Goal: Task Accomplishment & Management: Manage account settings

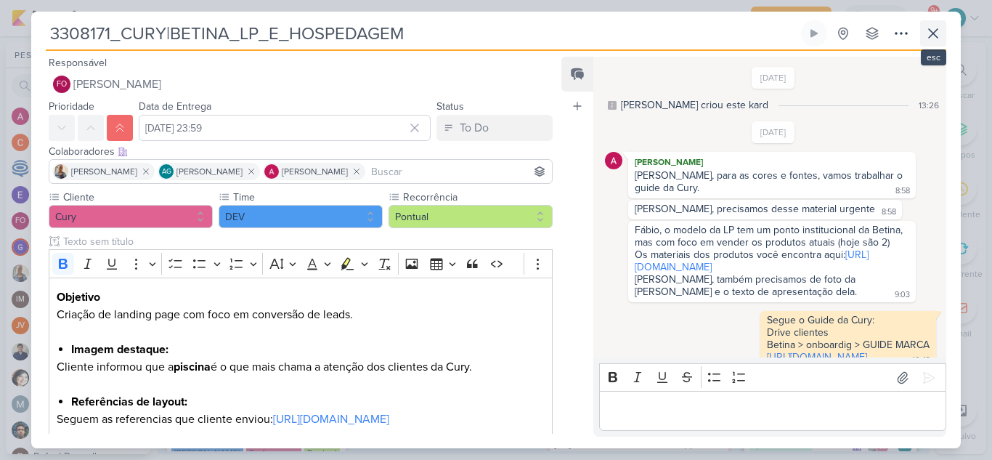
scroll to position [290, 0]
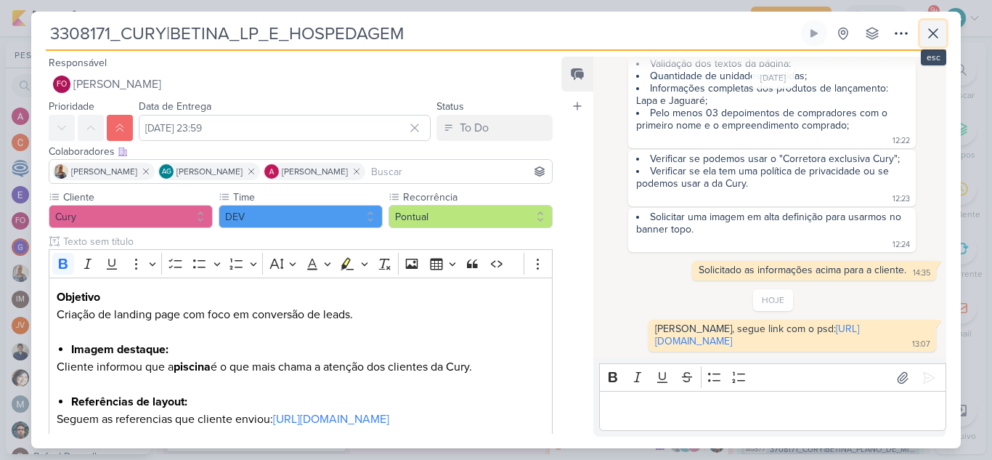
click at [936, 29] on icon at bounding box center [932, 33] width 17 height 17
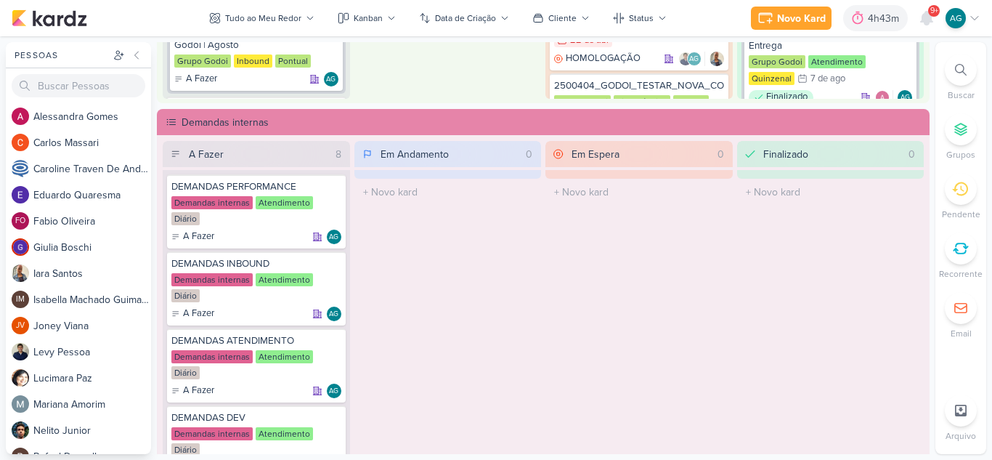
scroll to position [764, 0]
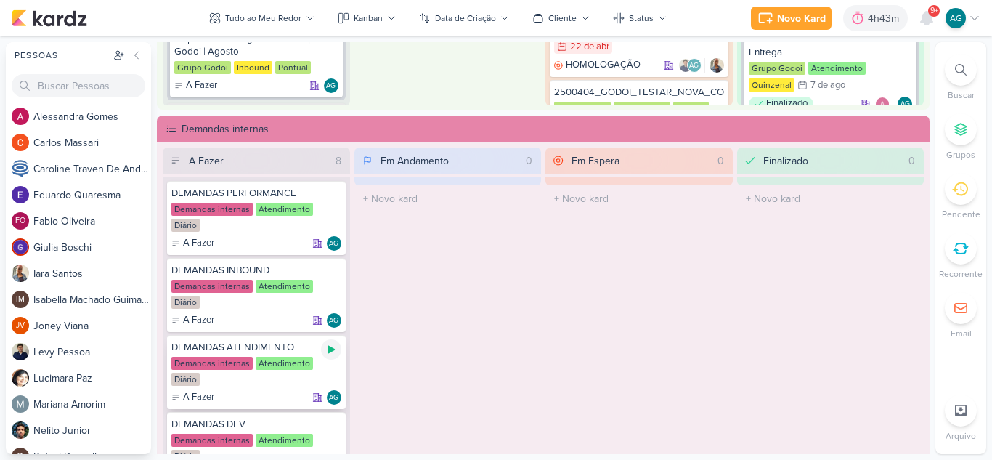
click at [334, 346] on icon at bounding box center [331, 349] width 12 height 12
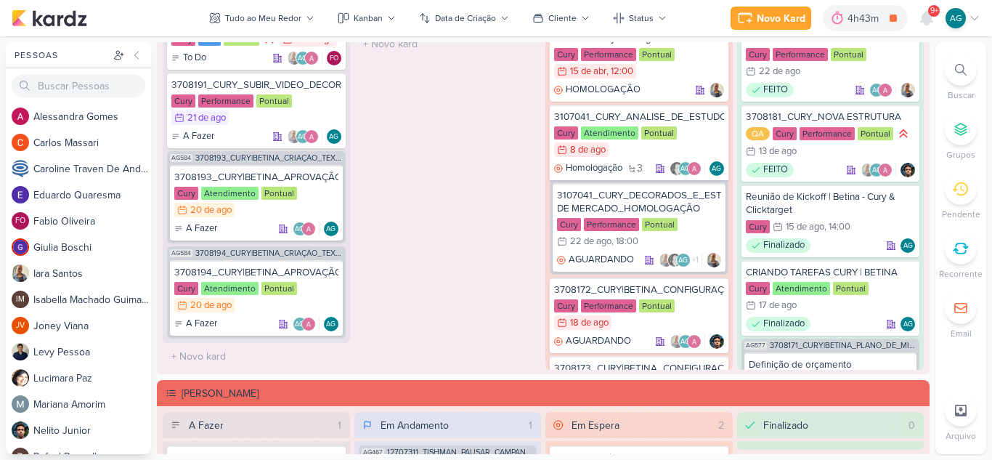
scroll to position [1345, 0]
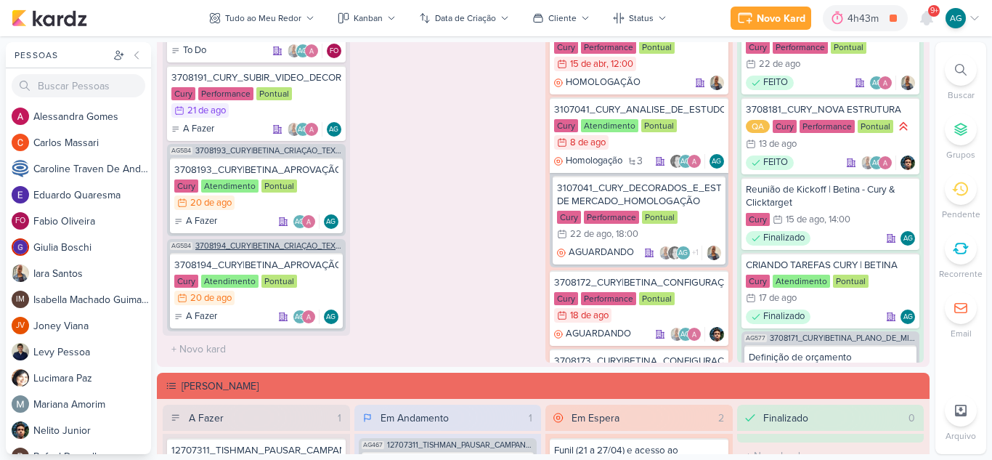
click at [279, 247] on span "3708194_CURY|BETINA_CRIAÇÃO_TEXTO_CAMPANHA_META" at bounding box center [268, 246] width 147 height 8
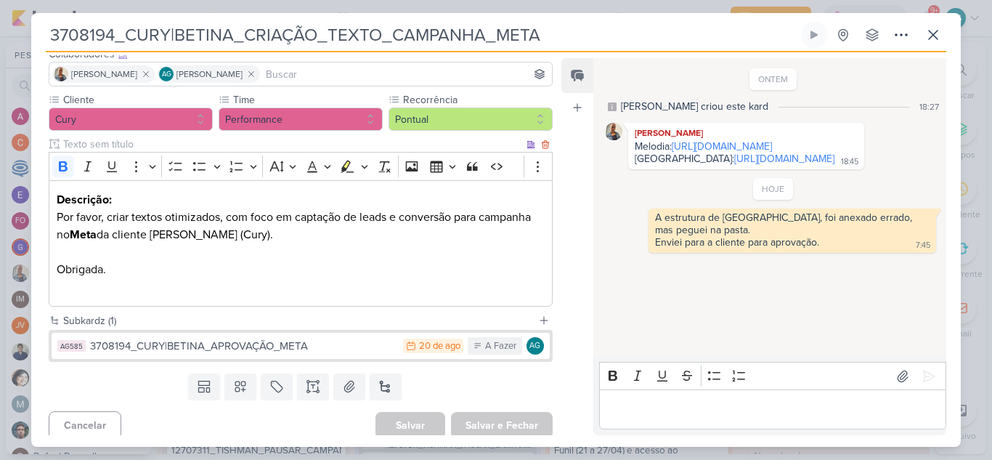
scroll to position [106, 0]
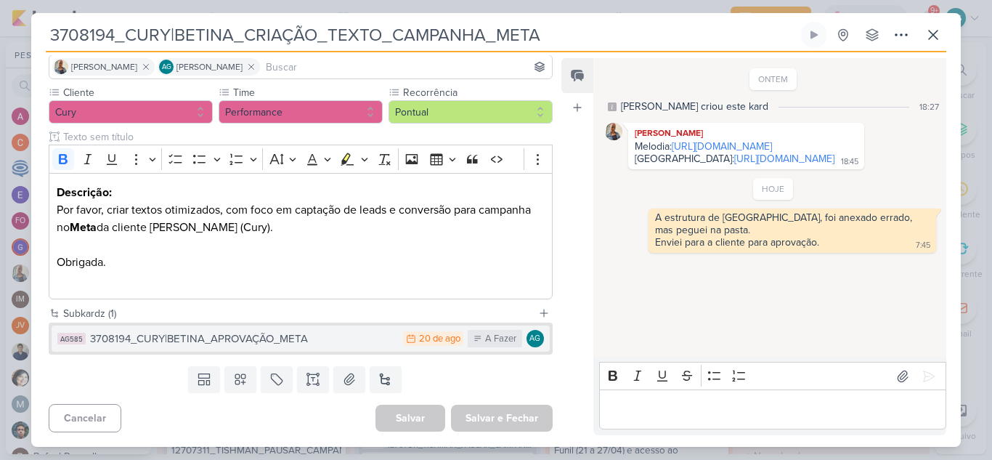
click at [268, 339] on div "3708194_CURY|BETINA_APROVAÇÃO_META" at bounding box center [243, 338] width 306 height 17
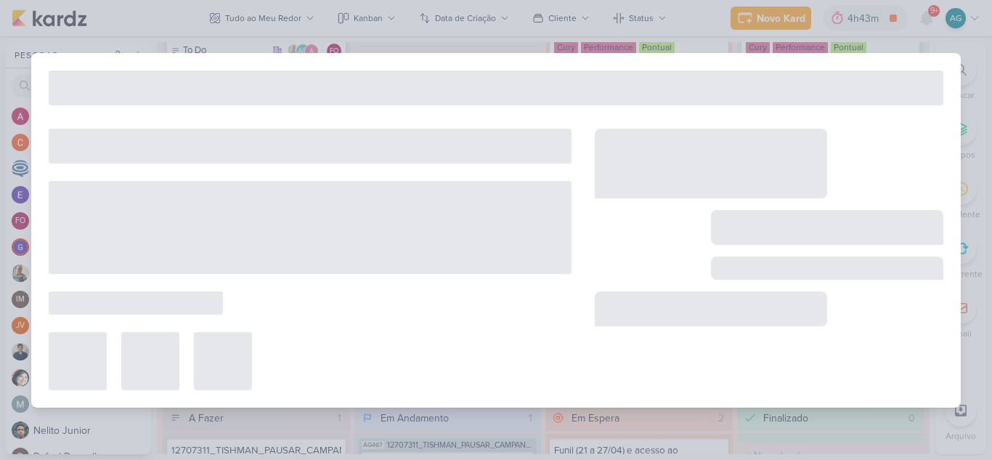
type input "3708194_CURY|BETINA_APROVAÇÃO_META"
type input "[DATE] 23:59"
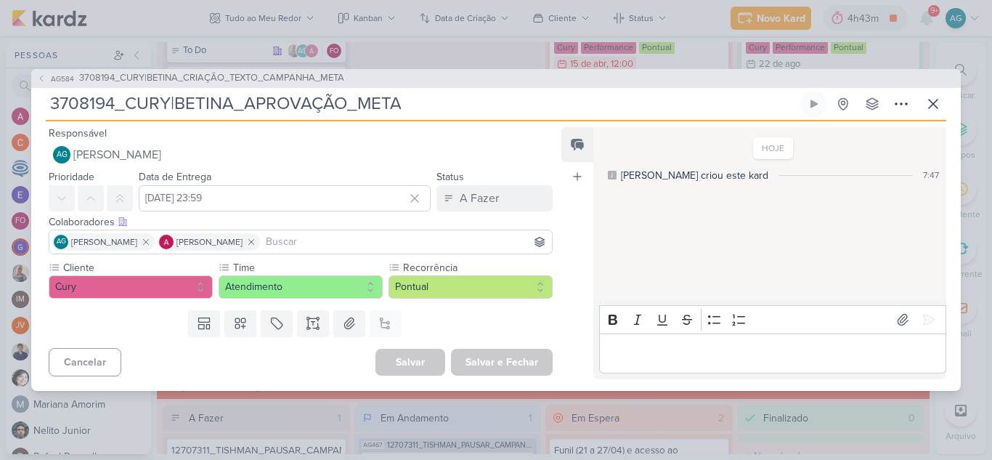
click at [719, 353] on p "Editor editing area: main" at bounding box center [772, 352] width 332 height 17
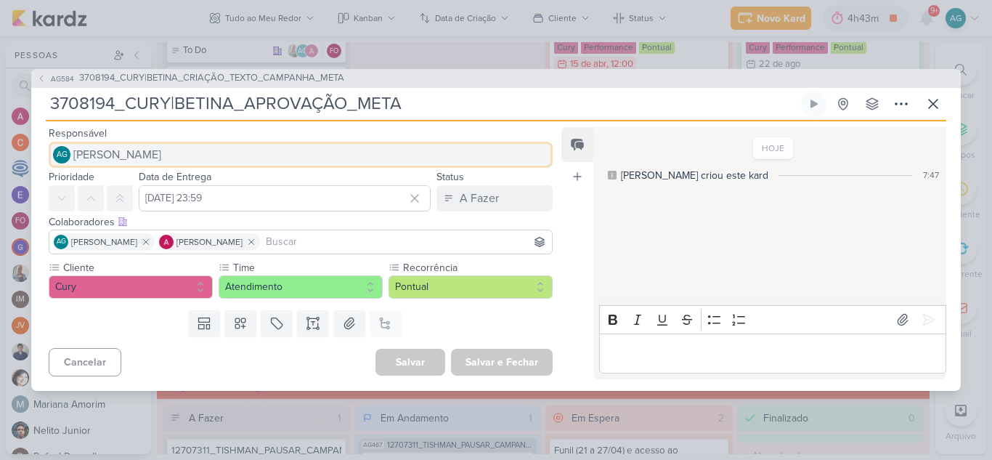
click at [211, 155] on button "AG [PERSON_NAME]" at bounding box center [301, 155] width 504 height 26
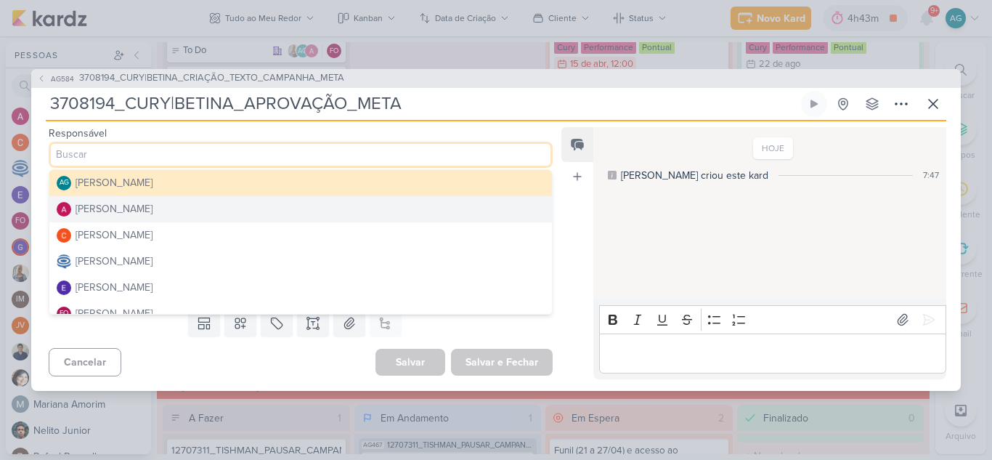
click at [160, 205] on button "[PERSON_NAME]" at bounding box center [300, 209] width 502 height 26
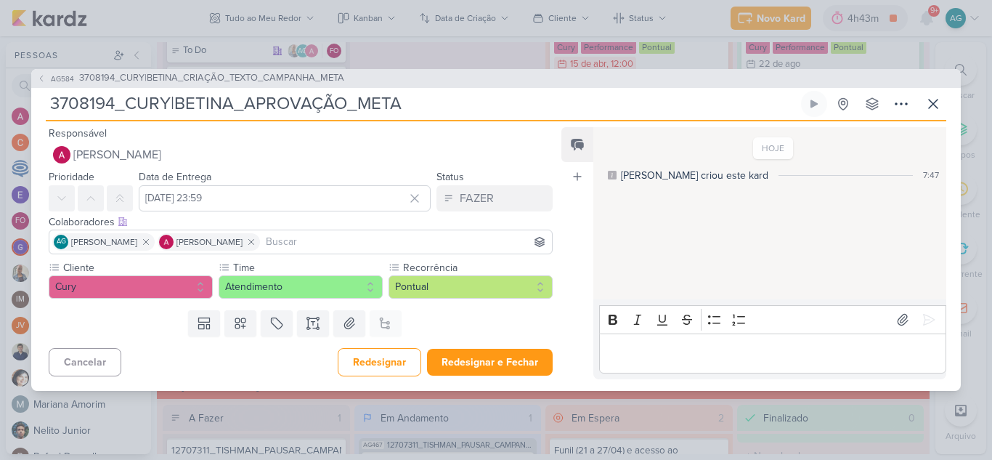
click at [743, 361] on p "Editor editing area: main" at bounding box center [772, 352] width 332 height 17
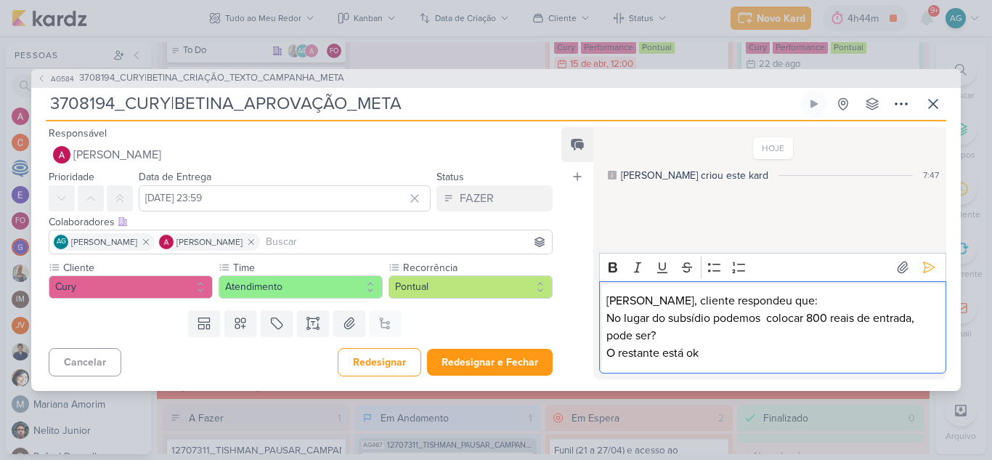
click at [711, 316] on p "No lugar do subsídio podemos colocar 800 reais de entrada, pode ser?" at bounding box center [772, 326] width 332 height 35
click at [926, 317] on p "No lugar do subsídio, podemos colocar 800 reais de entrada, pode ser?" at bounding box center [772, 326] width 332 height 35
click at [741, 314] on p "No lugar do subsídio, podemos colocar 800 reais de entrada, pode ser?" at bounding box center [772, 326] width 332 height 35
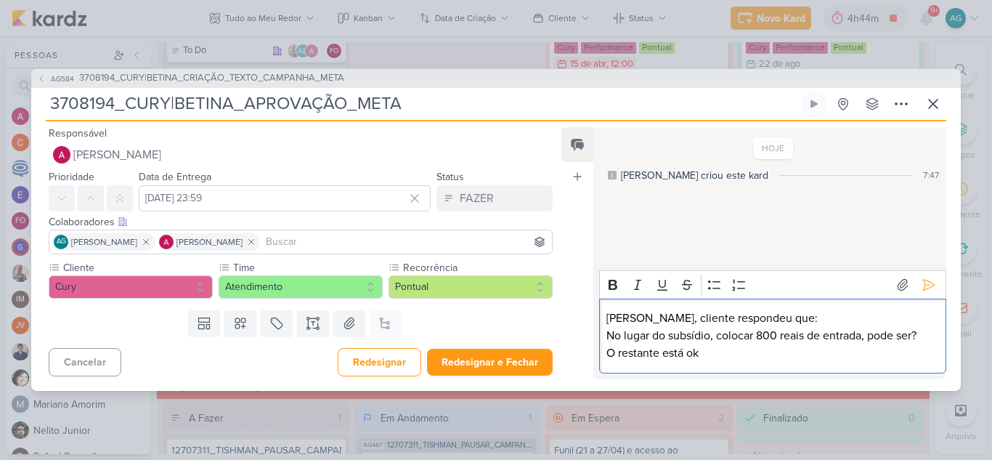
drag, startPoint x: 865, startPoint y: 335, endPoint x: 928, endPoint y: 335, distance: 63.2
click at [928, 335] on p "No lugar do subsídio, colocar 800 reais de entrada, pode ser?" at bounding box center [772, 335] width 332 height 17
click at [922, 279] on icon at bounding box center [928, 284] width 15 height 15
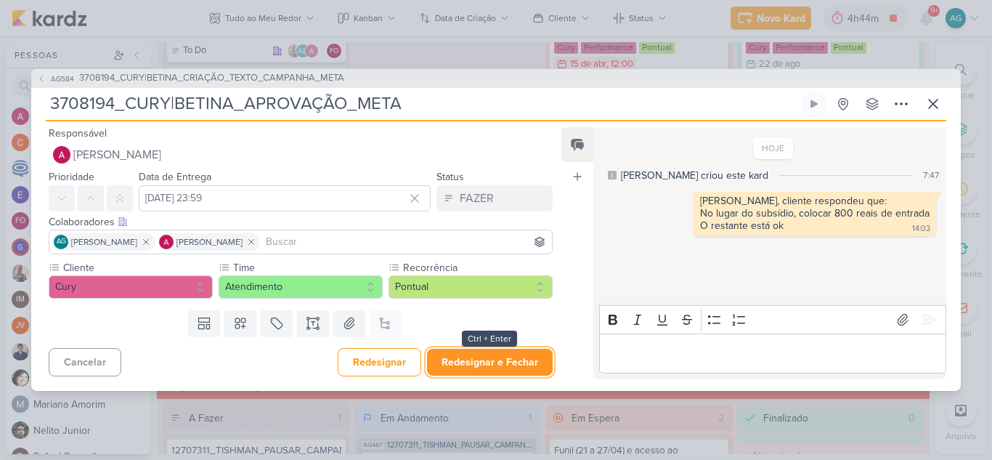
click at [488, 357] on button "Redesignar e Fechar" at bounding box center [490, 361] width 126 height 27
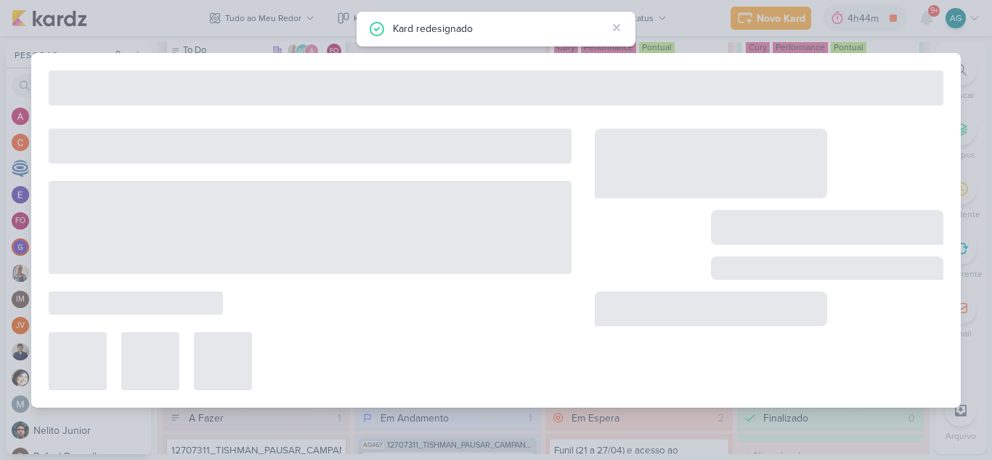
type input "3708194_CURY|BETINA_CRIAÇÃO_TEXTO_CAMPANHA_META"
type input "21 de agosto de 2025 às 23:59"
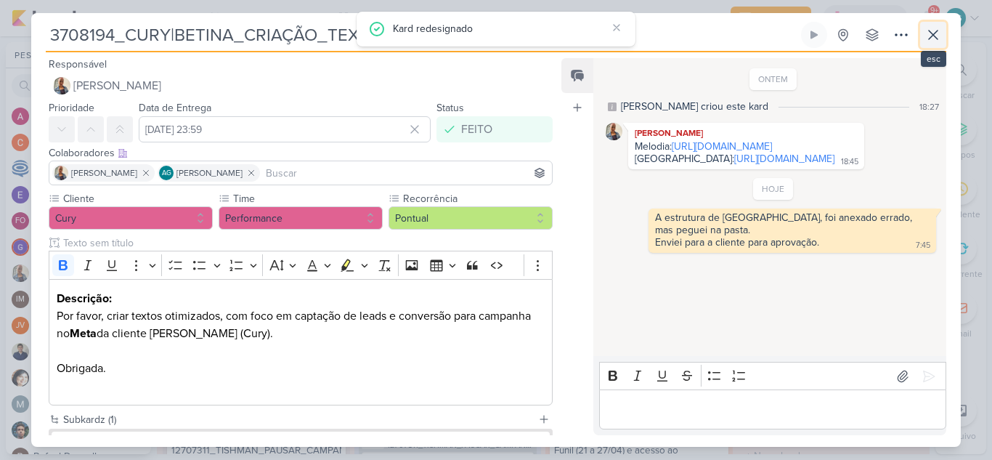
click at [937, 36] on icon at bounding box center [932, 34] width 17 height 17
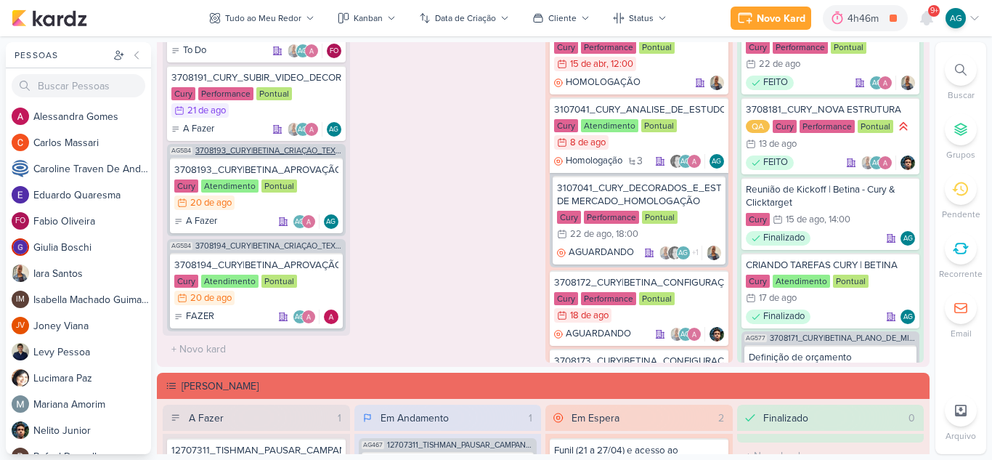
click at [300, 148] on span "3708193_CURY|BETINA_CRIAÇÃO_TEXTO_CAMPANHA_GOOGLE" at bounding box center [268, 151] width 147 height 8
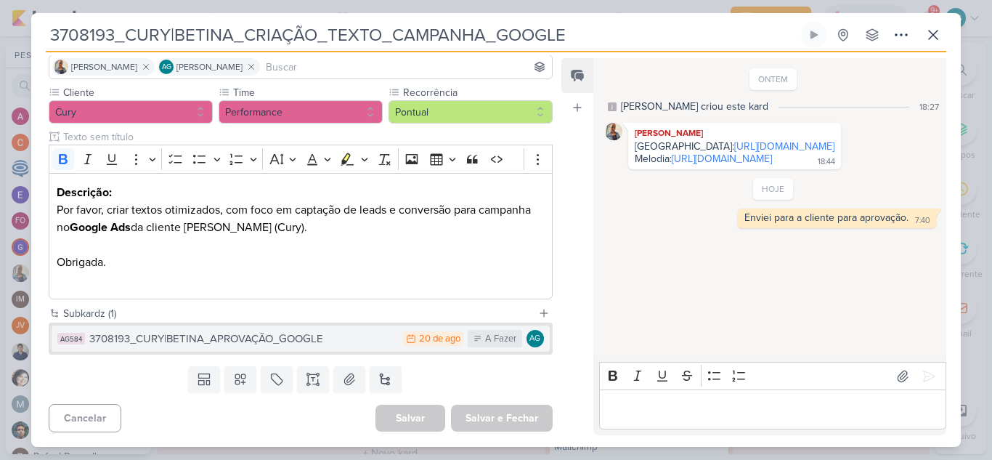
click at [311, 343] on div "3708193_CURY|BETINA_APROVAÇÃO_GOOGLE" at bounding box center [242, 338] width 306 height 17
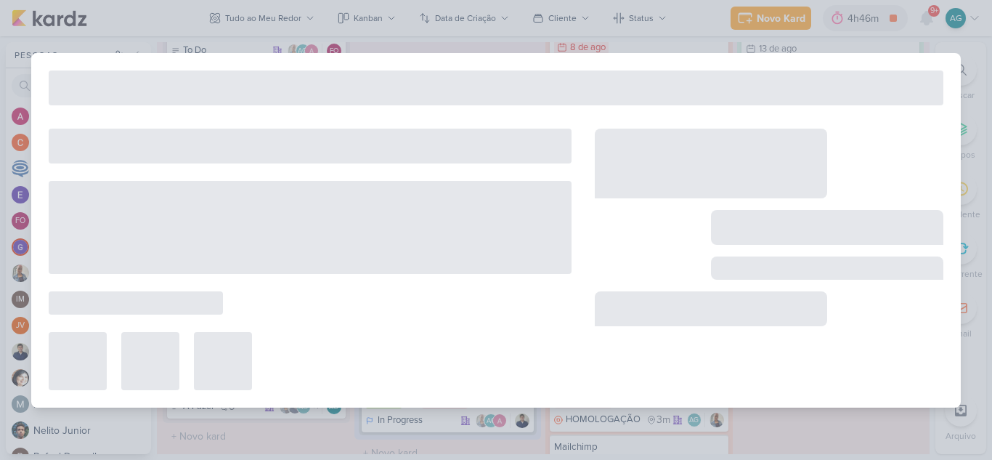
type input "3708193_CURY|BETINA_APROVAÇÃO_GOOGLE"
type input "[DATE] 23:59"
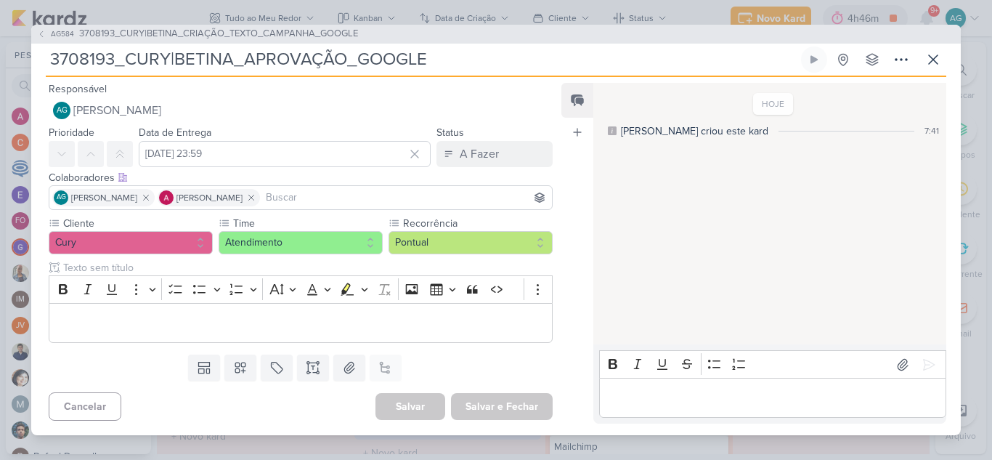
click at [657, 393] on p "Editor editing area: main" at bounding box center [772, 397] width 332 height 17
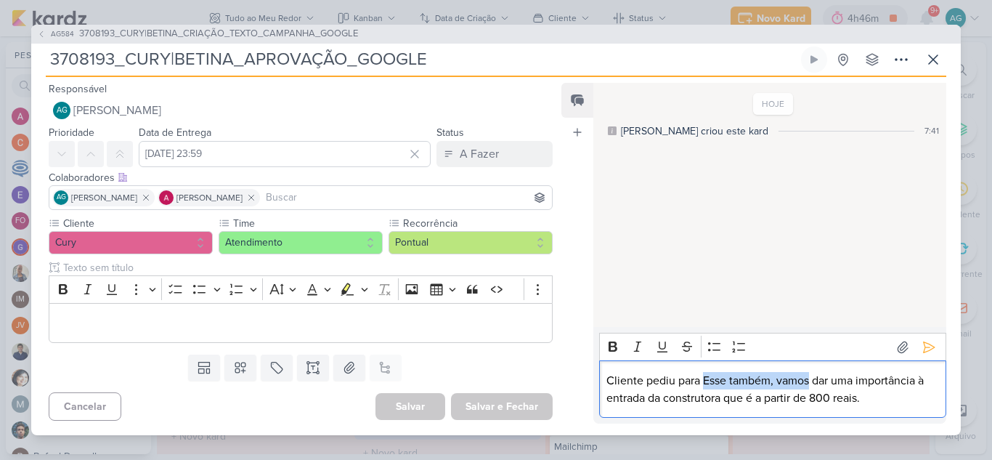
drag, startPoint x: 706, startPoint y: 377, endPoint x: 808, endPoint y: 377, distance: 102.4
click at [808, 377] on p "Cliente pediu para Esse também, vamos dar uma importância à entrada da construt…" at bounding box center [772, 389] width 332 height 35
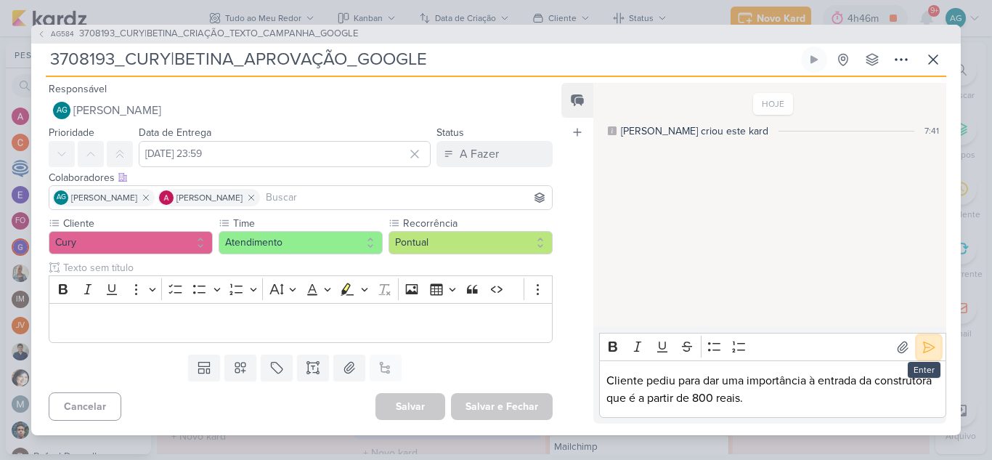
click at [921, 344] on icon at bounding box center [928, 347] width 15 height 15
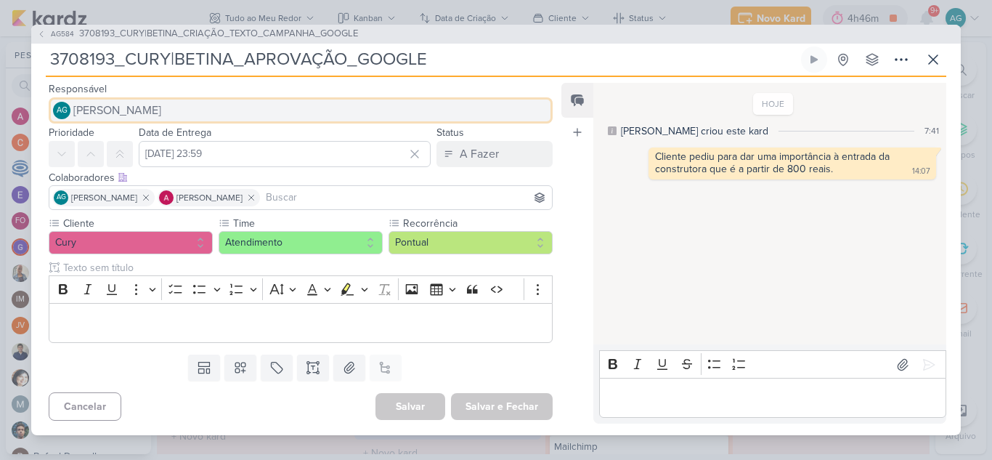
click at [257, 105] on button "AG [PERSON_NAME]" at bounding box center [301, 110] width 504 height 26
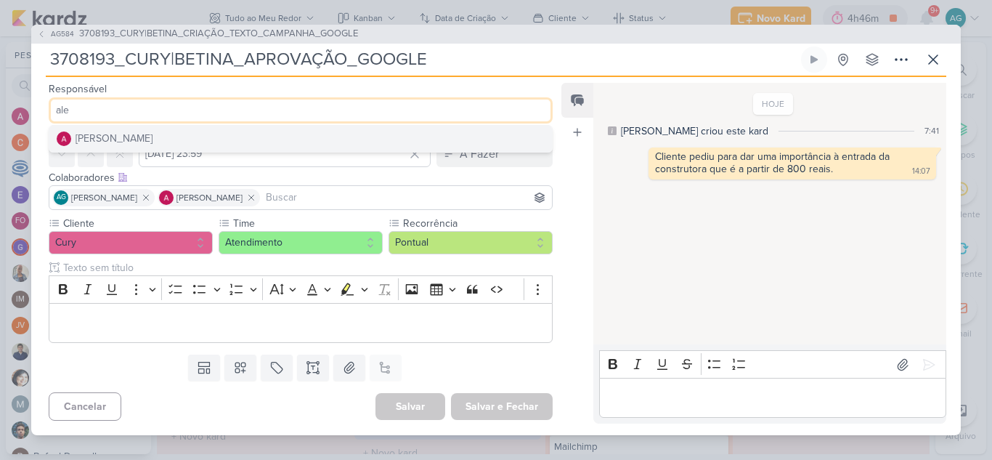
type input "ale"
click at [229, 136] on button "[PERSON_NAME]" at bounding box center [300, 139] width 502 height 26
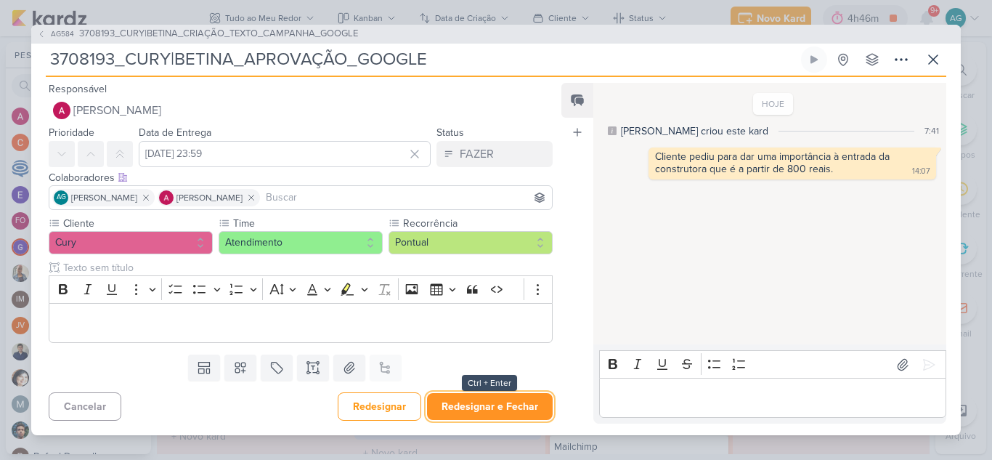
click at [504, 408] on button "Redesignar e Fechar" at bounding box center [490, 406] width 126 height 27
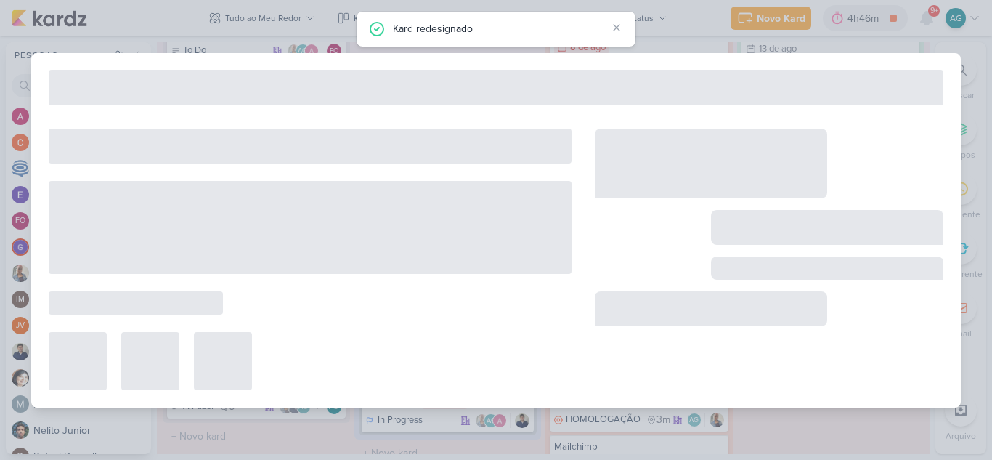
type input "3708193_CURY|BETINA_CRIAÇÃO_TEXTO_CAMPANHA_GOOGLE"
type input "21 de agosto de 2025 às 23:59"
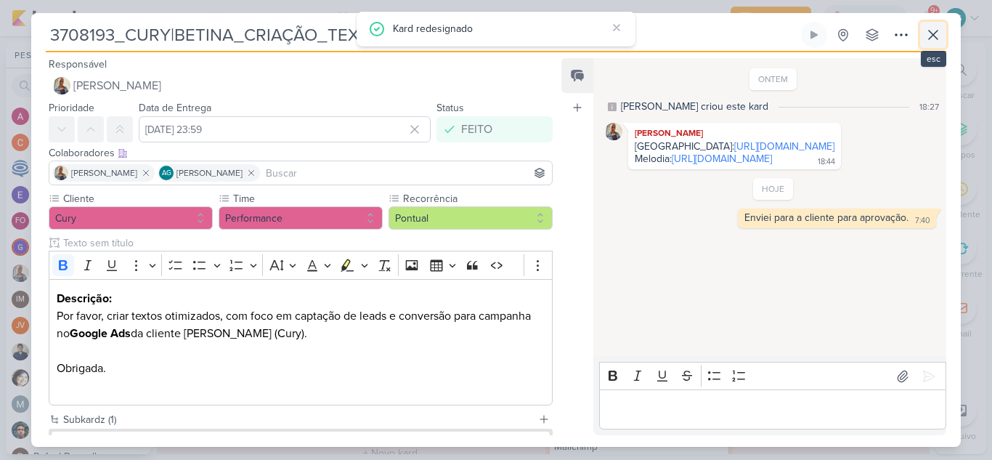
click at [935, 30] on icon at bounding box center [932, 34] width 17 height 17
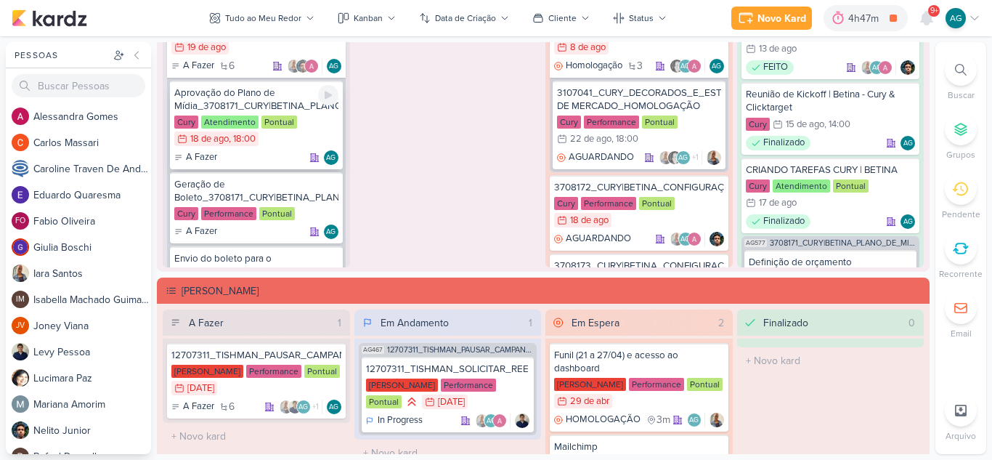
scroll to position [1368, 0]
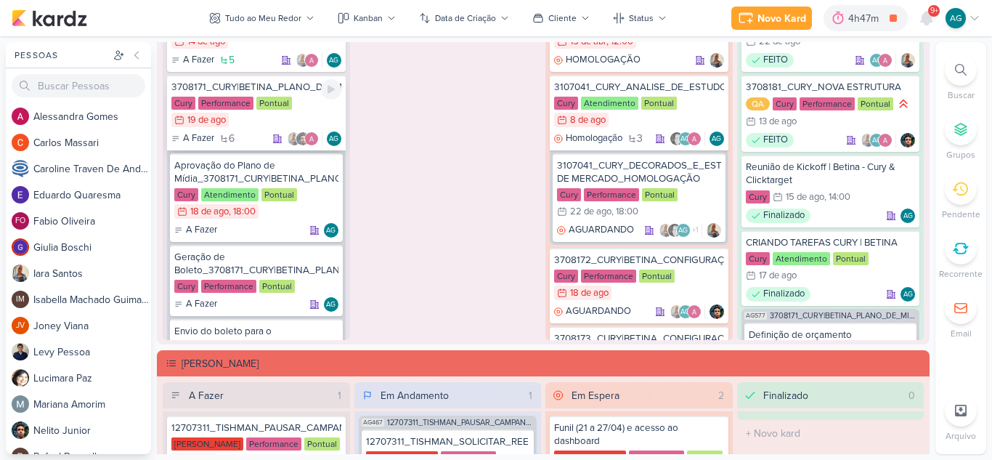
click at [238, 86] on div "3708171_CURY|BETINA_PLANO_DE_MIDIA" at bounding box center [256, 87] width 170 height 13
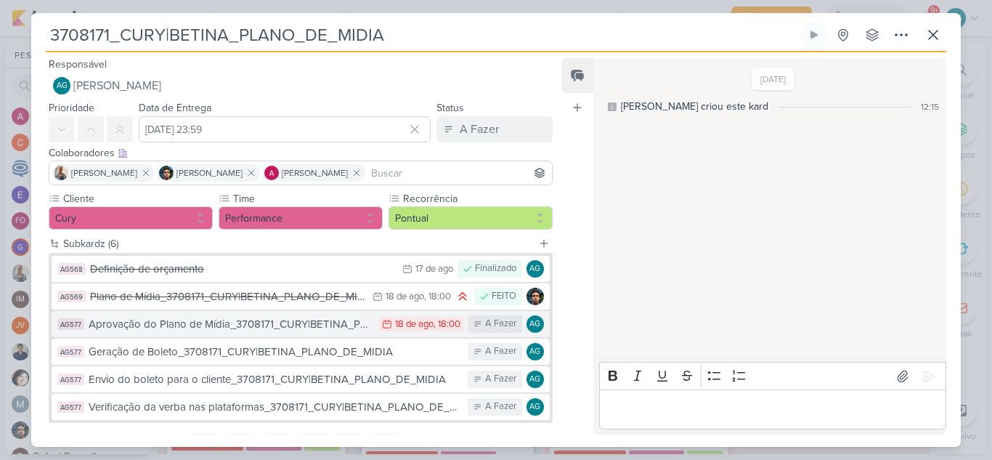
click at [280, 327] on div "Aprovação do Plano de Mídia_3708171_CURY|BETINA_PLANO_DE_MIDIA" at bounding box center [230, 324] width 283 height 17
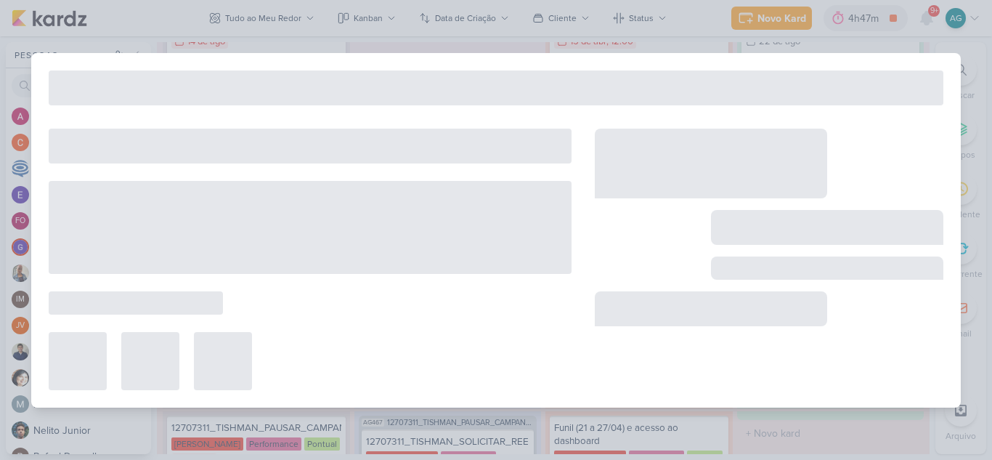
type input "Aprovação do Plano de Mídia_3708171_CURY|BETINA_PLANO_DE_MIDIA"
type input "18 de agosto de 2025 às 18:00"
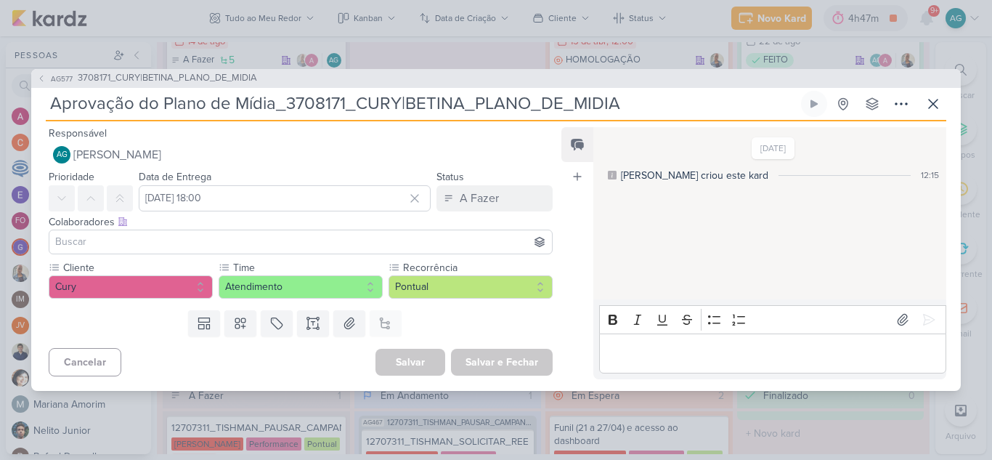
click at [670, 353] on p "Editor editing area: main" at bounding box center [772, 352] width 332 height 17
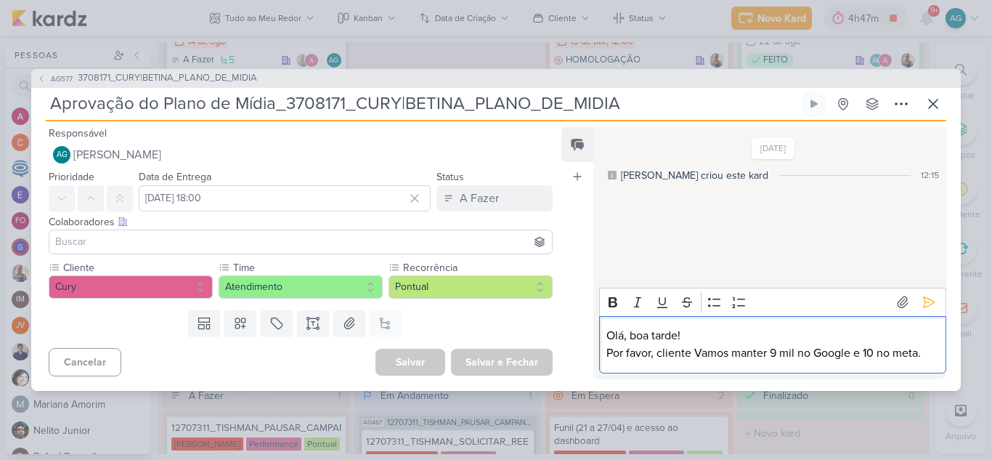
click at [697, 350] on p "Por favor, cliente Vamos manter 9 mil no Google e 10 no meta." at bounding box center [772, 352] width 332 height 17
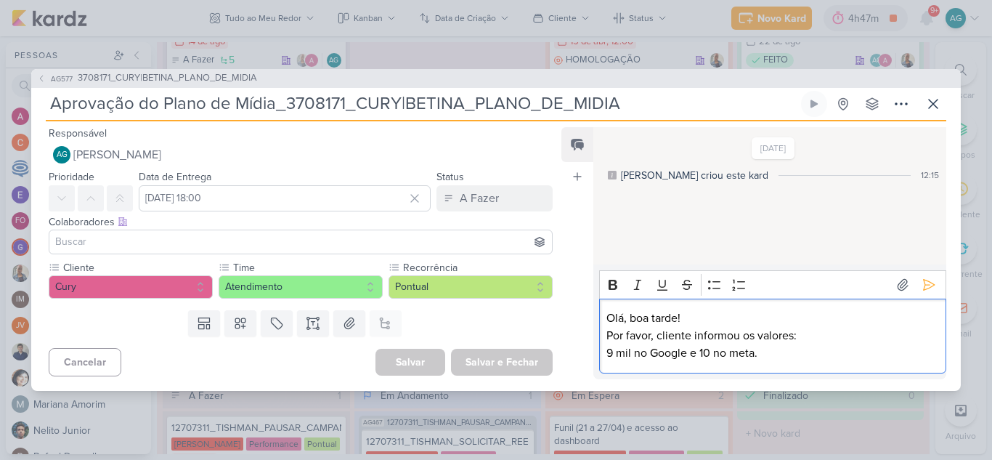
click at [701, 351] on p "9 mil no Google e 10 no meta." at bounding box center [772, 352] width 332 height 17
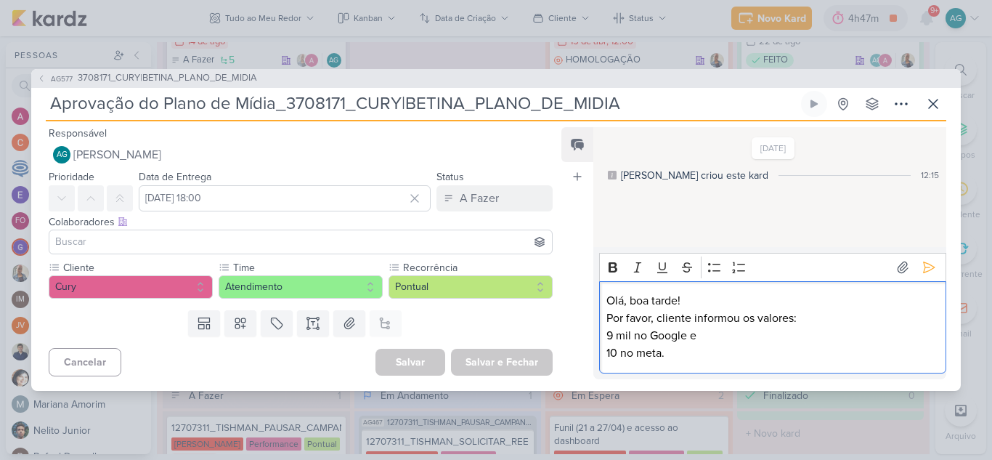
drag, startPoint x: 714, startPoint y: 346, endPoint x: 581, endPoint y: 273, distance: 152.4
click at [581, 273] on div "Feed Atrelar email Solte o email para atrelar ao kard 17/8/25 Aline criou este …" at bounding box center [753, 253] width 385 height 252
copy div "Olá, boa tarde! Por favor, cliente informou os valores: 9 mil no Google e 10 no…"
click at [709, 351] on p "10 no meta." at bounding box center [772, 352] width 332 height 17
drag, startPoint x: 690, startPoint y: 353, endPoint x: 600, endPoint y: 327, distance: 94.4
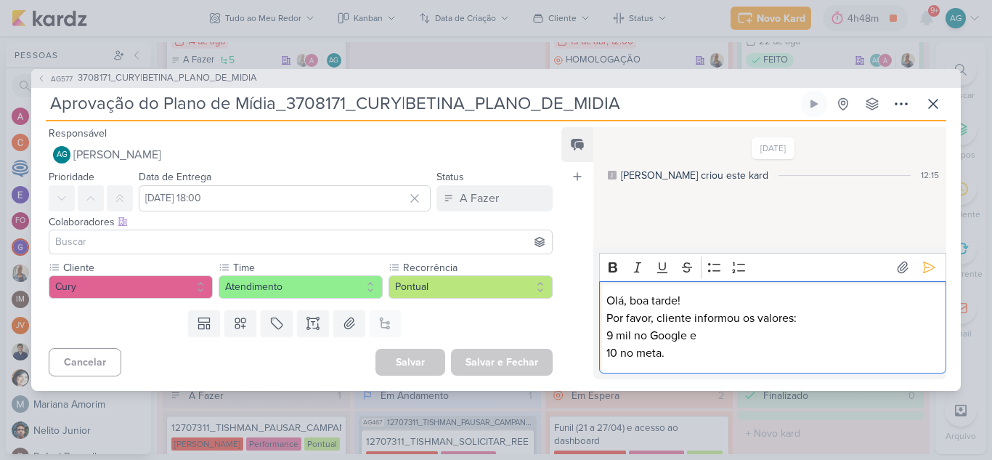
click at [600, 327] on div "Olá, boa tarde! Por favor, cliente informou os valores: 9 mil no Google e 10 no…" at bounding box center [772, 327] width 347 height 92
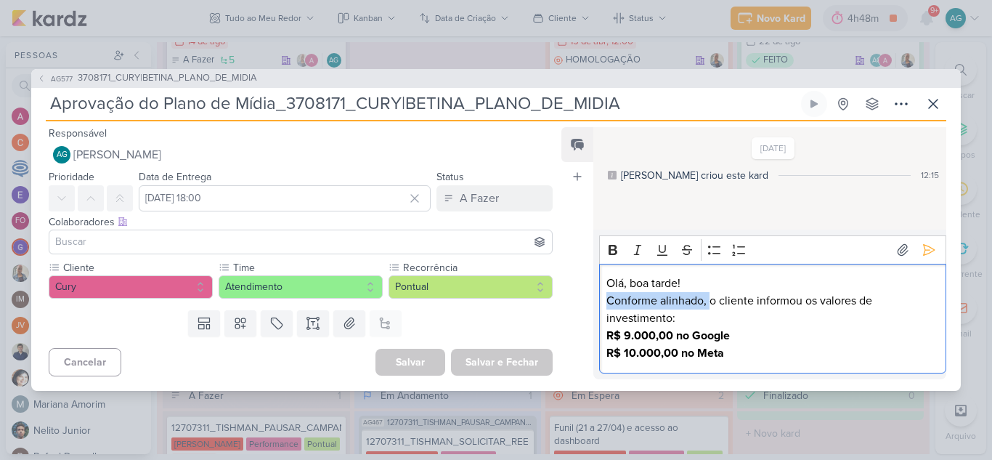
drag, startPoint x: 709, startPoint y: 298, endPoint x: 573, endPoint y: 298, distance: 136.5
click at [573, 298] on div "Feed Atrelar email Solte o email para atrelar ao kard 17/8/25 Aline criou este …" at bounding box center [753, 253] width 385 height 252
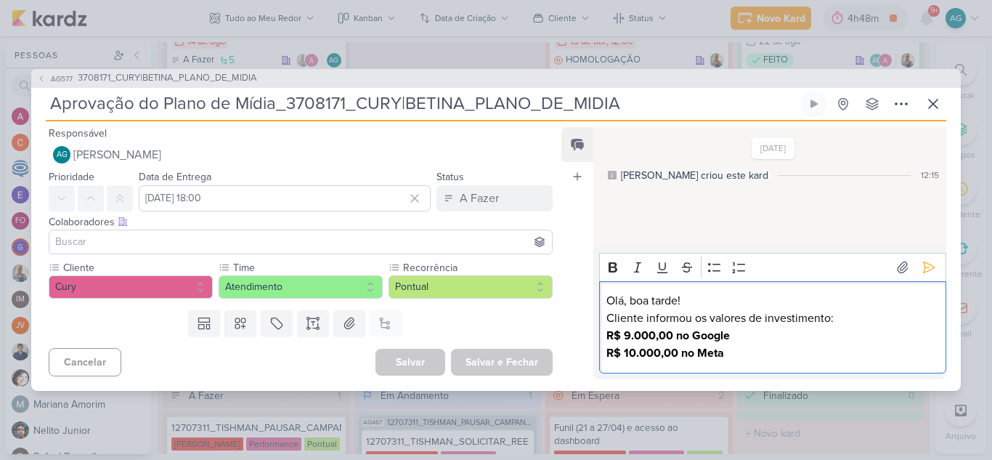
click at [807, 359] on p "R$ 10.000,00 no Meta" at bounding box center [772, 352] width 332 height 17
click at [923, 274] on icon at bounding box center [928, 267] width 15 height 15
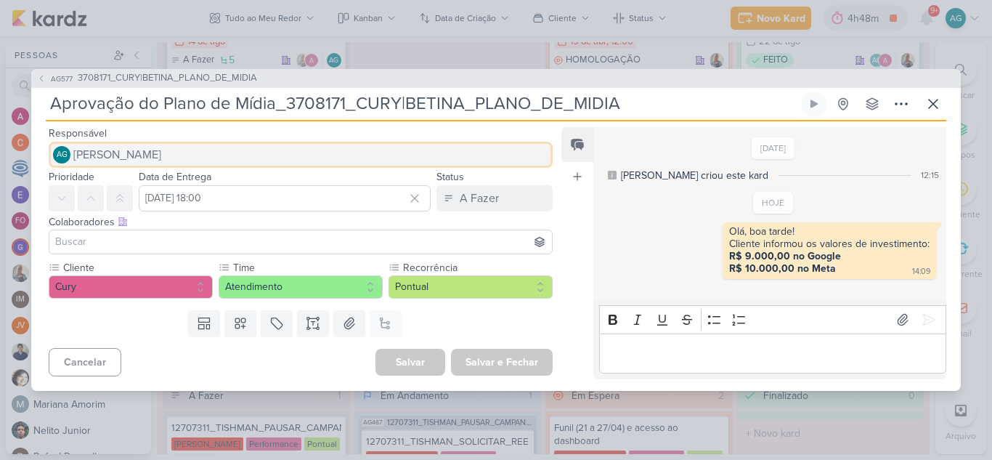
click at [161, 151] on span "[PERSON_NAME]" at bounding box center [117, 154] width 88 height 17
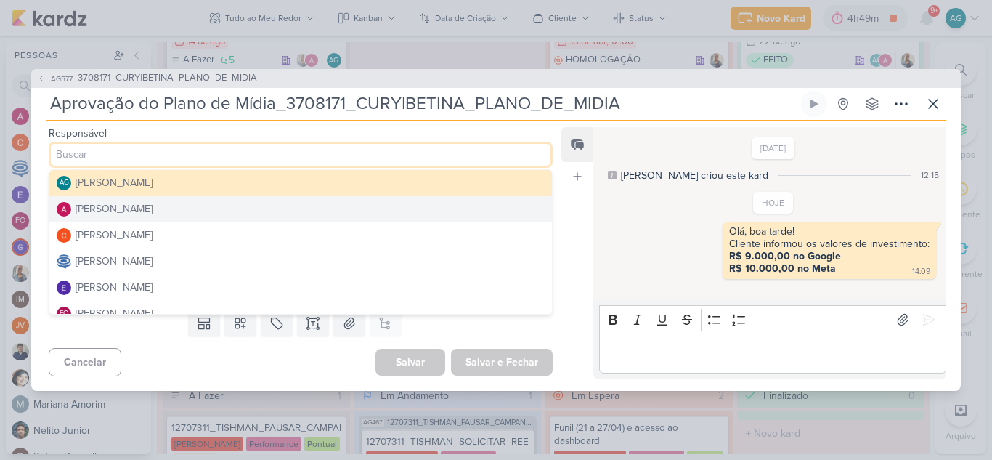
click at [160, 213] on button "[PERSON_NAME]" at bounding box center [300, 209] width 502 height 26
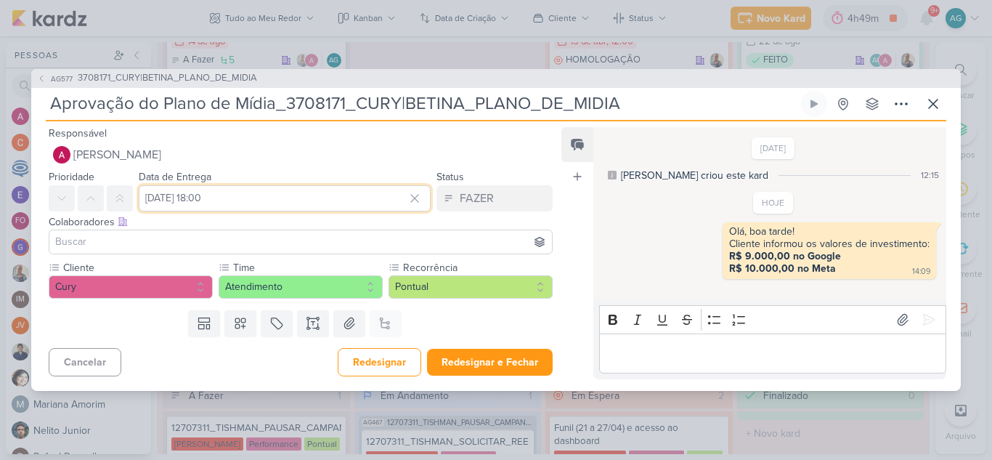
click at [344, 205] on input "18 de agosto de 2025 às 18:00" at bounding box center [285, 198] width 292 height 26
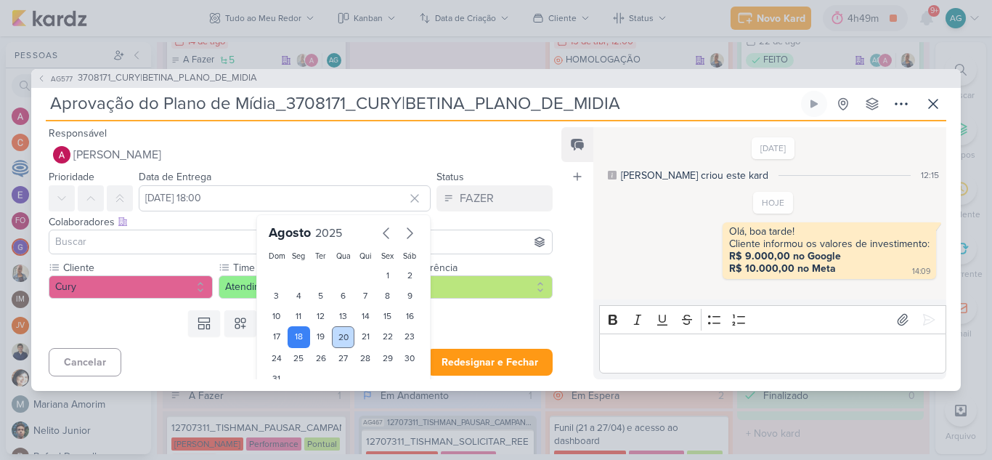
click at [337, 339] on div "20" at bounding box center [343, 337] width 23 height 22
type input "[DATE] 18:00"
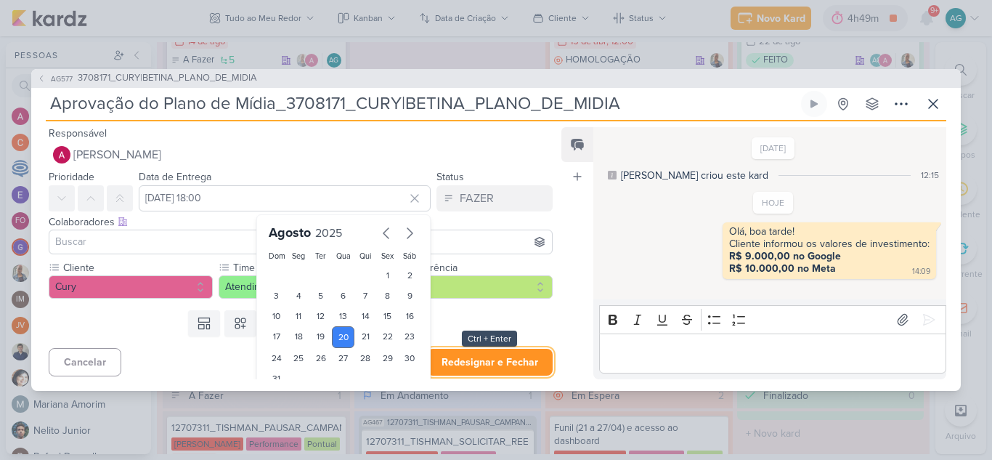
click at [489, 369] on button "Redesignar e Fechar" at bounding box center [490, 361] width 126 height 27
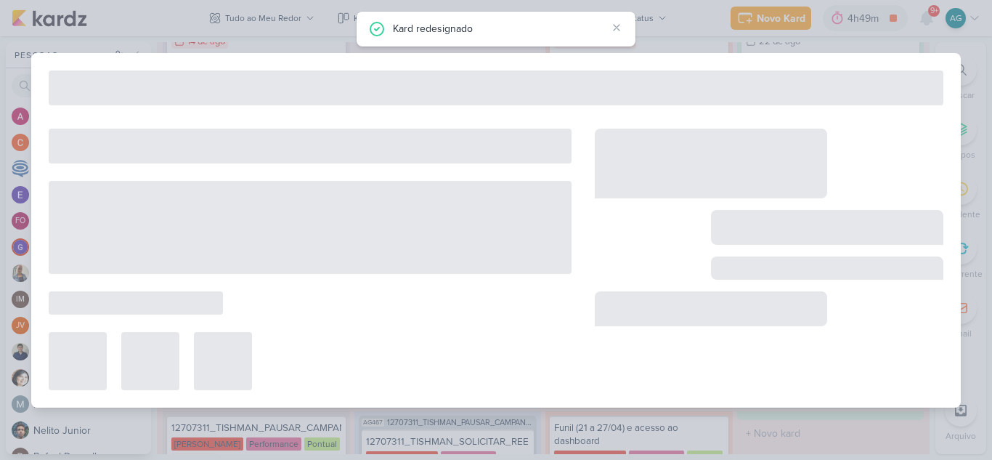
type input "3708171_CURY|BETINA_PLANO_DE_MIDIA"
type input "[DATE] 23:59"
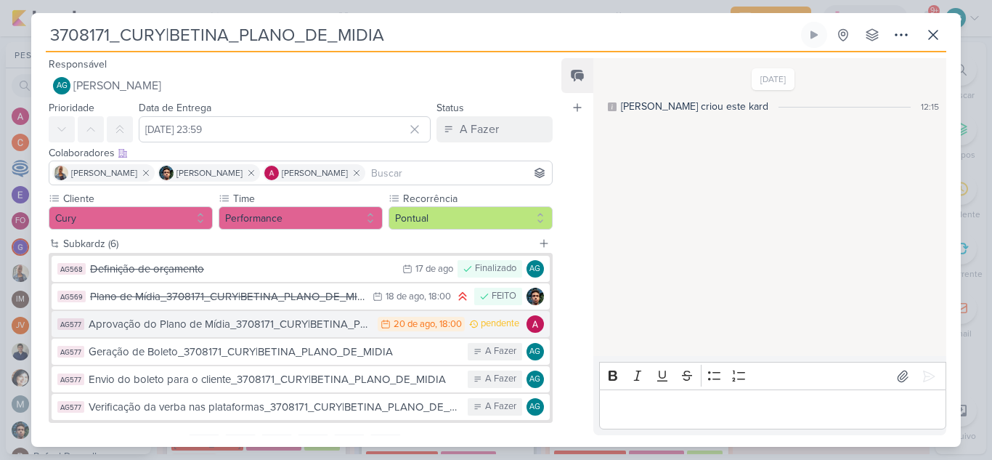
click at [269, 327] on div "Aprovação do Plano de Mídia_3708171_CURY|BETINA_PLANO_DE_MIDIA" at bounding box center [230, 324] width 282 height 17
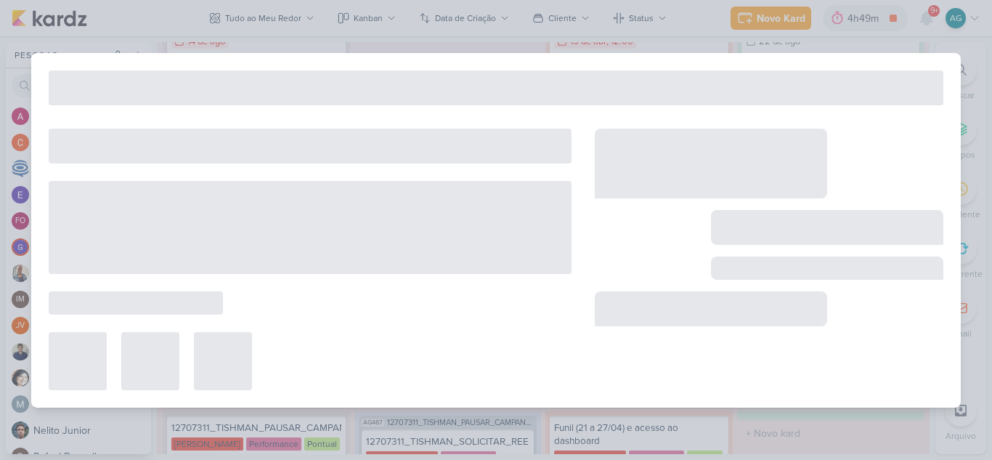
type input "Aprovação do Plano de Mídia_3708171_CURY|BETINA_PLANO_DE_MIDIA"
type input "[DATE] 18:00"
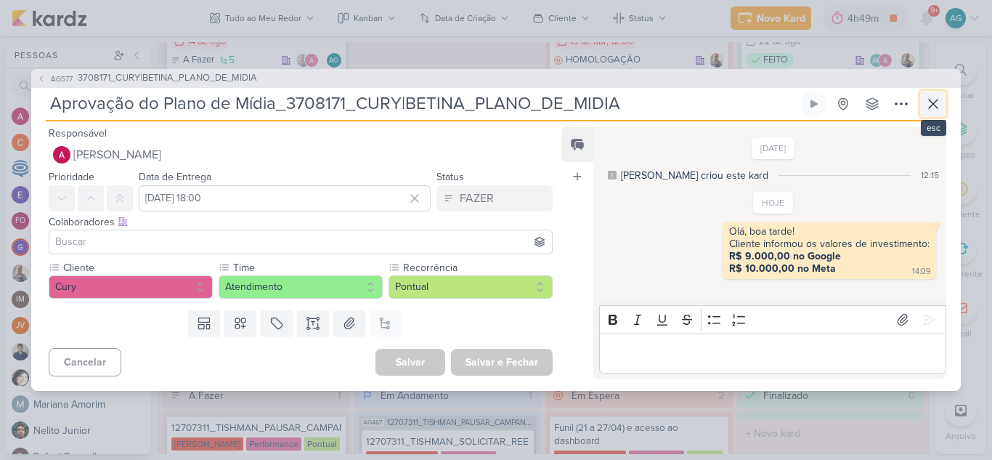
click at [928, 98] on icon at bounding box center [932, 103] width 17 height 17
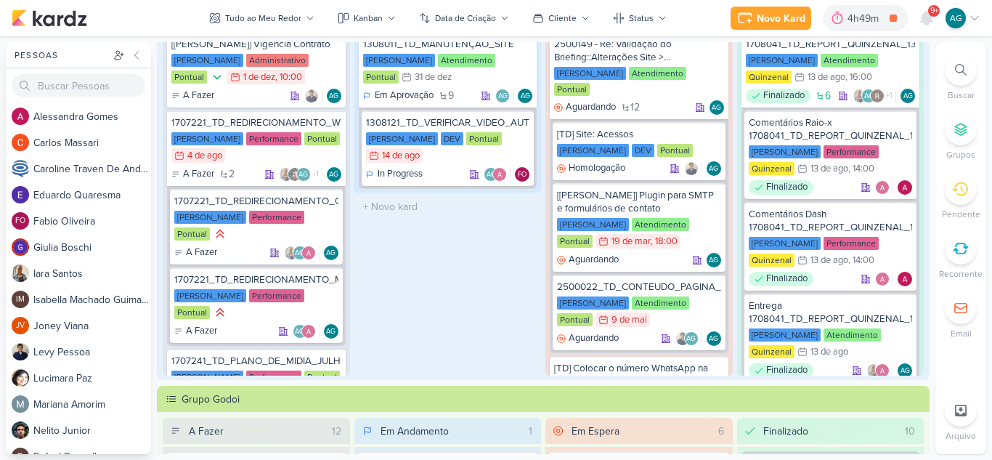
scroll to position [0, 0]
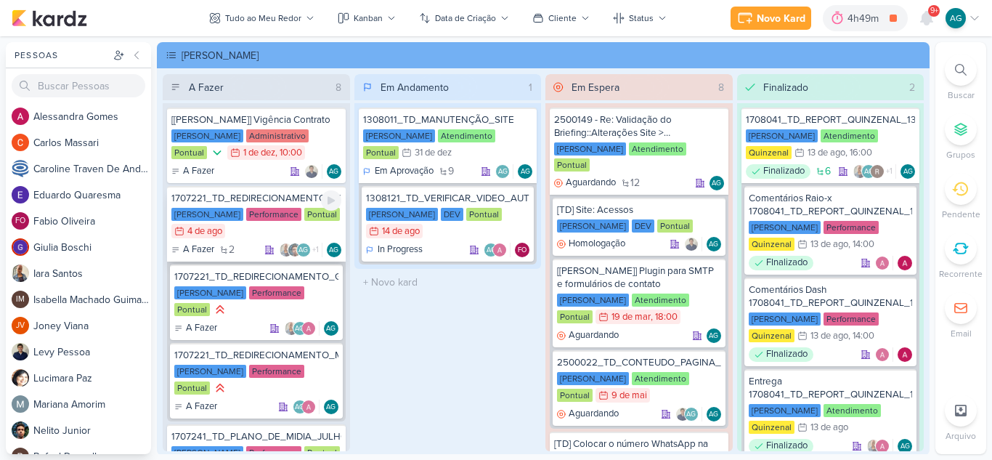
click at [286, 200] on div "1707221_TD_REDIRECIONAMENTO_WHATSAPP_GOOGLE_E_META" at bounding box center [256, 198] width 170 height 13
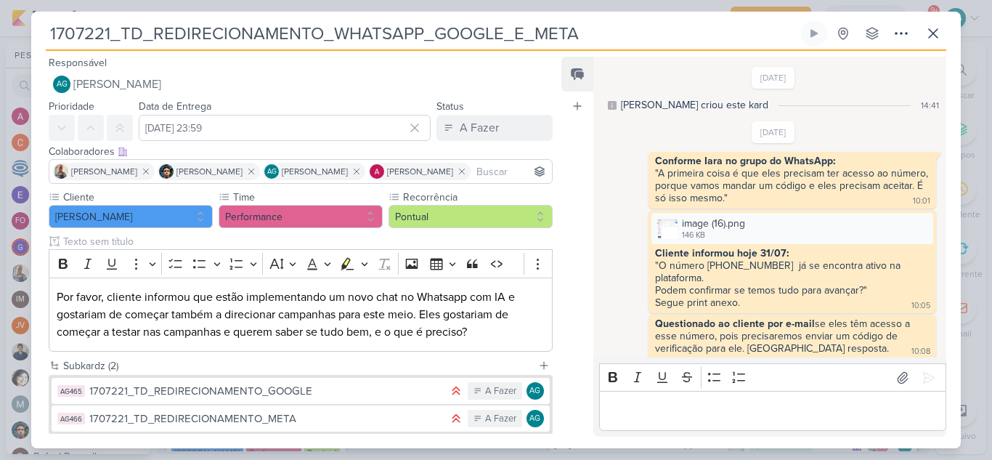
scroll to position [262, 0]
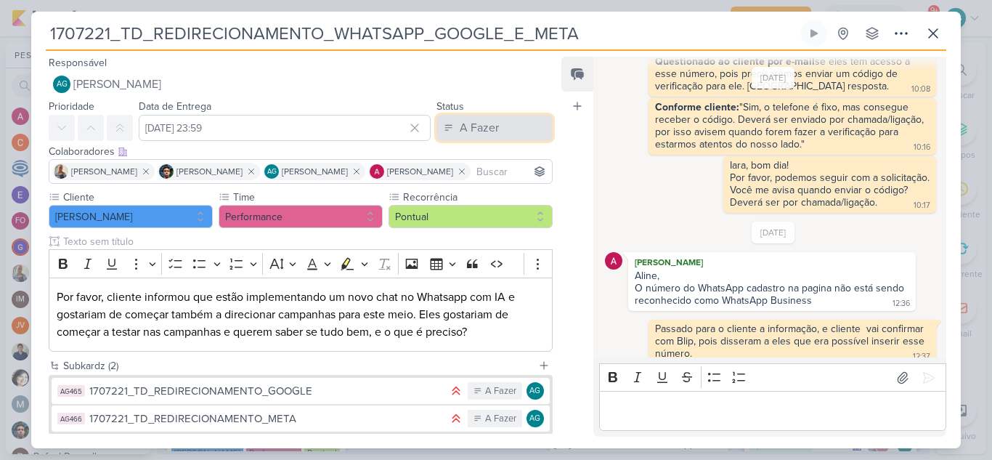
click at [470, 126] on div "A Fazer" at bounding box center [479, 127] width 39 height 17
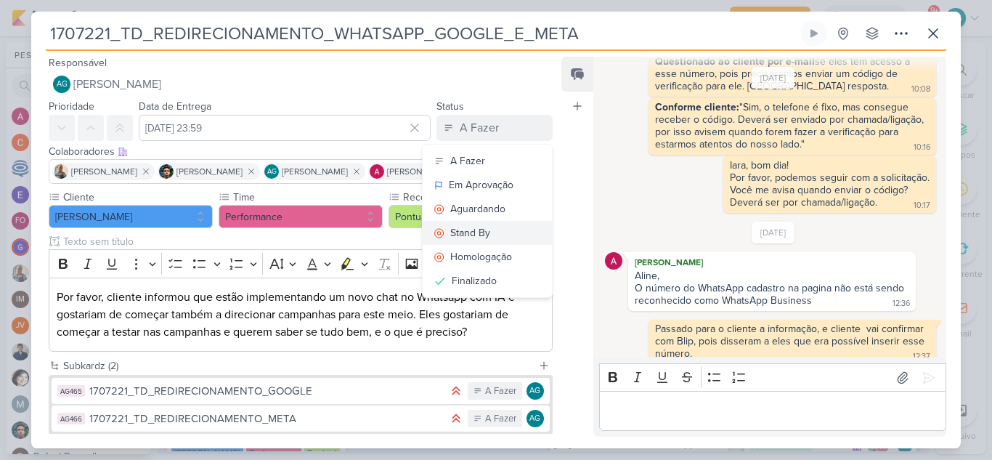
click at [483, 232] on div "Stand By" at bounding box center [470, 232] width 40 height 15
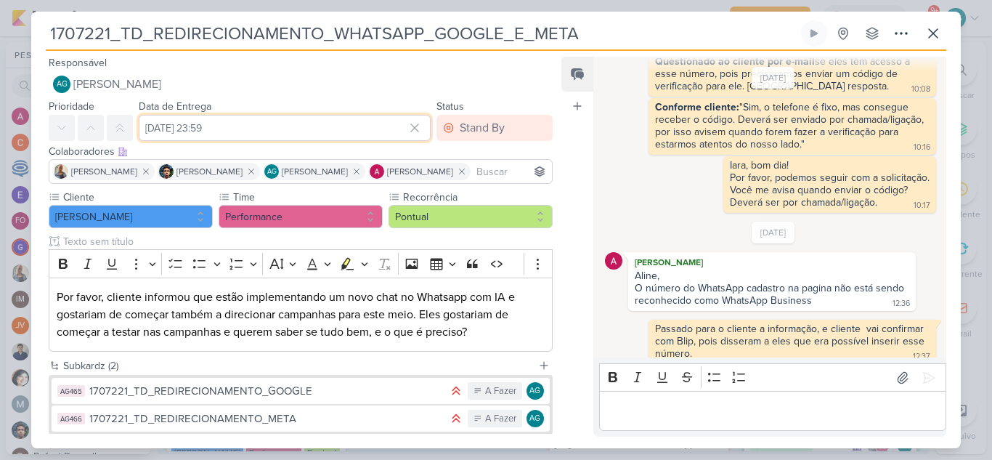
click at [322, 132] on input "4 de agosto de 2025 às 23:59" at bounding box center [285, 128] width 292 height 26
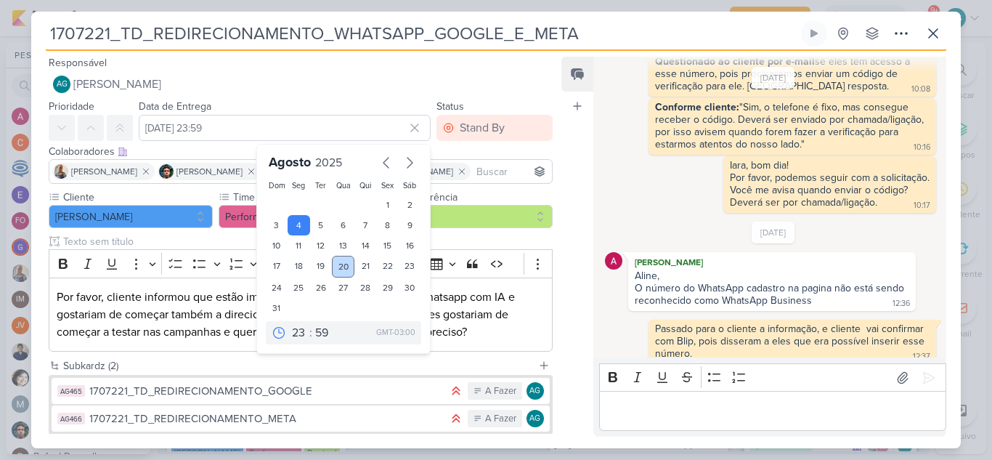
click at [335, 266] on div "20" at bounding box center [343, 267] width 23 height 22
type input "[DATE] 23:59"
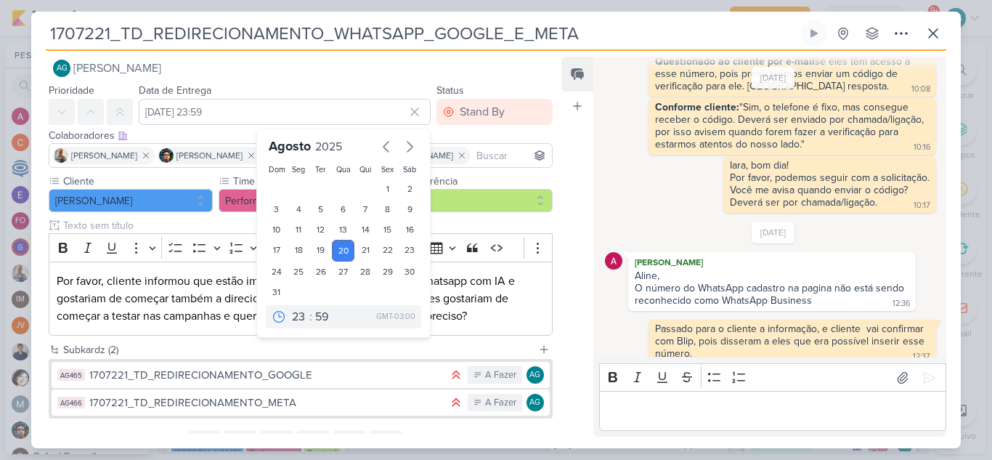
scroll to position [81, 0]
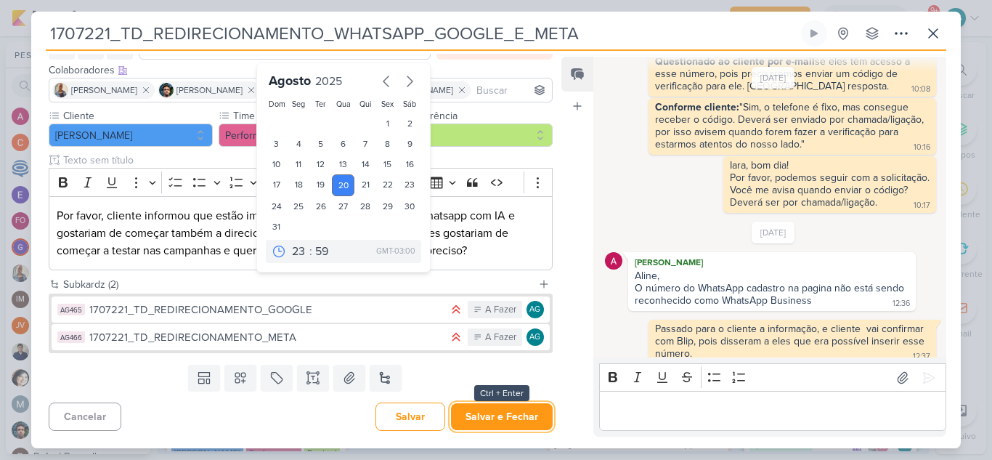
click at [523, 421] on button "Salvar e Fechar" at bounding box center [502, 416] width 102 height 27
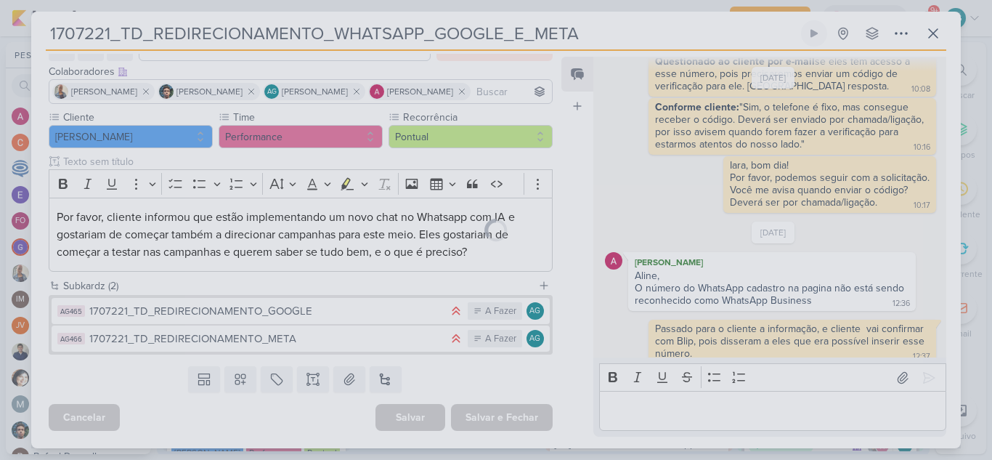
scroll to position [80, 0]
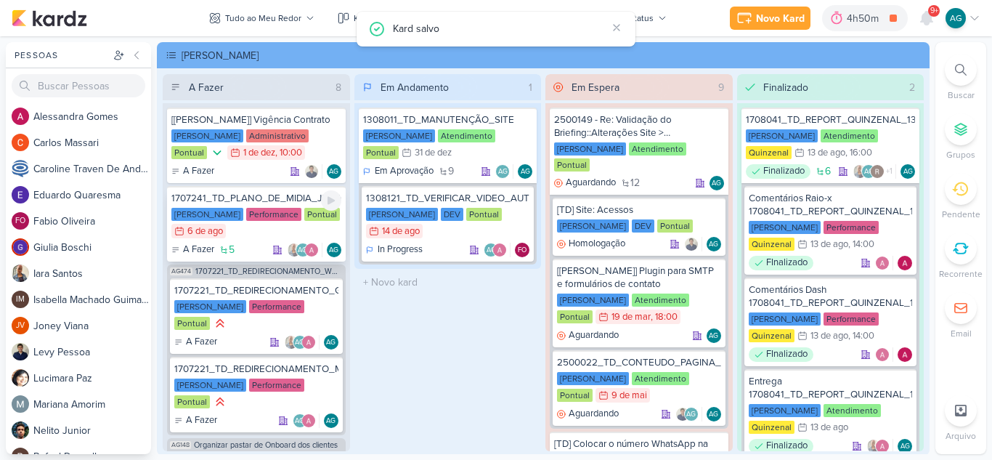
click at [296, 200] on div "1707241_TD_PLANO_DE_MIDIA_JULHO" at bounding box center [256, 198] width 170 height 13
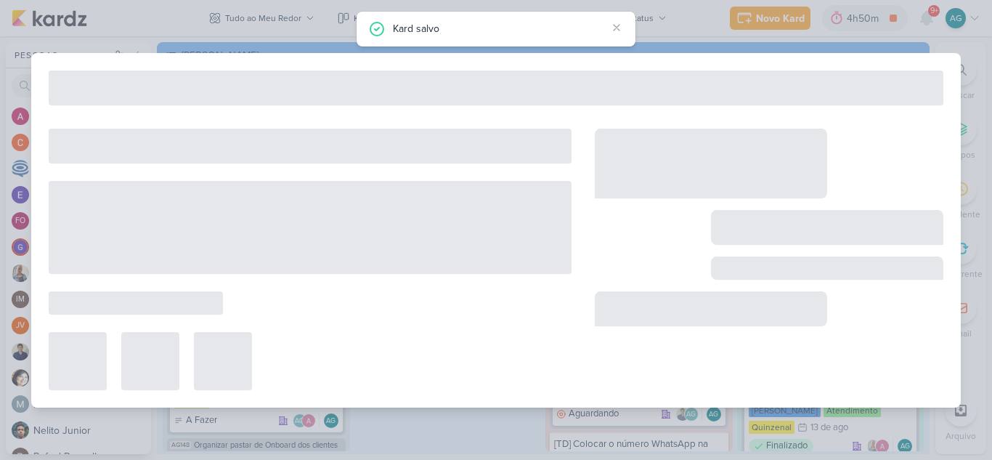
type input "1707241_TD_PLANO_DE_MIDIA_JULHO"
type input "6 de agosto de 2025 às 23:59"
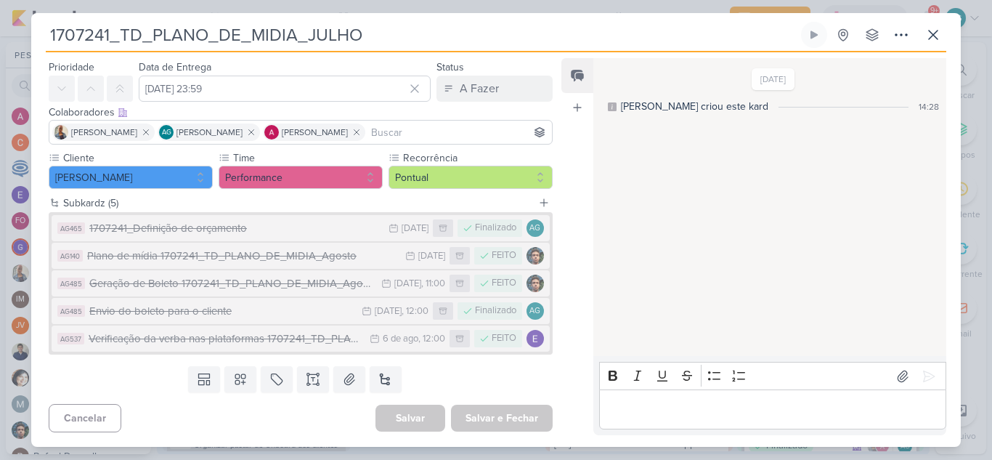
scroll to position [0, 0]
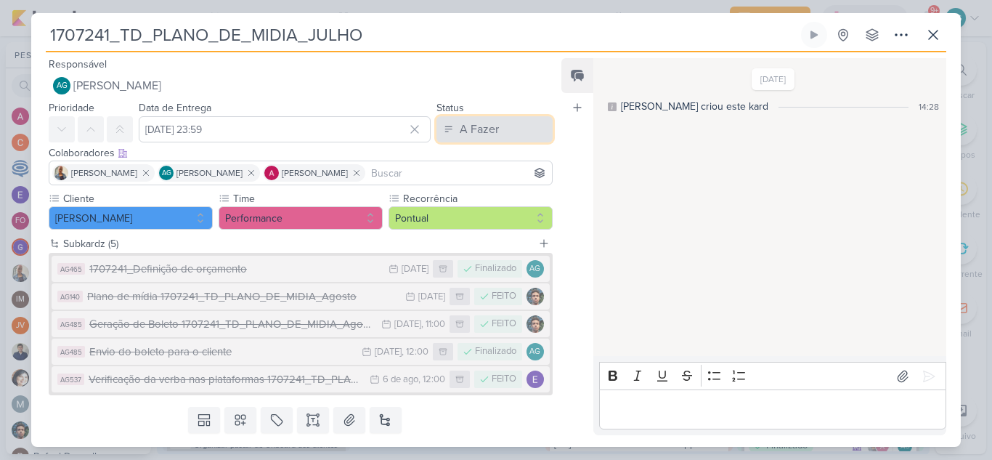
click at [468, 134] on div "A Fazer" at bounding box center [479, 129] width 39 height 17
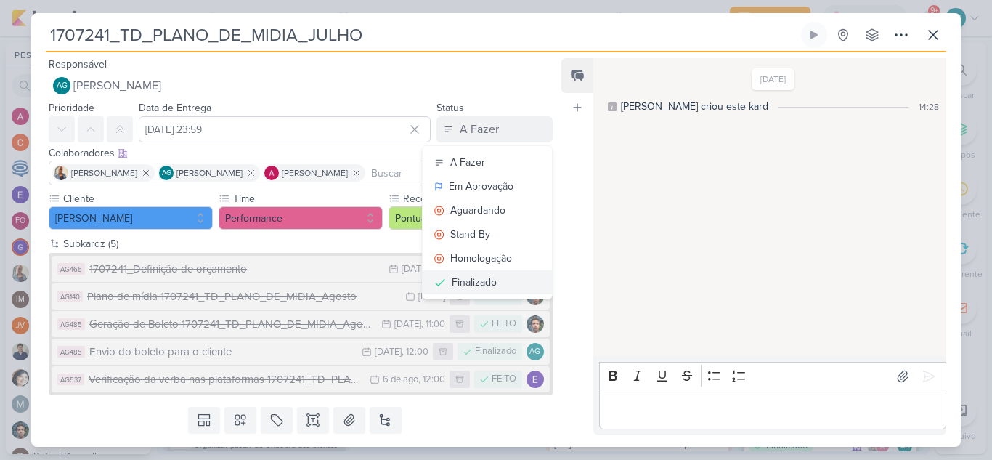
click at [454, 284] on div "Finalizado" at bounding box center [474, 281] width 45 height 15
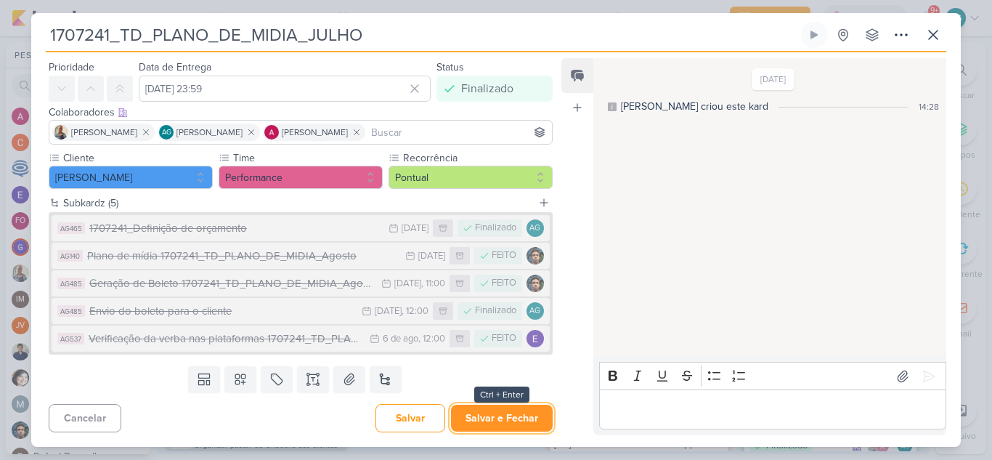
click at [511, 423] on button "Salvar e Fechar" at bounding box center [502, 417] width 102 height 27
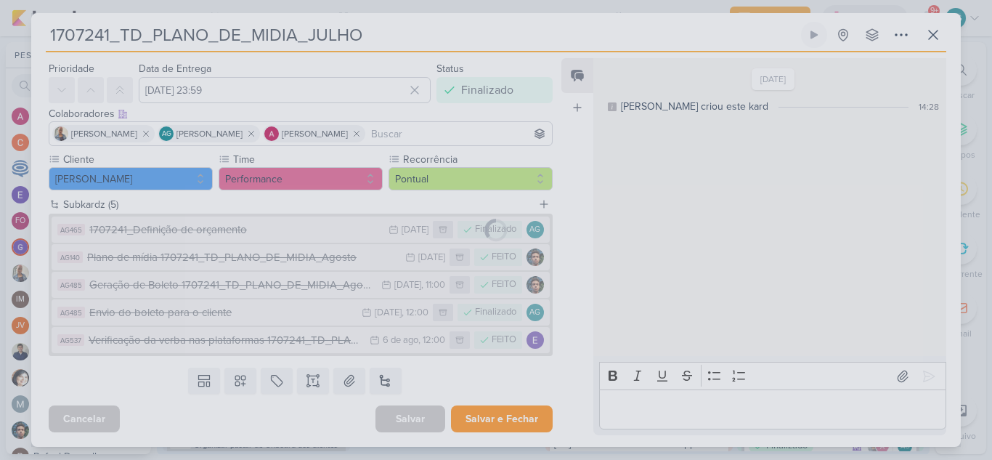
scroll to position [39, 0]
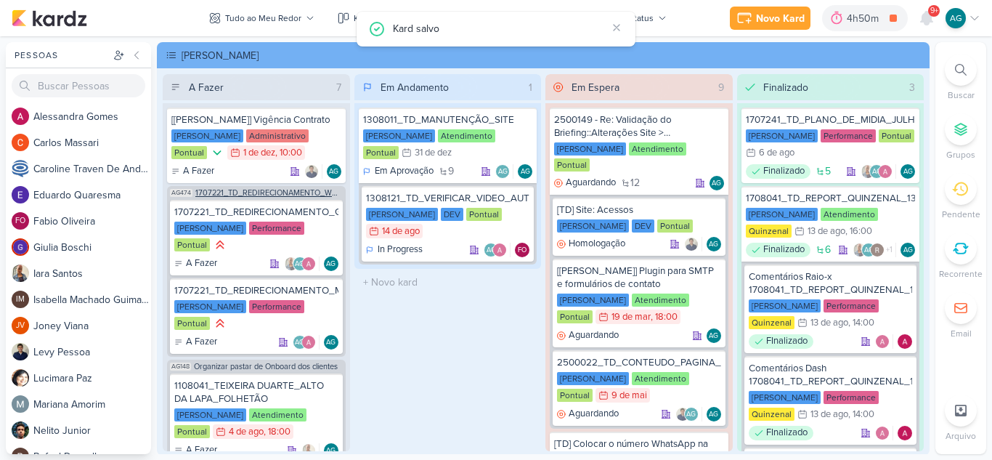
click at [306, 192] on span "1707221_TD_REDIRECIONAMENTO_WHATSAPP_GOOGLE_E_META" at bounding box center [268, 193] width 147 height 8
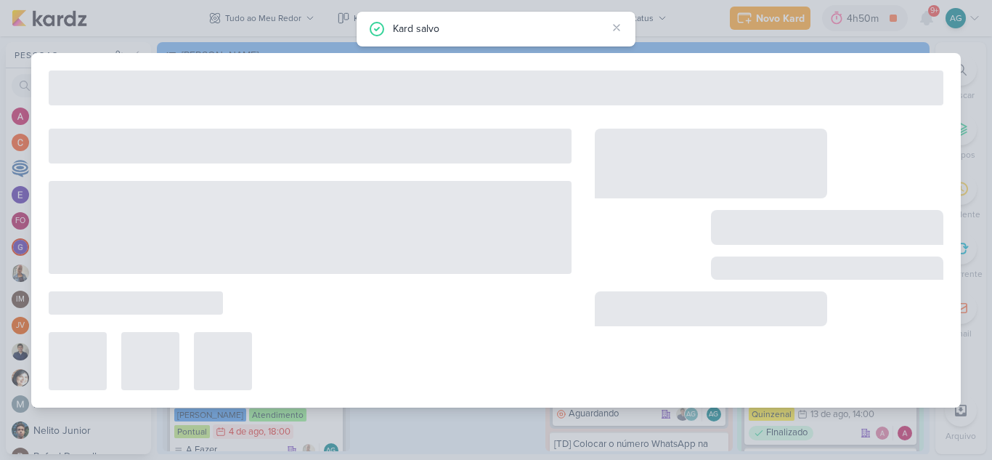
type input "1707221_TD_REDIRECIONAMENTO_WHATSAPP_GOOGLE_E_META"
type input "[DATE] 23:59"
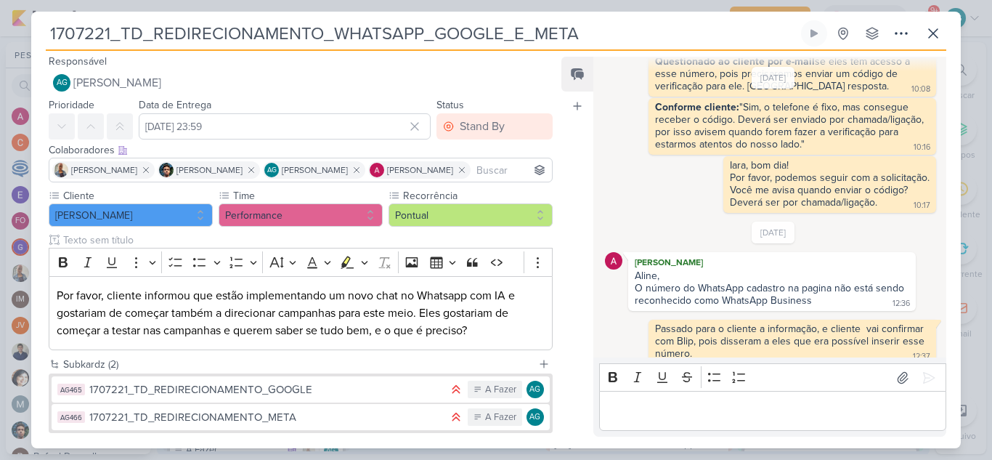
scroll to position [0, 0]
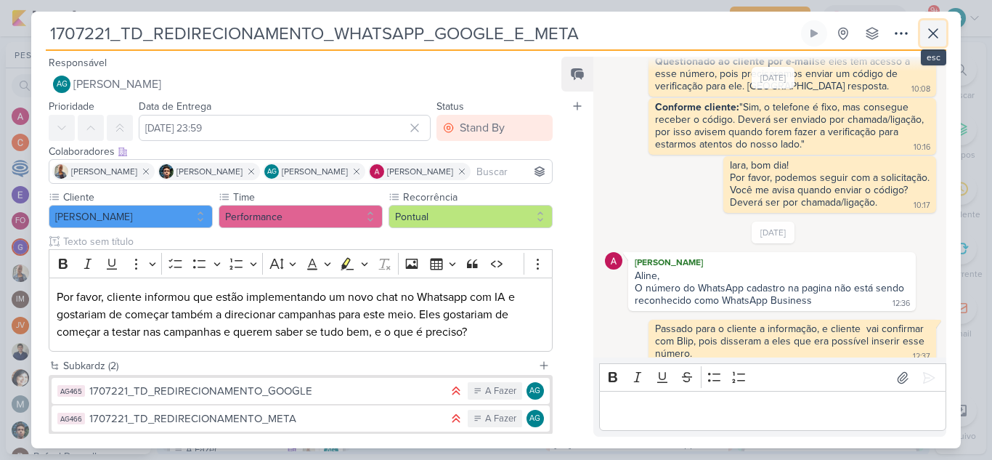
click at [931, 30] on icon at bounding box center [932, 33] width 17 height 17
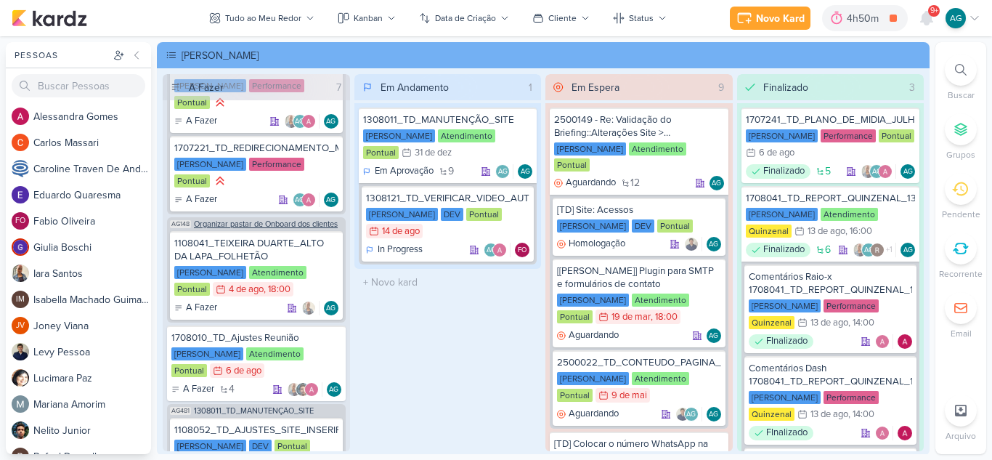
scroll to position [145, 0]
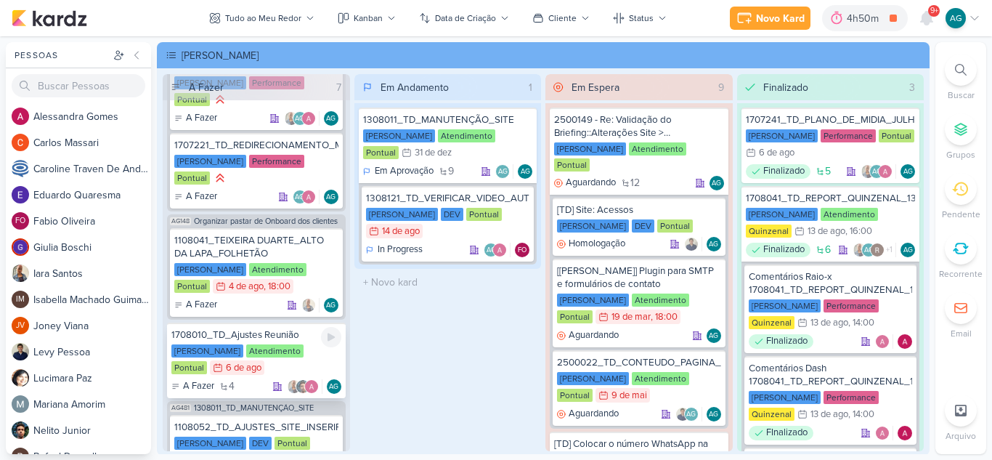
click at [270, 334] on div "1708010_TD_Ajustes Reunião" at bounding box center [256, 334] width 170 height 13
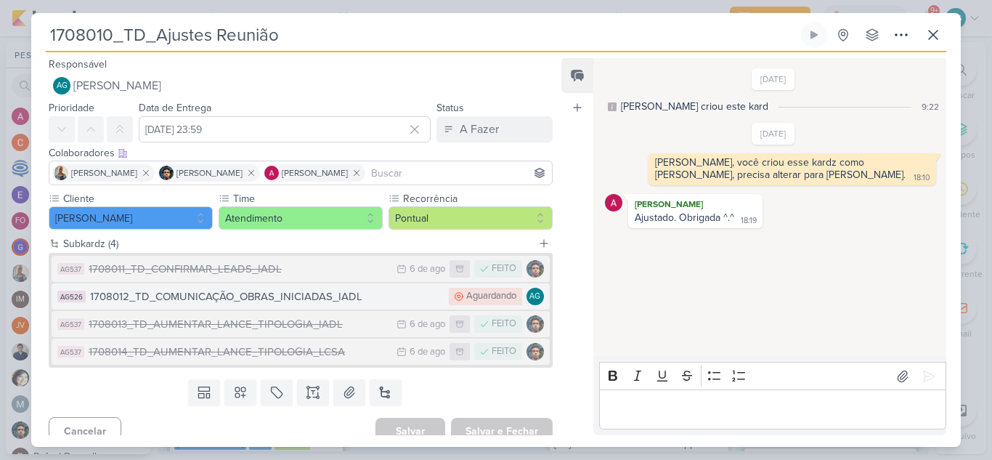
click at [332, 300] on div "1708012_TD_COMUNICAÇÃO_OBRAS_INICIADAS_IADL" at bounding box center [265, 296] width 351 height 17
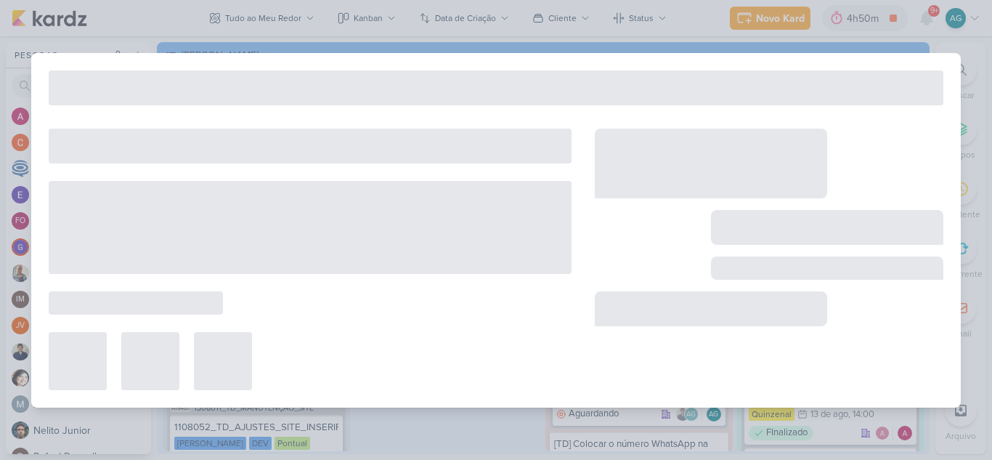
type input "1708012_TD_COMUNICAÇÃO_OBRAS_INICIADAS_IADL"
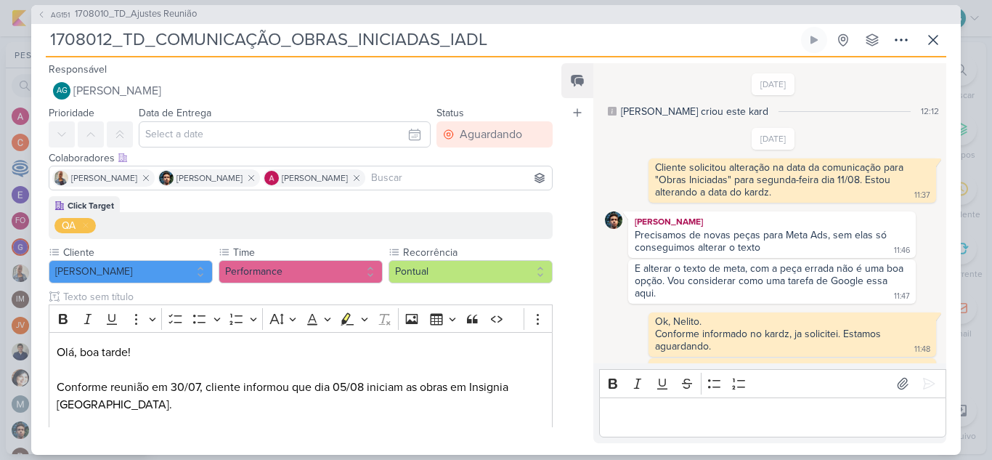
scroll to position [254, 0]
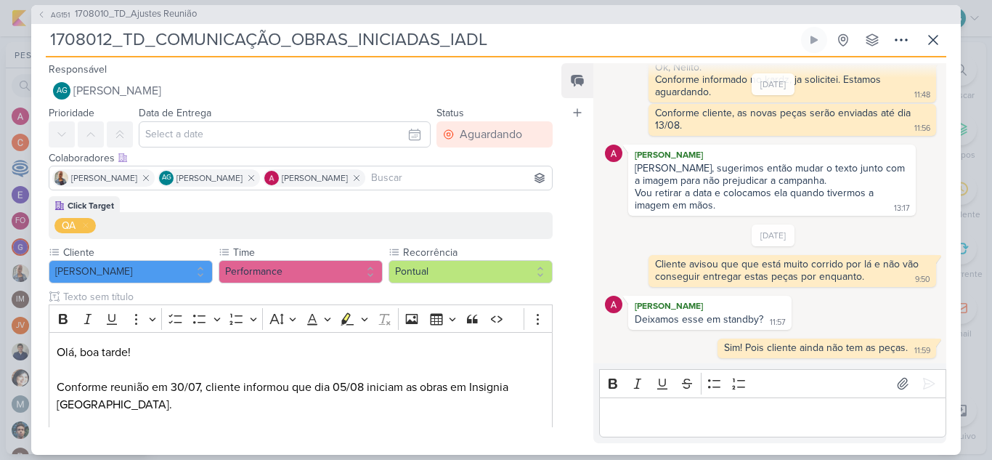
drag, startPoint x: 498, startPoint y: 40, endPoint x: 322, endPoint y: 46, distance: 176.5
click at [322, 46] on input "1708012_TD_COMUNICAÇÃO_OBRAS_INICIADAS_IADL" at bounding box center [422, 40] width 752 height 26
click at [934, 37] on icon at bounding box center [932, 39] width 17 height 17
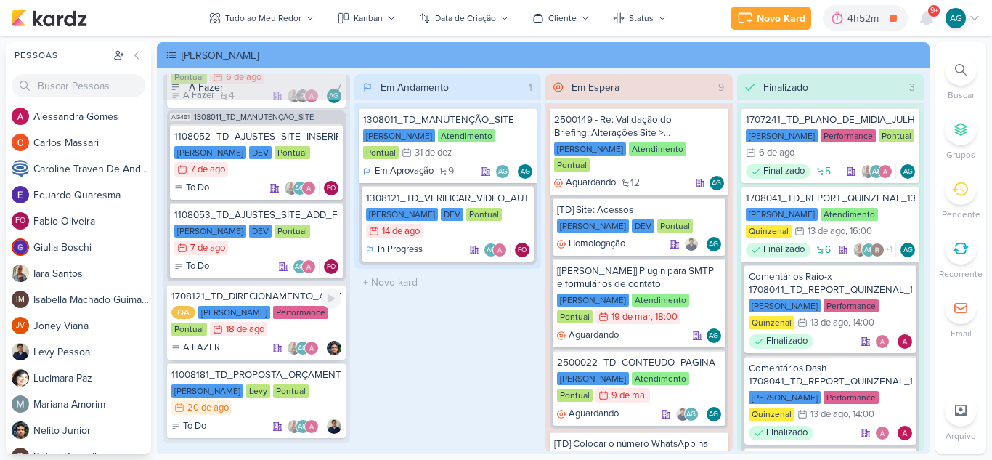
scroll to position [454, 0]
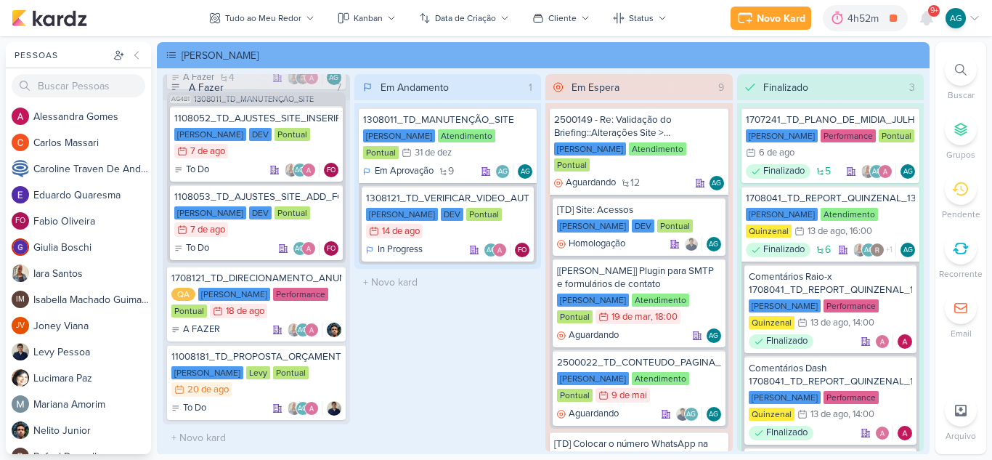
click at [941, 15] on div "Novo Kard Ctrl + k 4h52m DEMANDAS ATENDIMENTO 0h9m Hoje 4h52m Semana 0h9m Mês 0…" at bounding box center [855, 18] width 250 height 26
click at [925, 14] on icon at bounding box center [926, 18] width 12 height 13
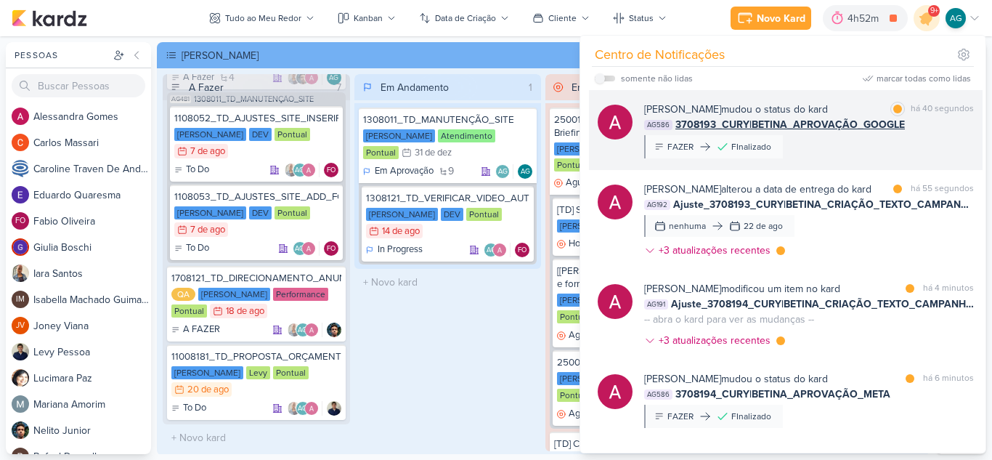
click at [832, 144] on div "Alessandra Gomes mudou o status do kard marcar como lida há 40 segundos AG586 3…" at bounding box center [809, 130] width 330 height 57
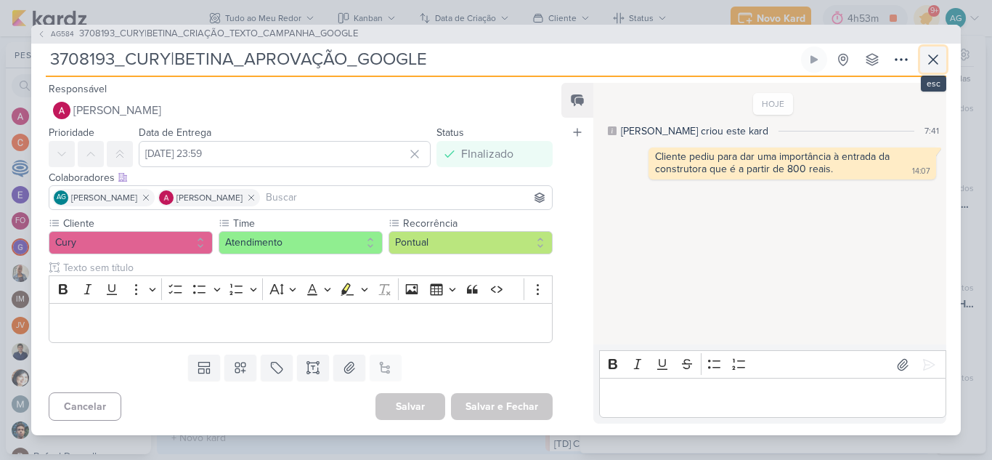
click at [933, 60] on icon at bounding box center [932, 59] width 9 height 9
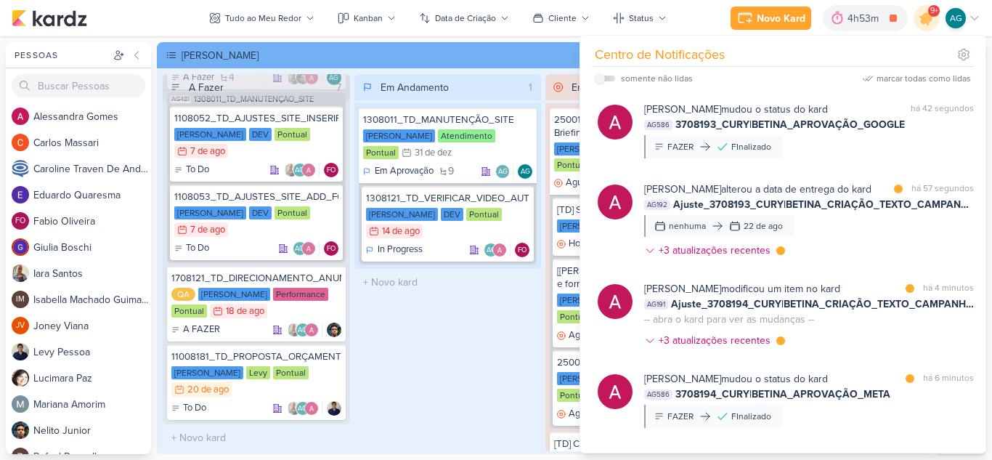
click at [493, 400] on div "Em Andamento 1 1308011_TD_MANUTENÇÃO_SITE Teixeira Duarte Atendimento Pontual 3…" at bounding box center [447, 262] width 187 height 377
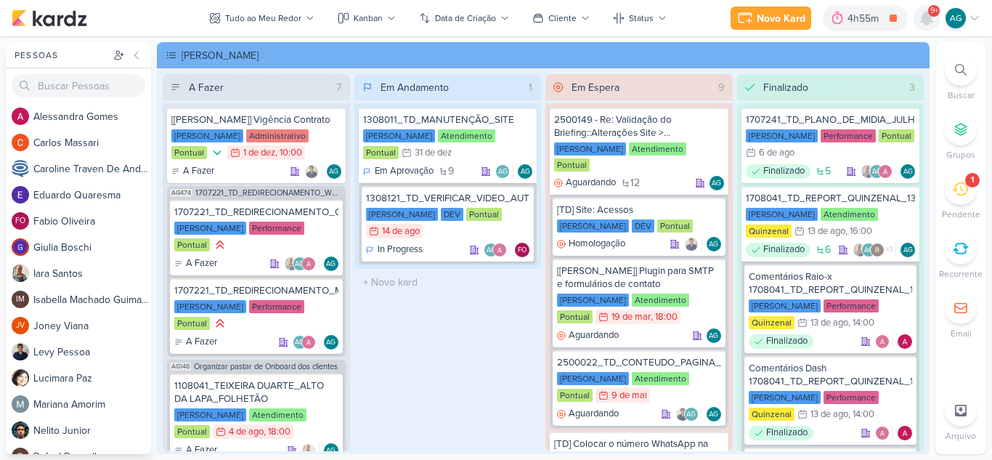
click at [933, 17] on icon at bounding box center [926, 17] width 17 height 17
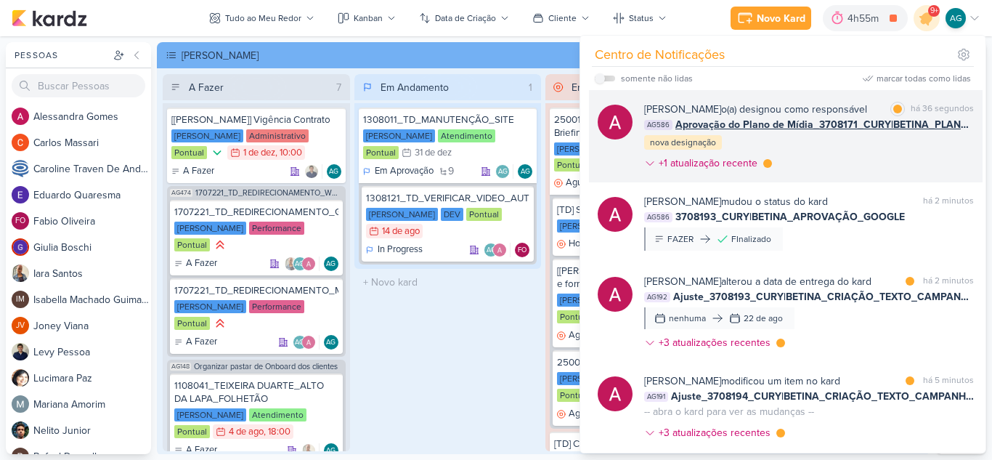
click at [870, 147] on div "Alessandra Gomes o(a) designou como responsável marcar como lida há 36 segundos…" at bounding box center [809, 139] width 330 height 75
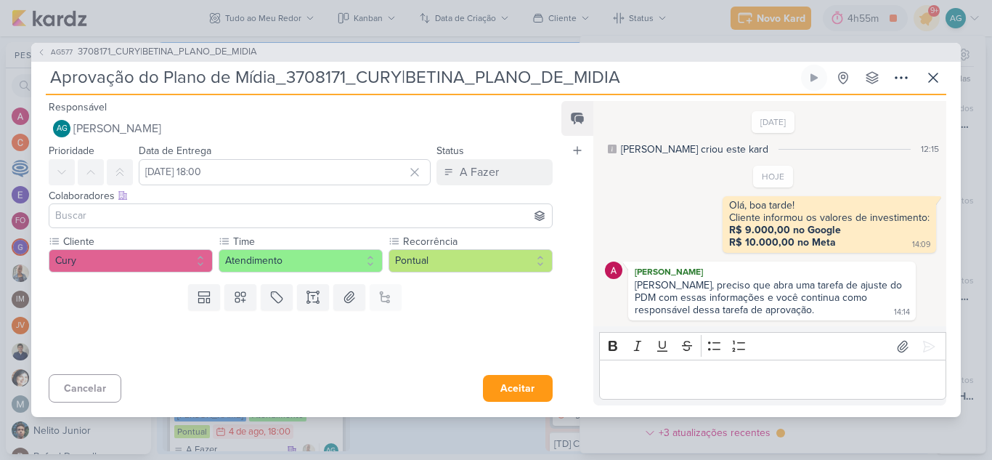
click at [743, 388] on p "Editor editing area: main" at bounding box center [772, 379] width 332 height 17
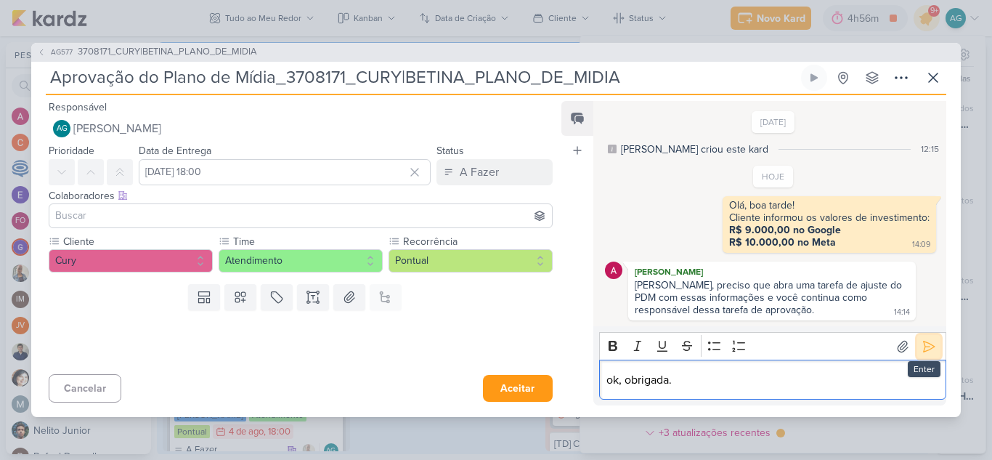
click at [927, 340] on icon at bounding box center [928, 346] width 15 height 15
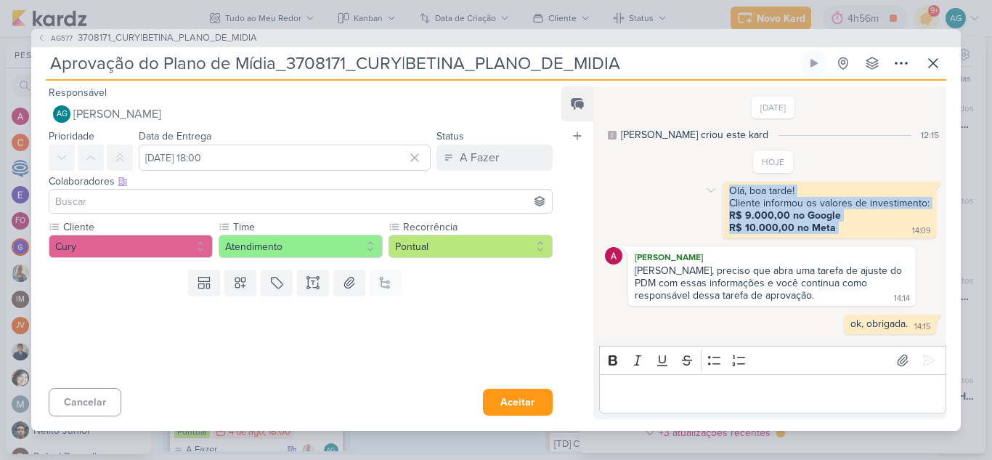
drag, startPoint x: 844, startPoint y: 224, endPoint x: 720, endPoint y: 189, distance: 128.2
click at [722, 189] on div "Olá, boa tarde! Cliente informou os valores de investimento: R$ 9.000,00 no Goo…" at bounding box center [828, 209] width 213 height 57
copy div "Olá, boa tarde! Cliente informou os valores de investimento: R$ 9.000,00 no Goo…"
click at [520, 405] on button "Aceitar" at bounding box center [518, 401] width 70 height 27
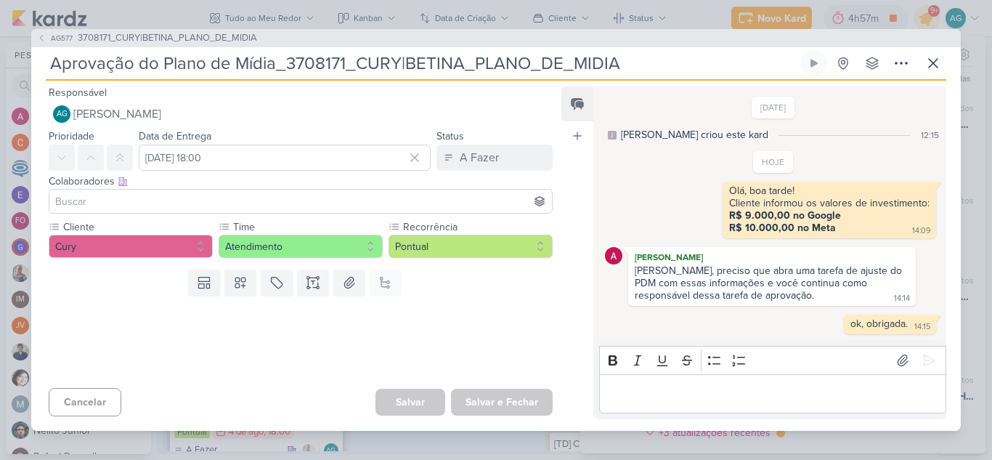
drag, startPoint x: 637, startPoint y: 62, endPoint x: 34, endPoint y: 61, distance: 602.5
click at [34, 61] on div "AG577 3708171_CURY|BETINA_PLANO_DE_MIDIA Aprovação do Plano de Mídia_3708171_CU…" at bounding box center [495, 230] width 929 height 402
click at [928, 61] on icon at bounding box center [932, 62] width 17 height 17
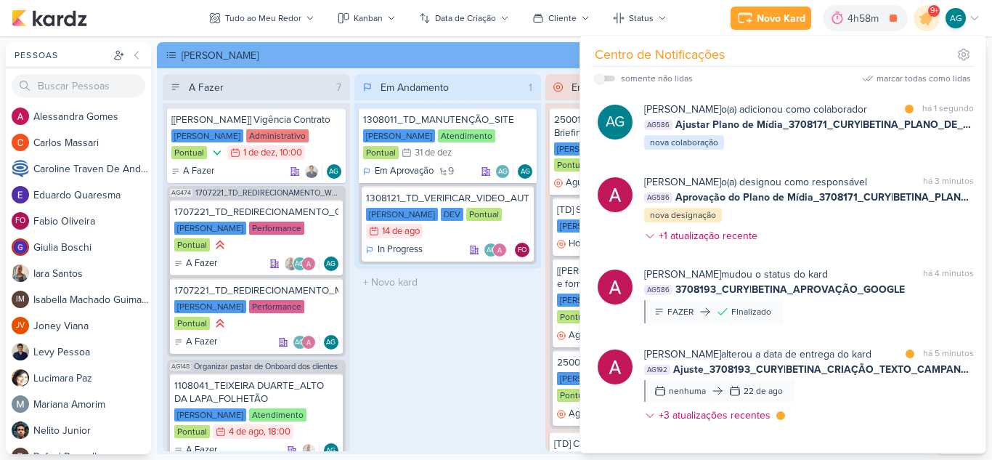
click at [825, 297] on span "3708193_CURY|BETINA_APROVAÇÃO_GOOGLE" at bounding box center [789, 289] width 229 height 15
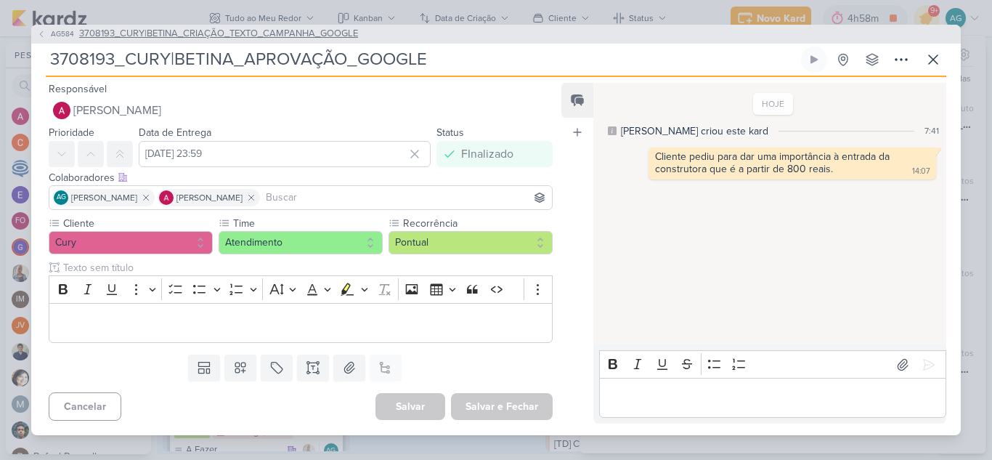
click at [290, 33] on span "3708193_CURY|BETINA_CRIAÇÃO_TEXTO_CAMPANHA_GOOGLE" at bounding box center [218, 34] width 279 height 15
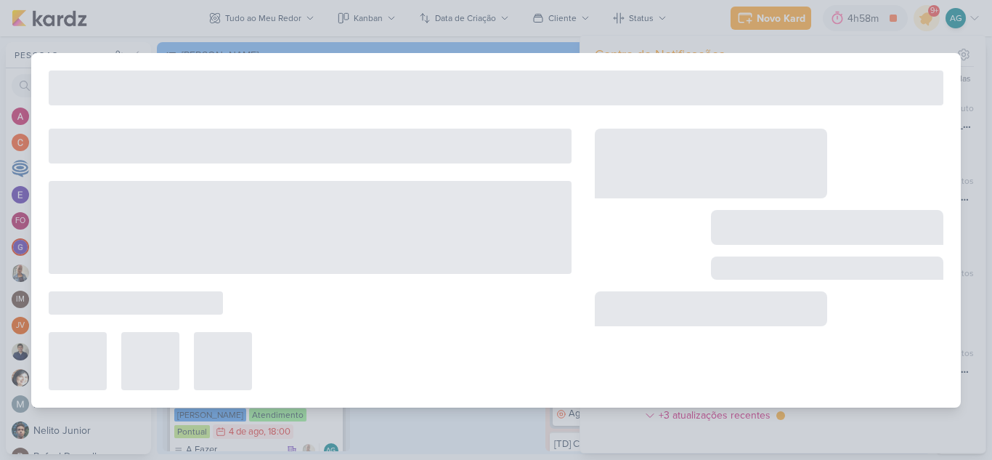
type input "3708193_CURY|BETINA_CRIAÇÃO_TEXTO_CAMPANHA_GOOGLE"
type input "21 de agosto de 2025 às 23:59"
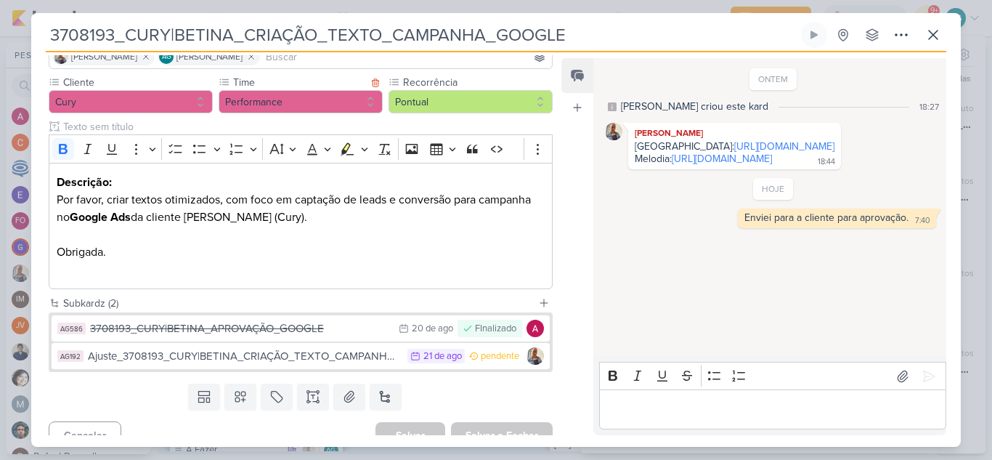
scroll to position [134, 0]
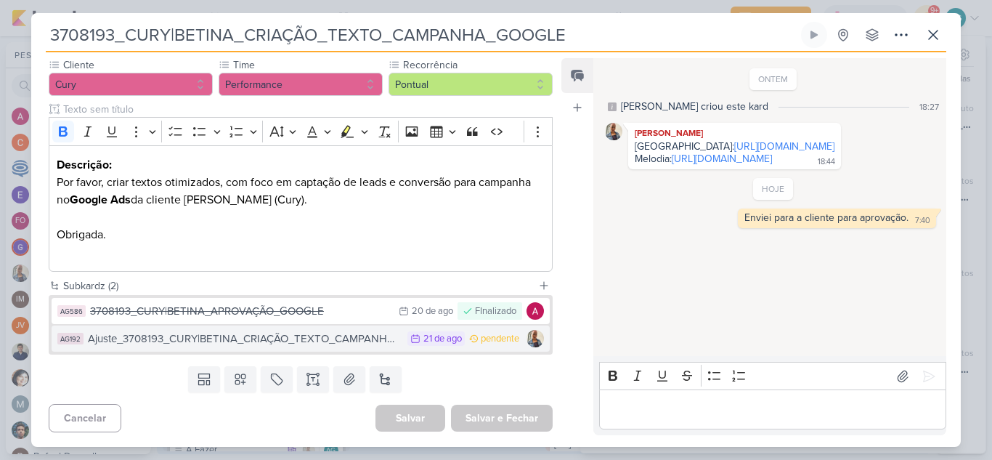
click at [275, 340] on div "Ajuste_3708193_CURY|BETINA_CRIAÇÃO_TEXTO_CAMPANHA_GOOGLE" at bounding box center [244, 338] width 312 height 17
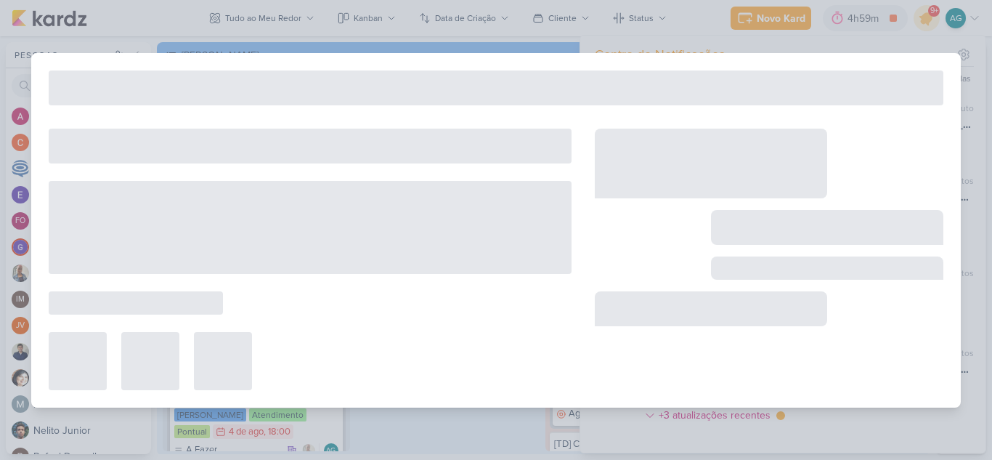
type input "Ajuste_3708193_CURY|BETINA_CRIAÇÃO_TEXTO_CAMPANHA_GOOGLE"
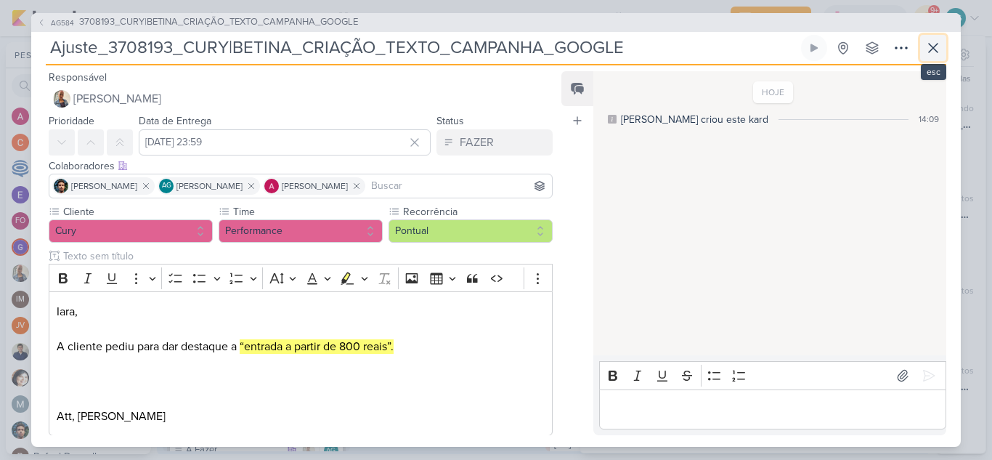
click at [934, 46] on icon at bounding box center [932, 48] width 9 height 9
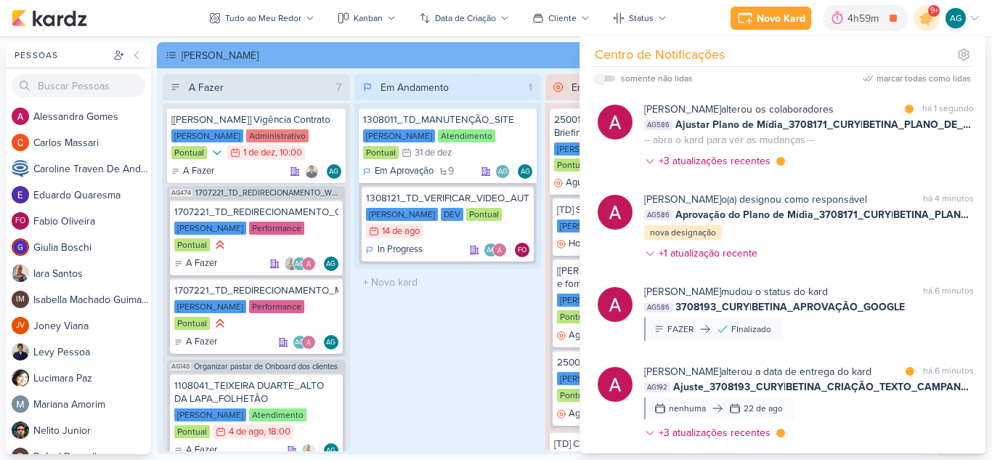
click at [406, 375] on div "Em Andamento 1 1308011_TD_MANUTENÇÃO_SITE Teixeira Duarte Atendimento Pontual 3…" at bounding box center [447, 262] width 187 height 377
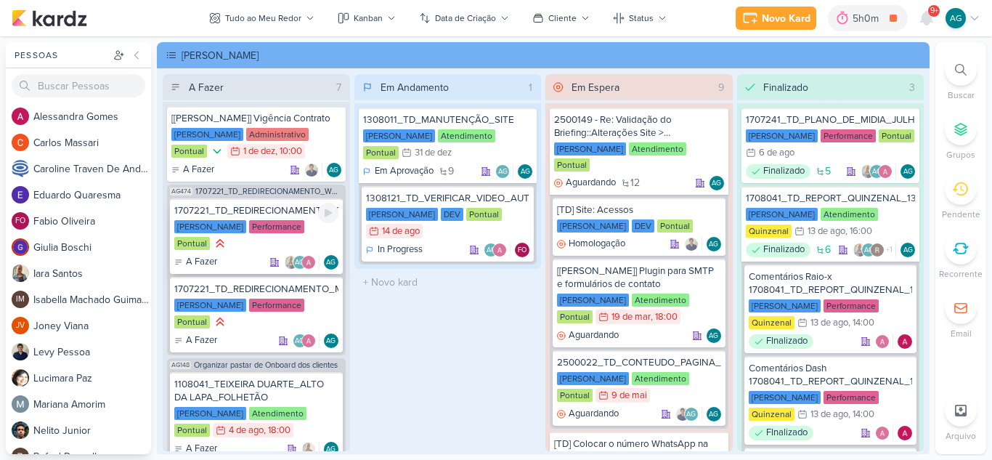
scroll to position [0, 0]
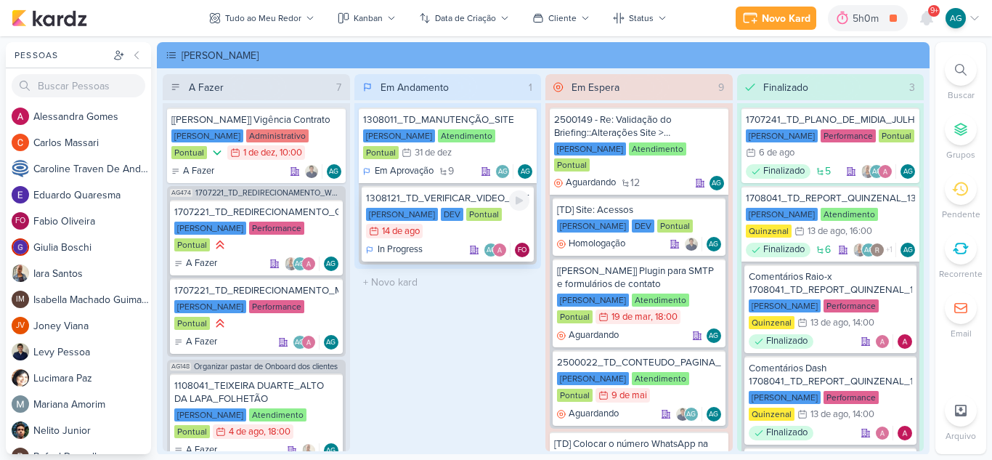
click at [456, 202] on div "1308121_TD_VERIFICAR_VIDEO_AUTOMATICO_QUARTIER_CAMPO_BELO" at bounding box center [448, 198] width 164 height 13
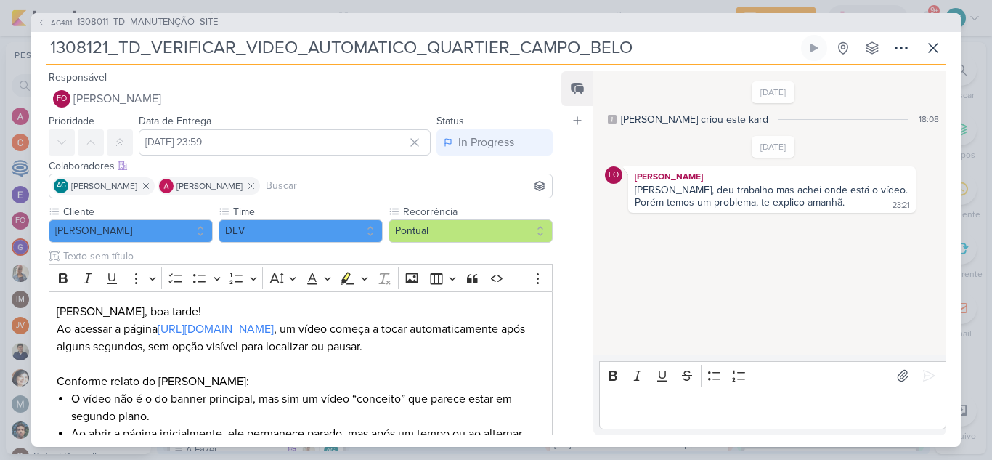
drag, startPoint x: 646, startPoint y: 48, endPoint x: 36, endPoint y: 54, distance: 610.6
click at [36, 54] on div "AG481 1308011_TD_MANUTENÇÃO_SITE 1308121_TD_VERIFICAR_VIDEO_AUTOMATICO_QUARTIER…" at bounding box center [495, 229] width 929 height 433
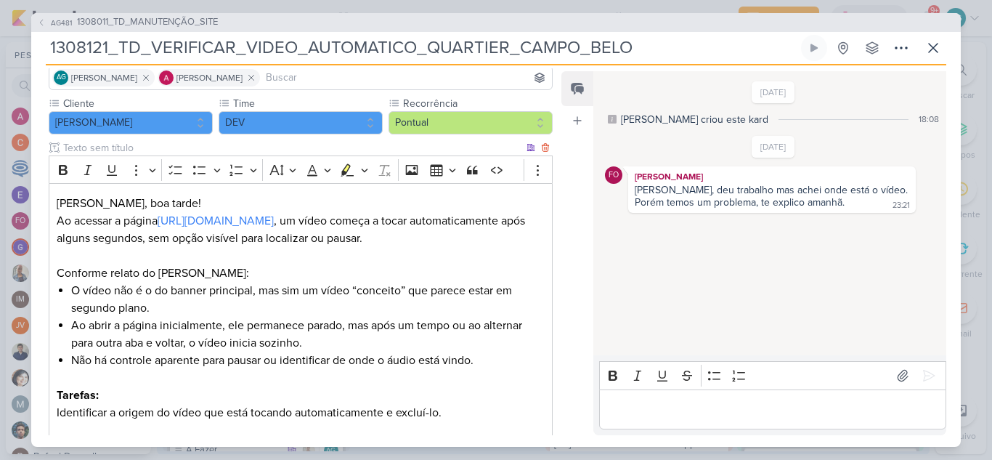
scroll to position [218, 0]
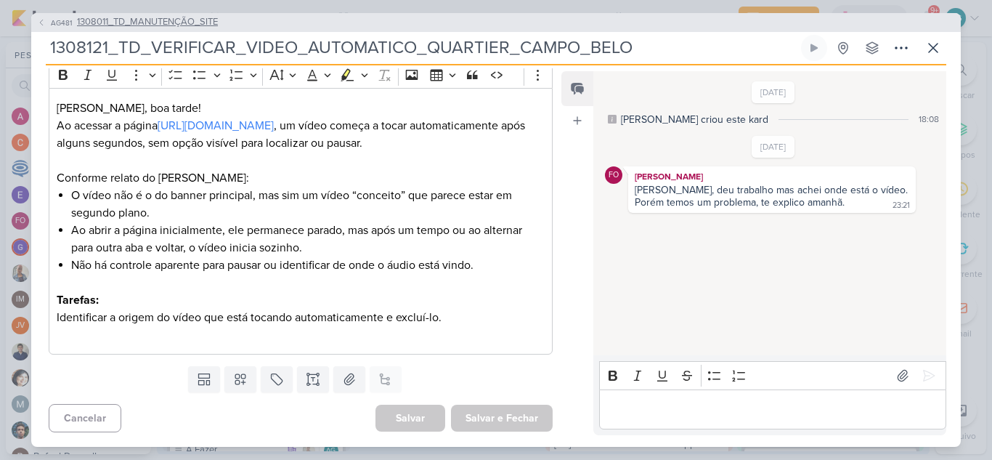
click at [213, 21] on span "1308011_TD_MANUTENÇÃO_SITE" at bounding box center [147, 22] width 141 height 15
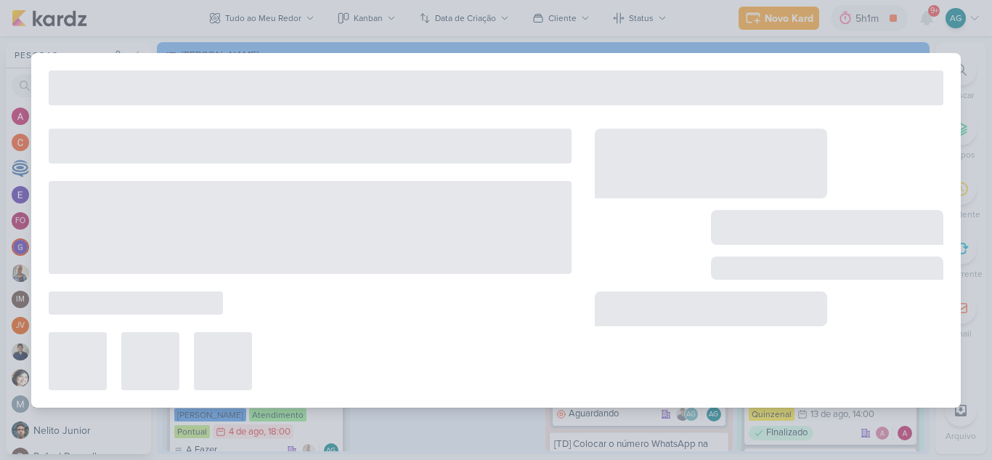
type input "1308011_TD_MANUTENÇÃO_SITE"
type input "31 de dezembro de 2025 às 23:59"
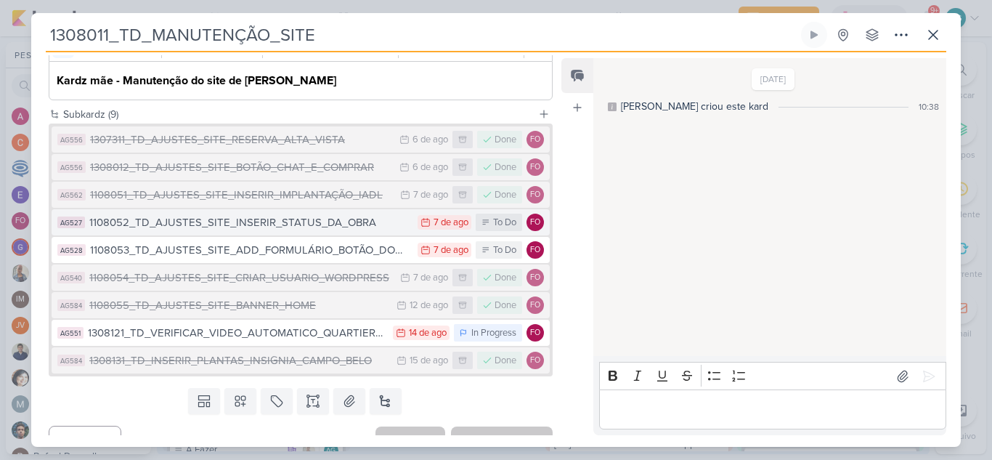
click at [307, 228] on div "1108052_TD_AJUSTES_SITE_INSERIR_STATUS_DA_OBRA" at bounding box center [249, 222] width 321 height 17
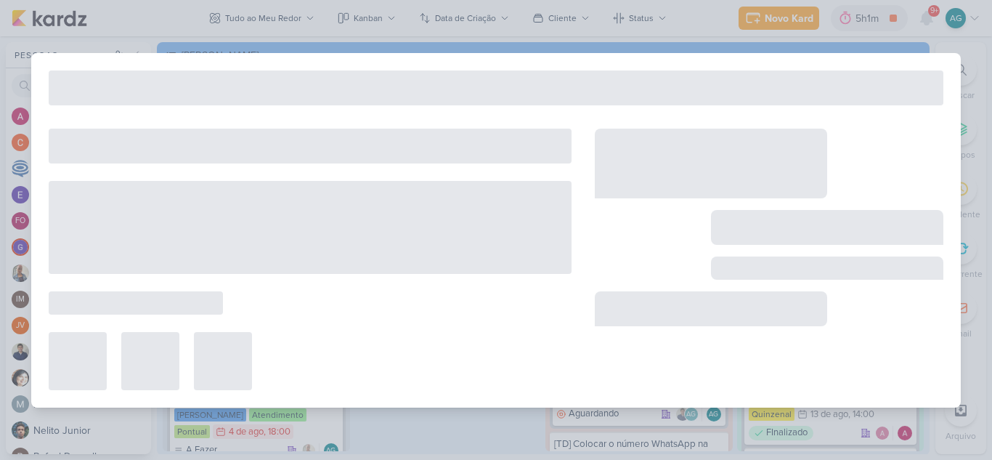
type input "1108052_TD_AJUSTES_SITE_INSERIR_STATUS_DA_OBRA"
type input "7 de agosto de 2025 às 23:59"
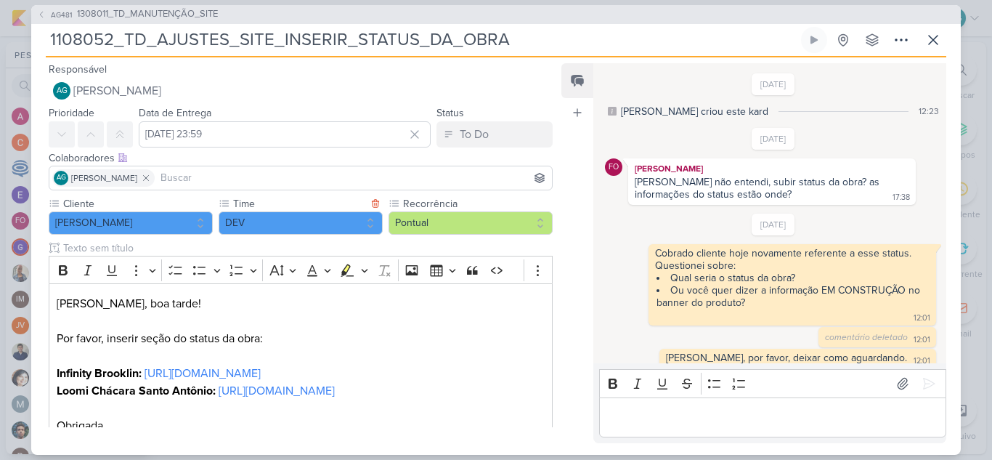
scroll to position [10, 0]
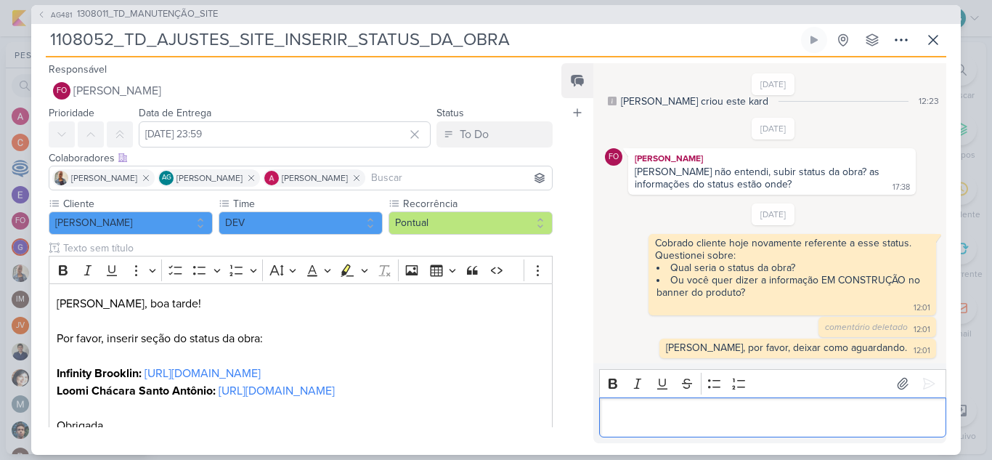
click at [638, 421] on p "Editor editing area: main" at bounding box center [772, 416] width 332 height 17
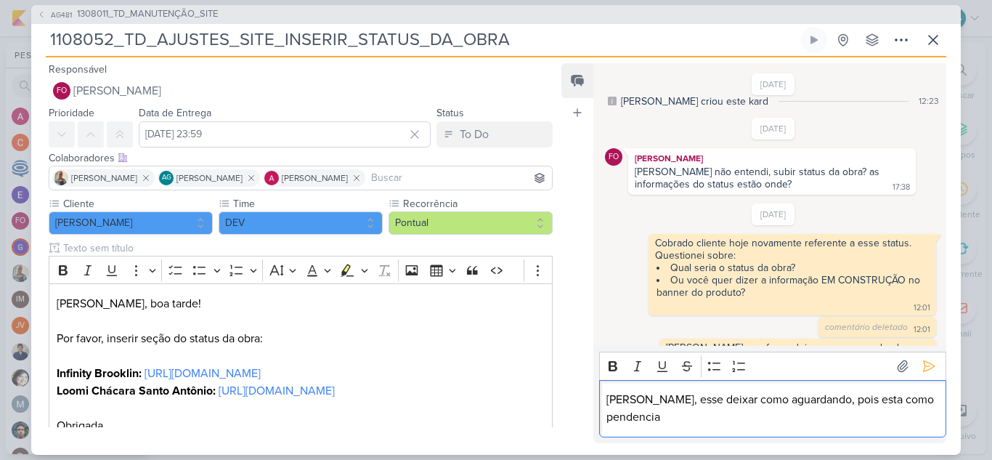
scroll to position [28, 0]
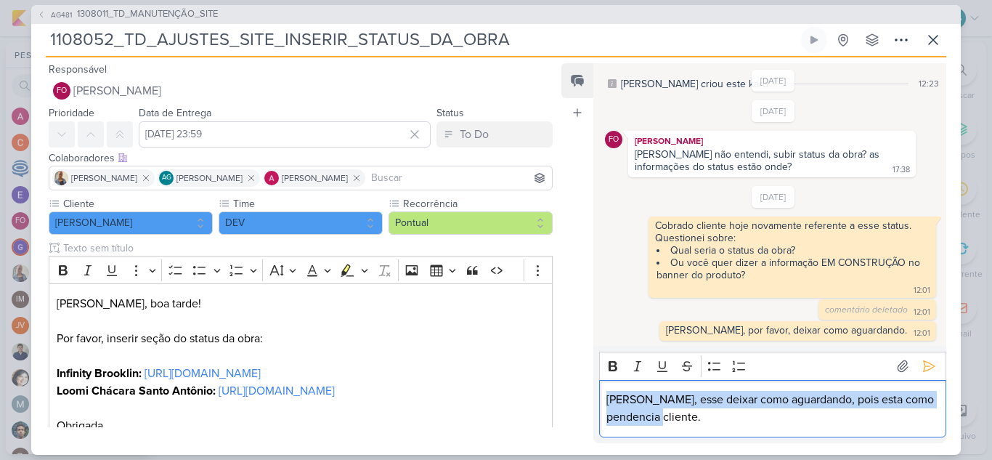
drag, startPoint x: 717, startPoint y: 420, endPoint x: 601, endPoint y: 401, distance: 117.7
click at [601, 401] on div "Fabio, esse deixar como aguardando, pois esta como pendencia cliente." at bounding box center [772, 408] width 347 height 57
copy p "Fabio, esse deixar como aguardando, pois esta como pendencia cliente."
click at [635, 401] on p "Fabio, esse deixar como aguardando, pois esta como pendencia cliente." at bounding box center [772, 408] width 332 height 35
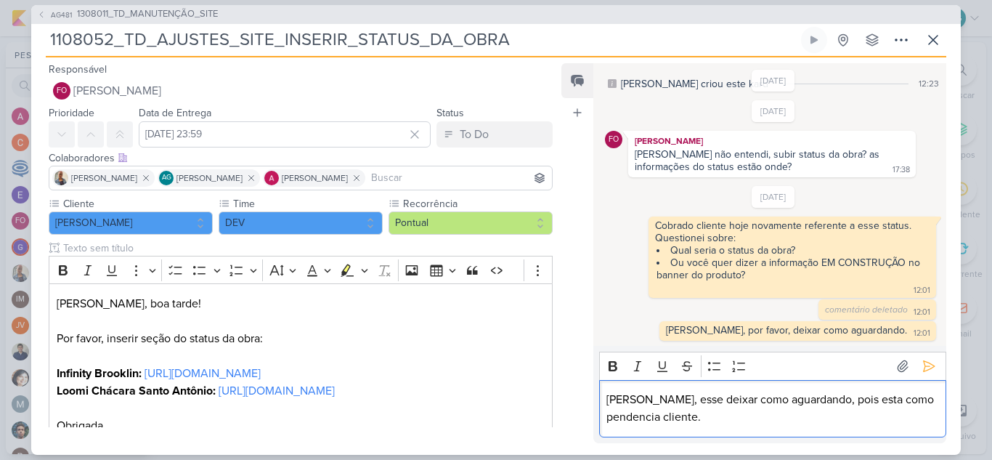
click at [642, 402] on p "Fabio, esse deixar como aguardando, pois esta como pendencia cliente." at bounding box center [772, 408] width 332 height 35
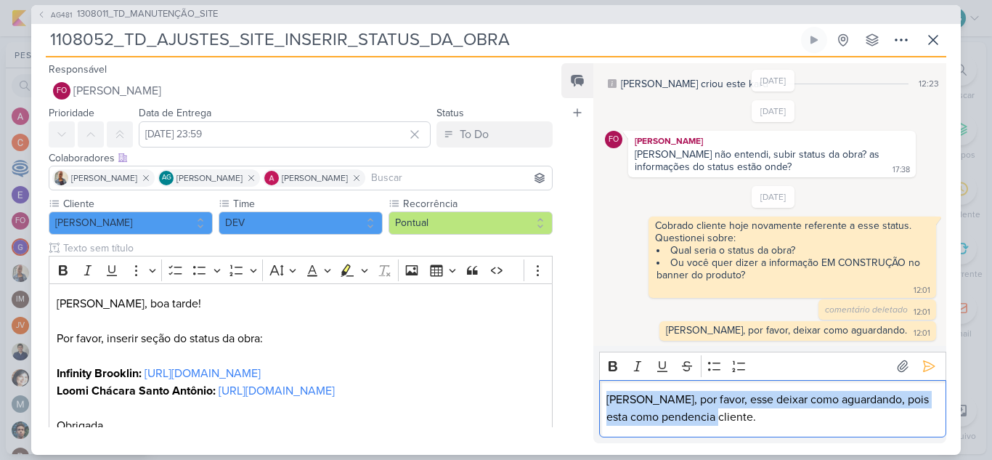
drag, startPoint x: 720, startPoint y: 417, endPoint x: 592, endPoint y: 401, distance: 129.6
click at [592, 401] on div "Feed Atrelar email Solte o email para atrelar ao kard 5/8/25 Aline criou este k…" at bounding box center [753, 253] width 385 height 380
copy p "Fabio, por favor, esse deixar como aguardando, pois esta como pendencia cliente."
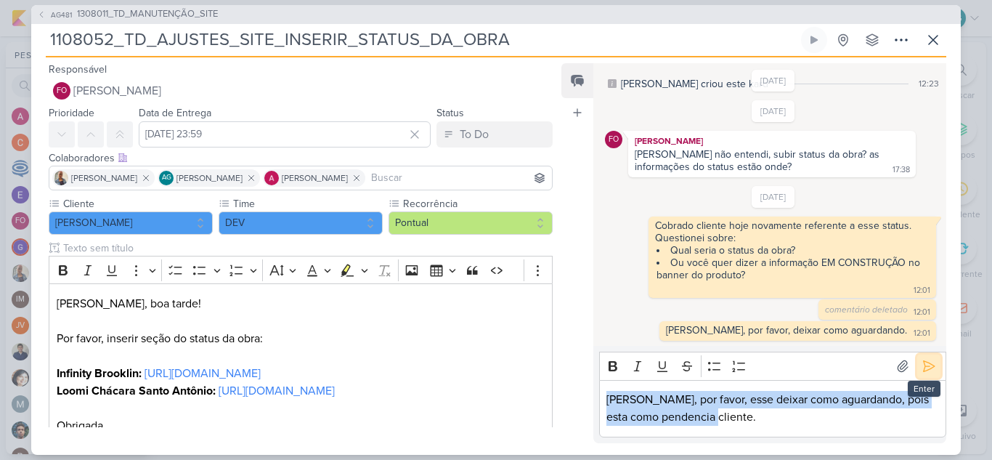
click at [924, 364] on icon at bounding box center [928, 366] width 15 height 15
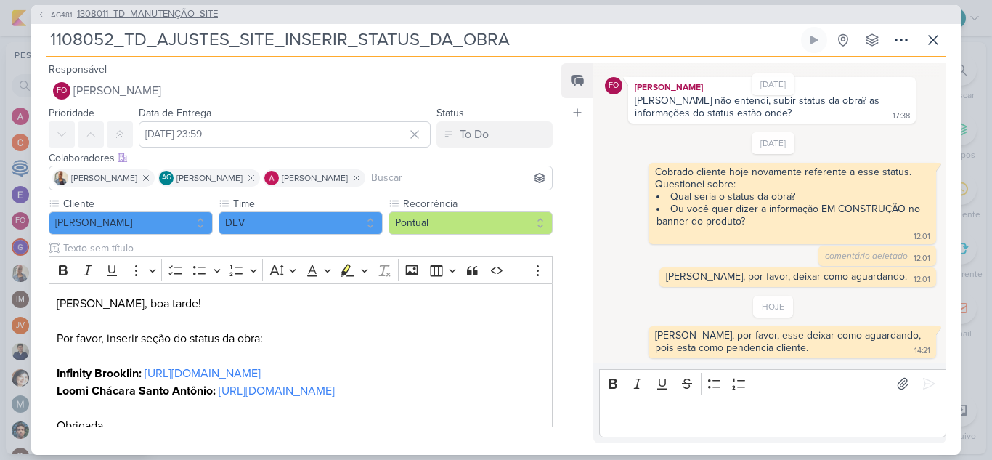
click at [159, 14] on span "1308011_TD_MANUTENÇÃO_SITE" at bounding box center [147, 14] width 141 height 15
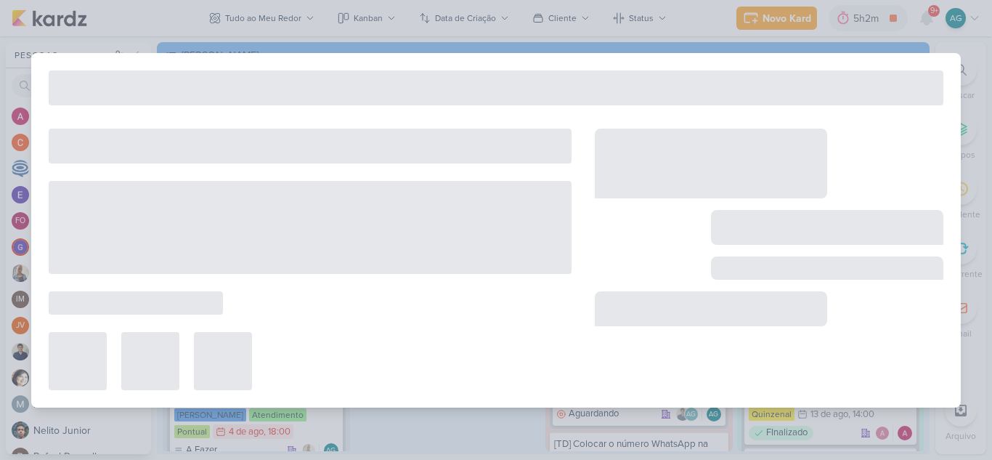
type input "1308011_TD_MANUTENÇÃO_SITE"
type input "31 de dezembro de 2025 às 23:59"
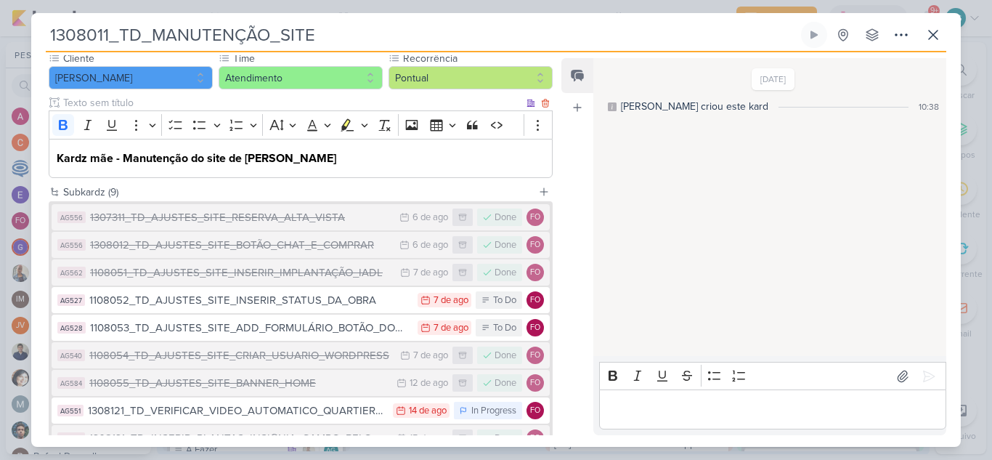
scroll to position [145, 0]
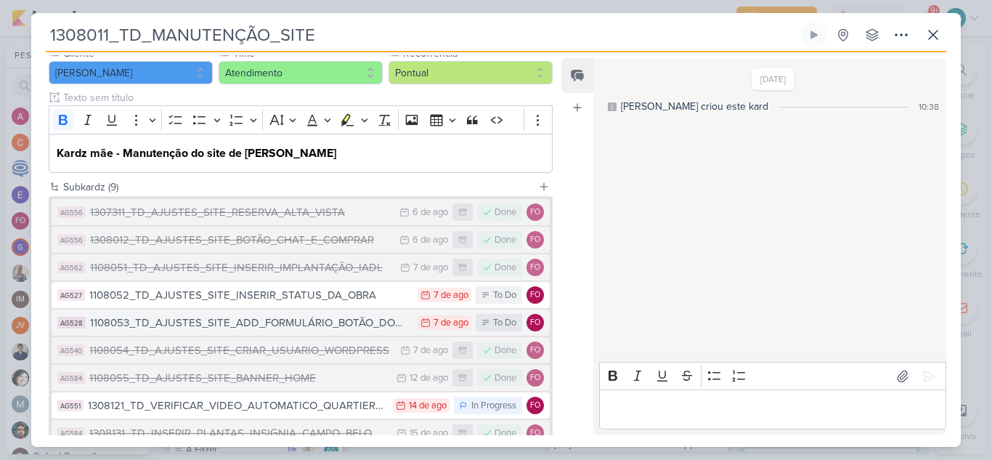
click at [343, 326] on div "1108053_TD_AJUSTES_SITE_ADD_FORMULÁRIO_BOTÃO_DOWNLOAD" at bounding box center [250, 322] width 320 height 17
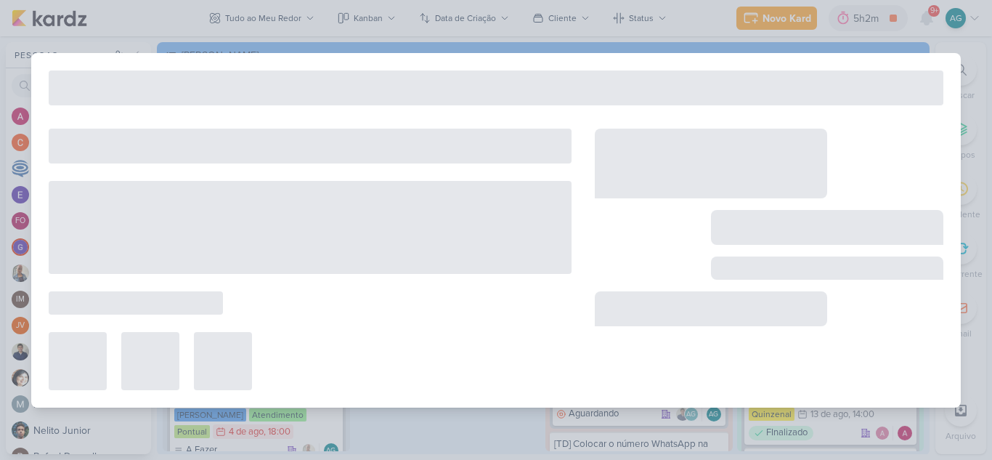
type input "1108053_TD_AJUSTES_SITE_ADD_FORMULÁRIO_BOTÃO_DOWNLOAD"
type input "7 de agosto de 2025 às 23:59"
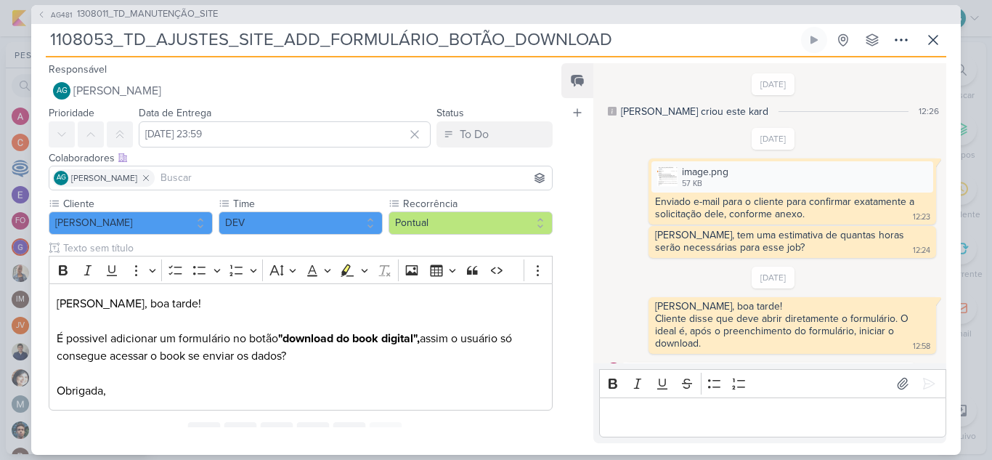
scroll to position [134, 0]
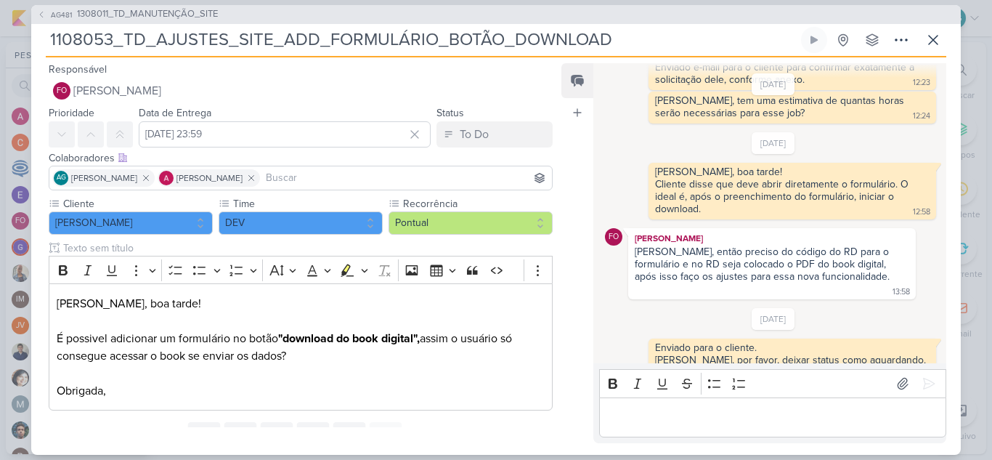
click at [755, 424] on p "Editor editing area: main" at bounding box center [772, 416] width 332 height 17
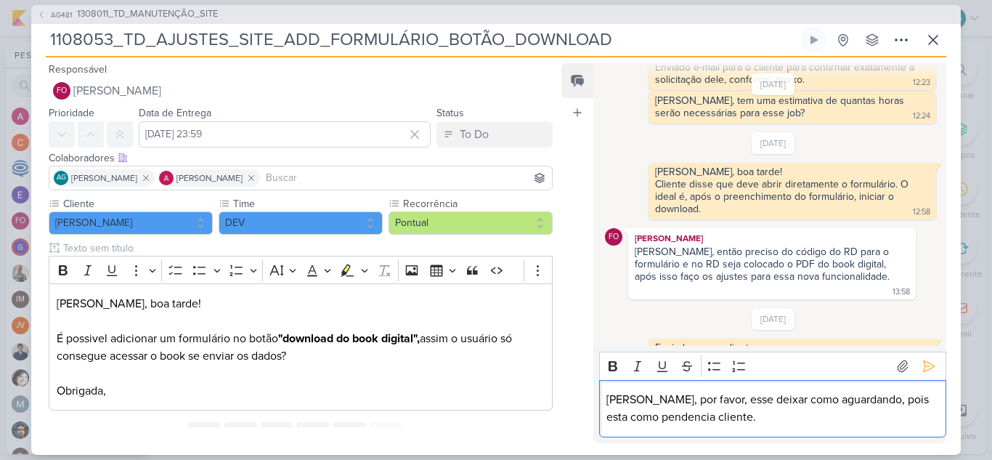
scroll to position [152, 0]
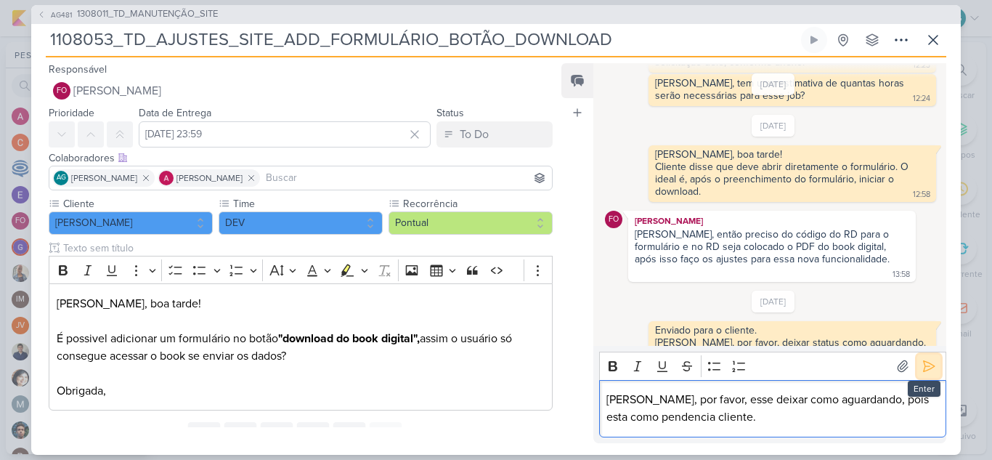
click at [923, 366] on icon at bounding box center [928, 366] width 11 height 11
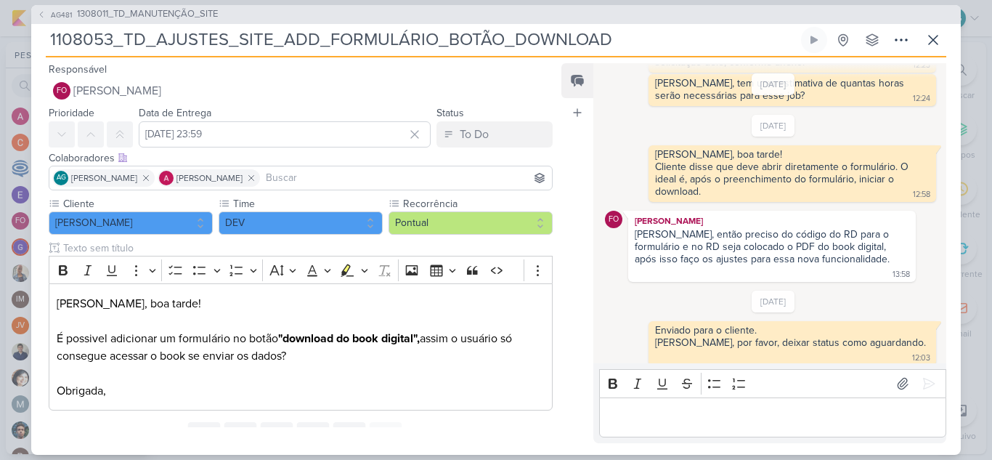
scroll to position [205, 0]
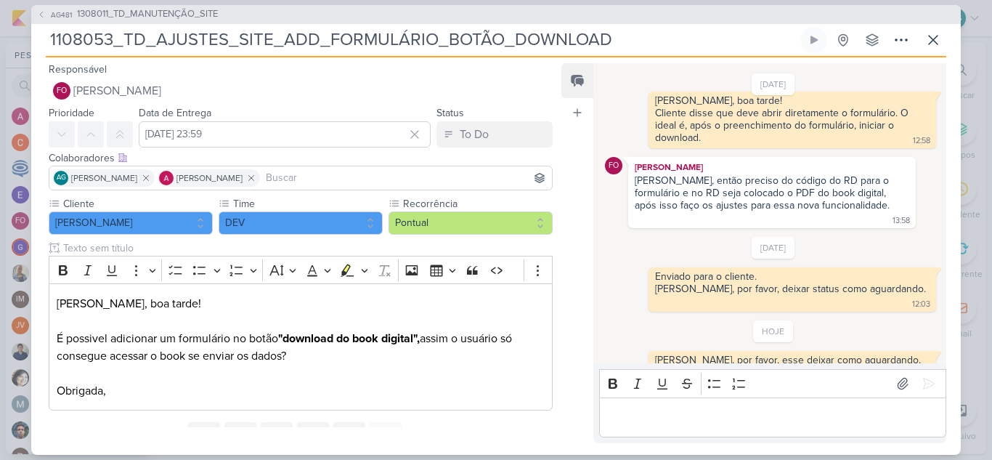
drag, startPoint x: 634, startPoint y: 39, endPoint x: 0, endPoint y: 41, distance: 634.5
click at [0, 41] on div "AG481 1308011_TD_MANUTENÇÃO_SITE 1108053_TD_AJUSTES_SITE_ADD_FORMULÁRIO_BOTÃO_D…" at bounding box center [496, 230] width 992 height 460
click at [180, 15] on span "1308011_TD_MANUTENÇÃO_SITE" at bounding box center [147, 14] width 141 height 15
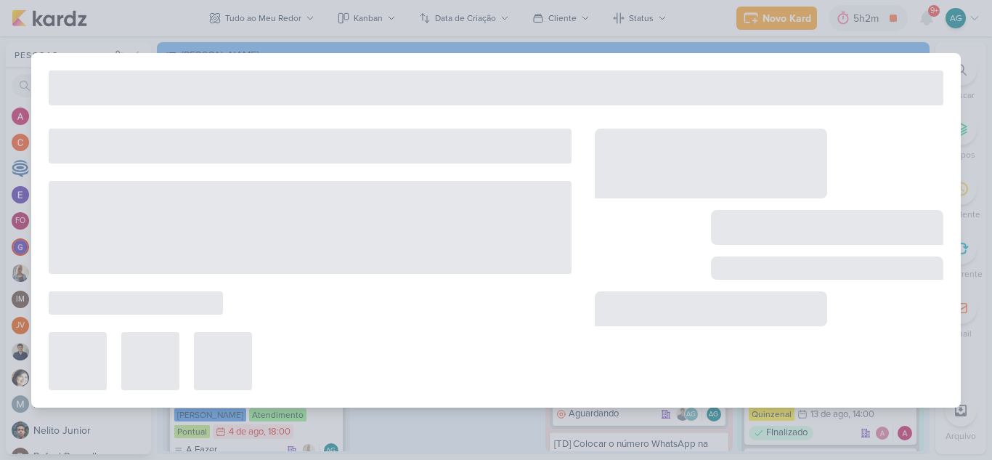
type input "1308011_TD_MANUTENÇÃO_SITE"
type input "31 de dezembro de 2025 às 23:59"
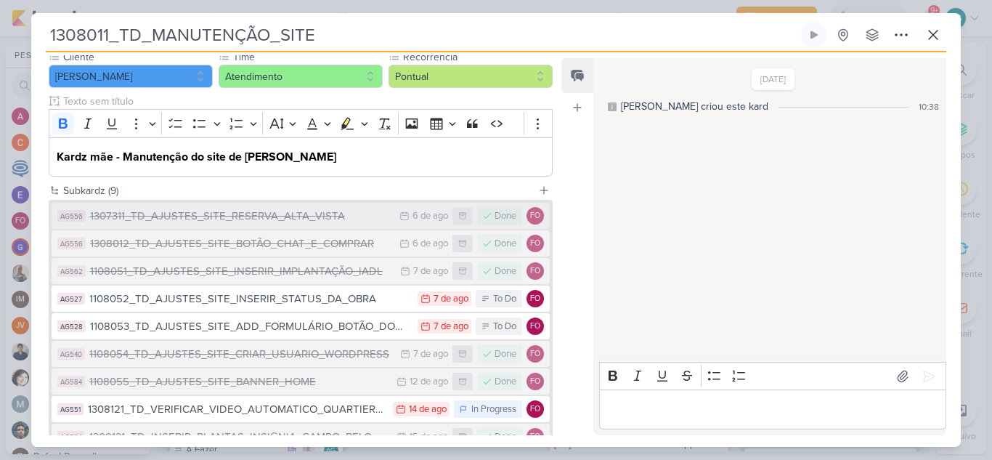
scroll to position [145, 0]
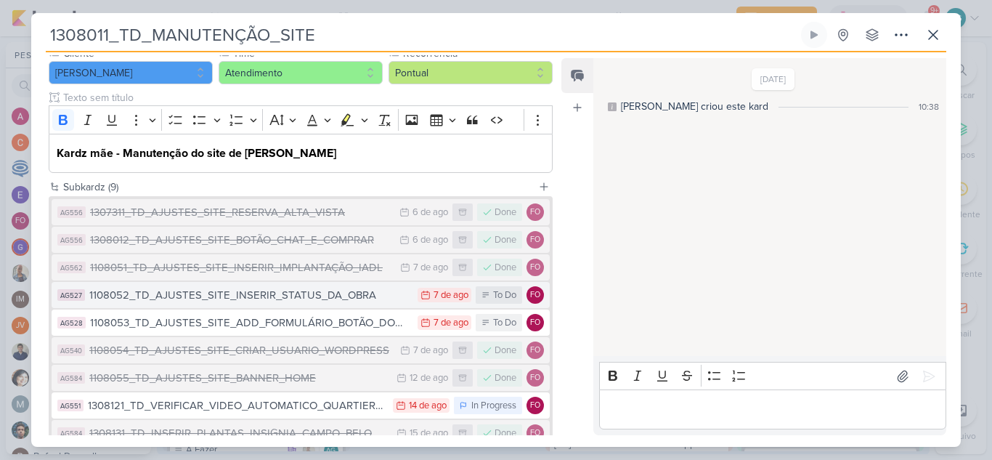
click at [340, 291] on div "1108052_TD_AJUSTES_SITE_INSERIR_STATUS_DA_OBRA" at bounding box center [249, 295] width 321 height 17
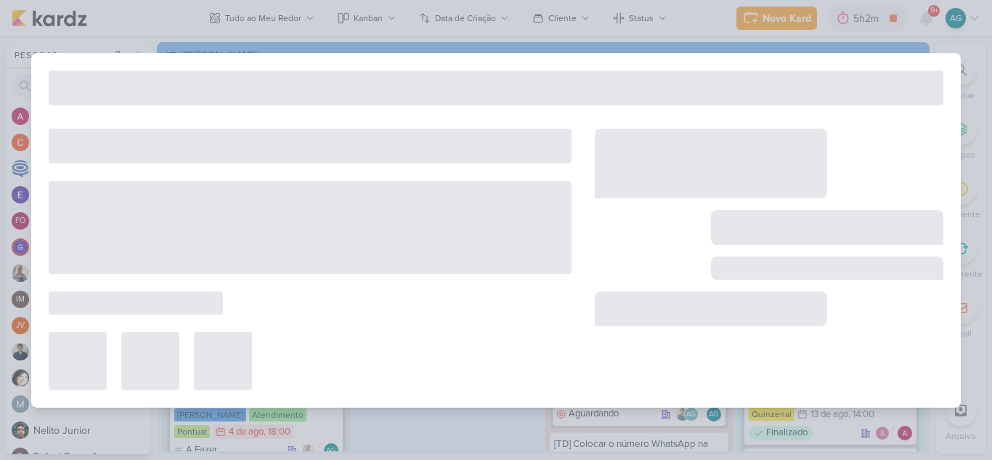
type input "1108052_TD_AJUSTES_SITE_INSERIR_STATUS_DA_OBRA"
type input "7 de agosto de 2025 às 23:59"
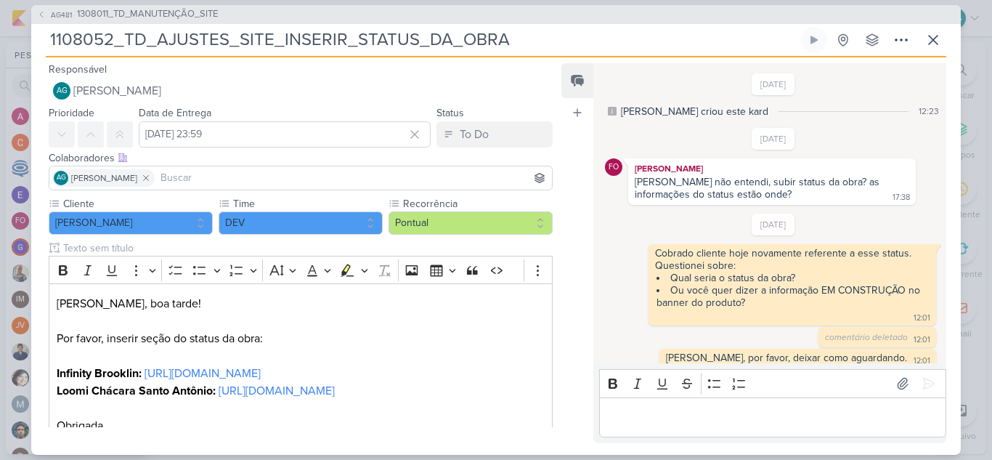
scroll to position [81, 0]
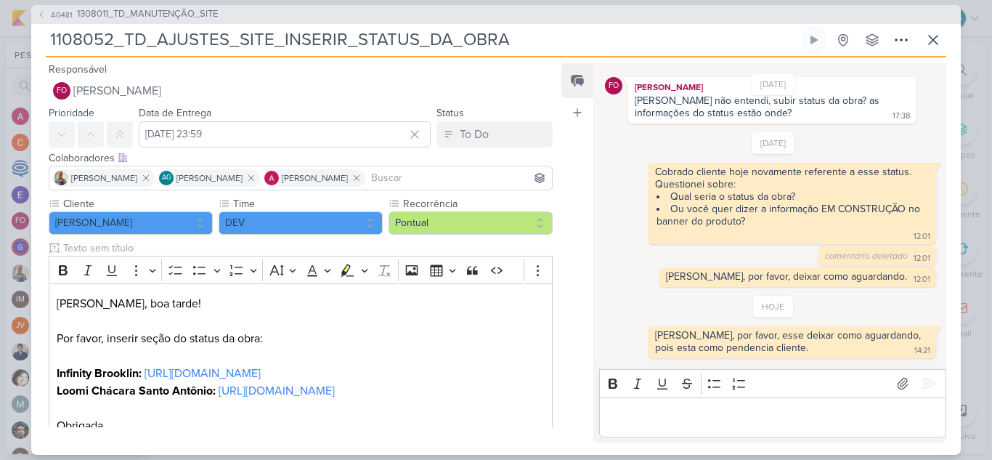
drag, startPoint x: 523, startPoint y: 33, endPoint x: 36, endPoint y: 41, distance: 487.2
click at [36, 41] on div "AG481 1308011_TD_MANUTENÇÃO_SITE 1108052_TD_AJUSTES_SITE_INSERIR_STATUS_DA_OBRA…" at bounding box center [495, 229] width 929 height 449
click at [938, 43] on icon at bounding box center [932, 39] width 17 height 17
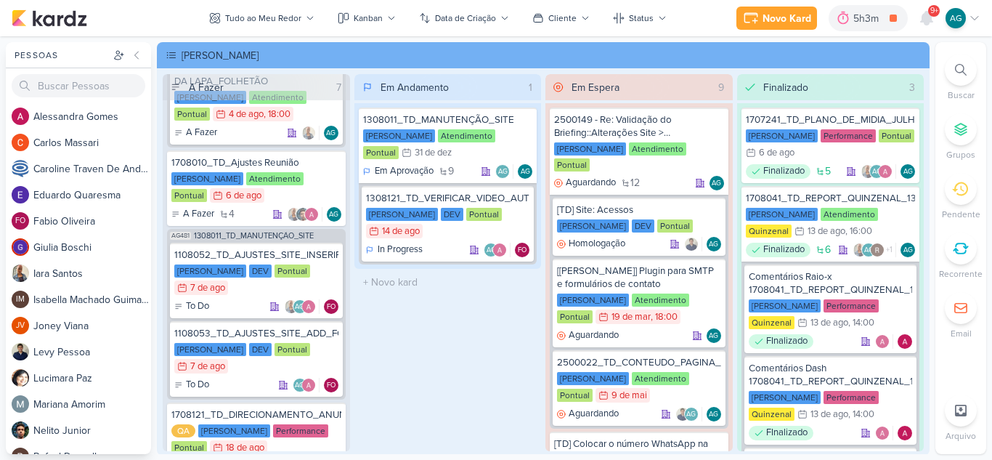
scroll to position [363, 0]
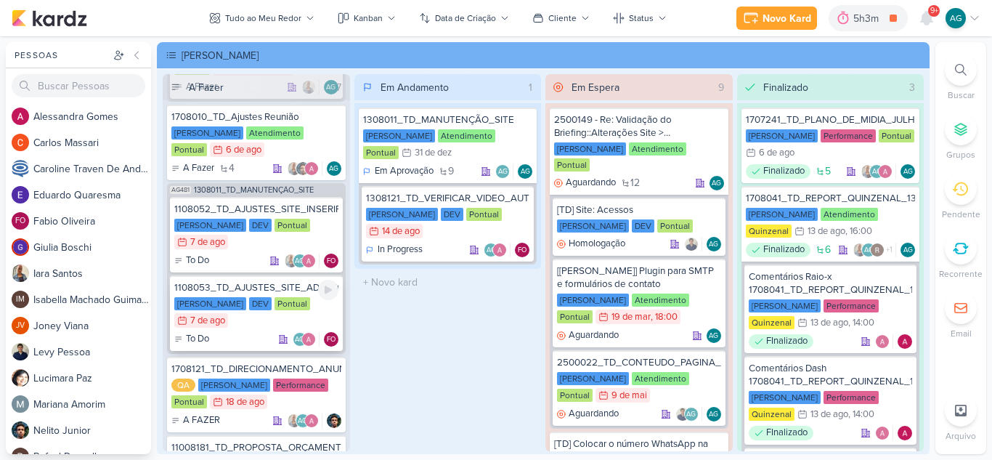
click at [278, 289] on div "1108053_TD_AJUSTES_SITE_ADD_FORMULÁRIO_BOTÃO_DOWNLOAD" at bounding box center [256, 287] width 164 height 13
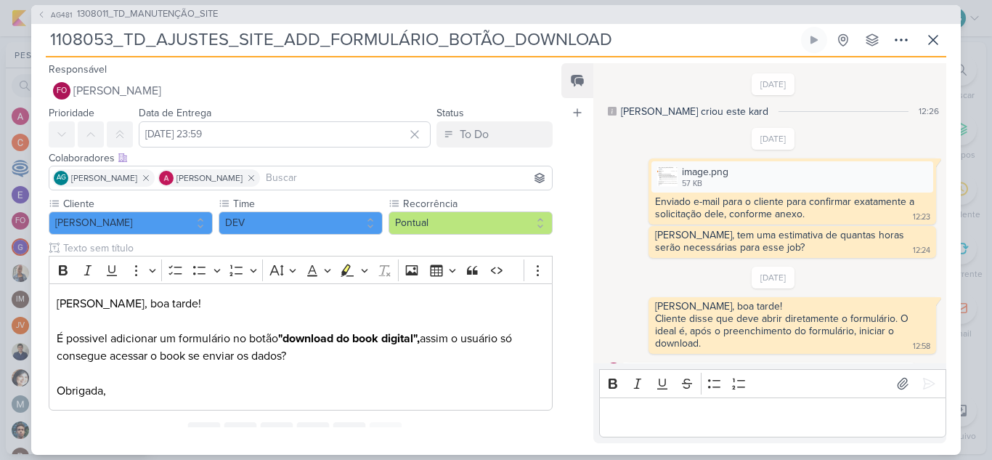
scroll to position [205, 0]
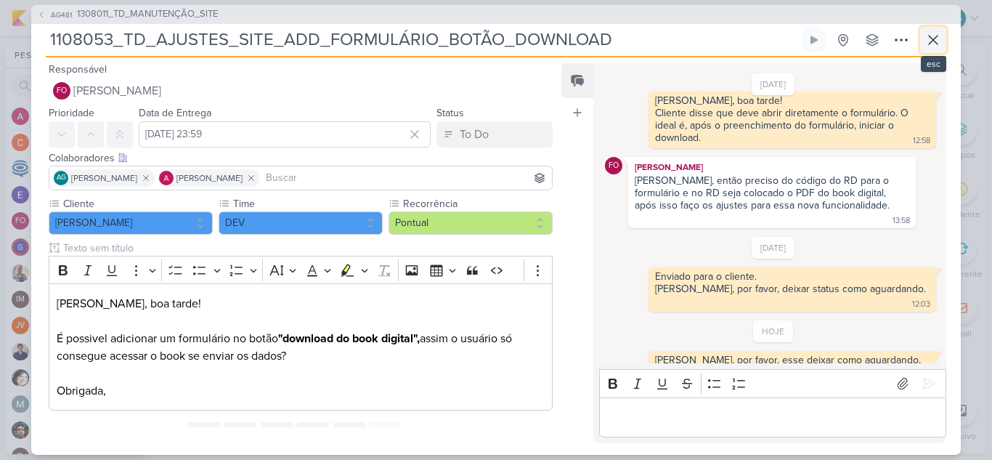
click at [934, 38] on icon at bounding box center [932, 40] width 9 height 9
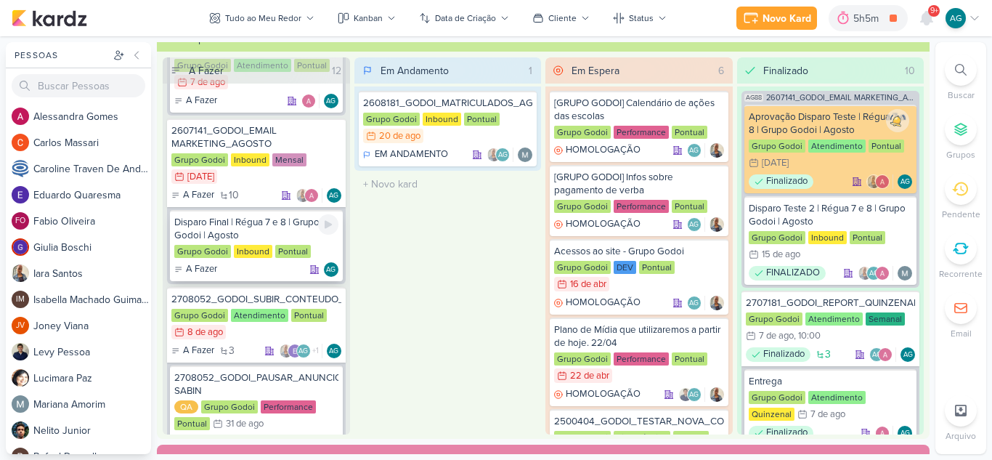
scroll to position [218, 0]
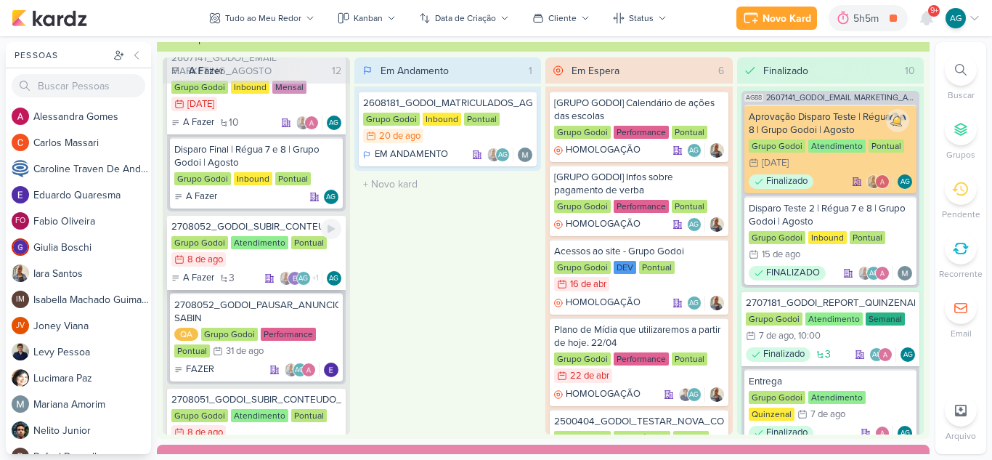
click at [290, 228] on div "2708052_GODOI_SUBIR_CONTEUDO_SOCIAL_EM_PERFORMANCE_SABIN" at bounding box center [256, 226] width 170 height 13
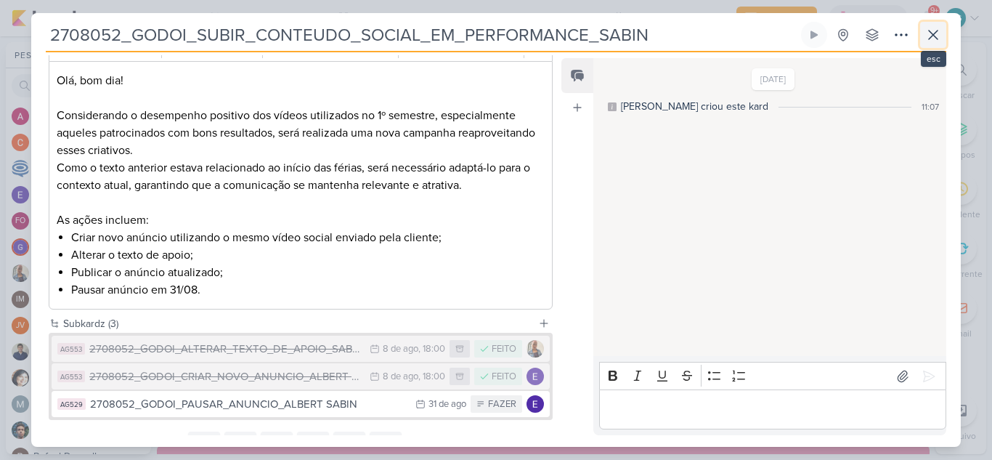
click at [926, 35] on icon at bounding box center [932, 34] width 17 height 17
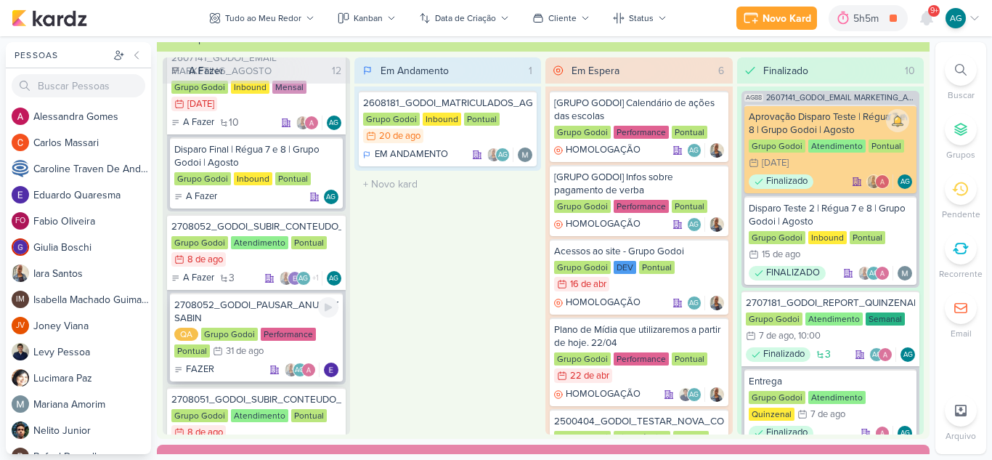
scroll to position [290, 0]
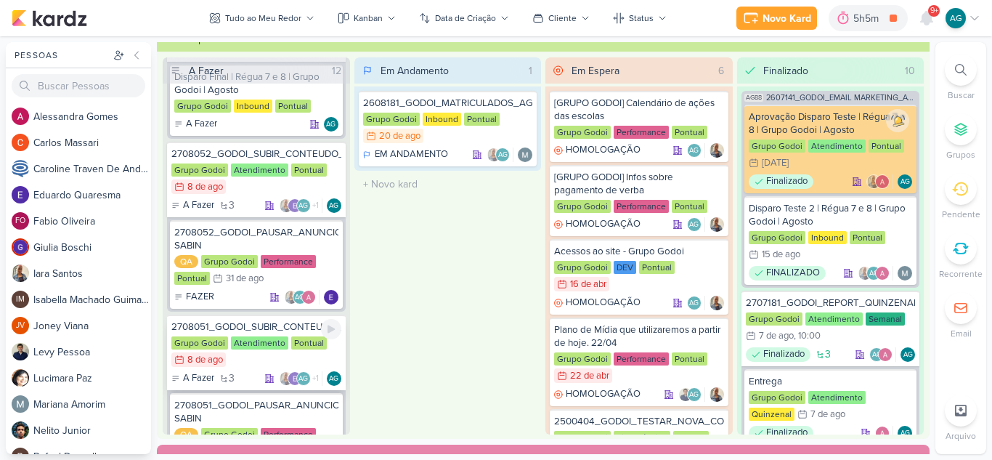
click at [263, 330] on div "2708051_GODOI_SUBIR_CONTEUDO_SOCIAL_EM_PERFORMANCE_AB" at bounding box center [256, 326] width 170 height 13
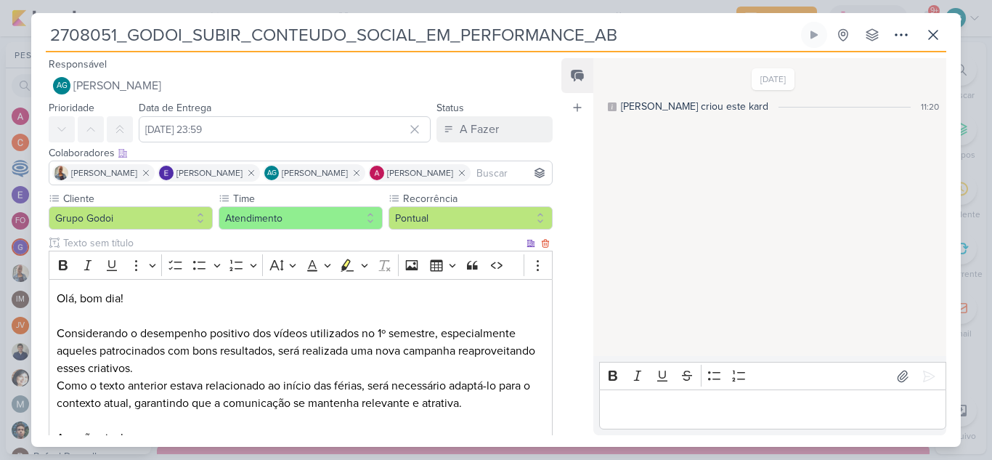
scroll to position [283, 0]
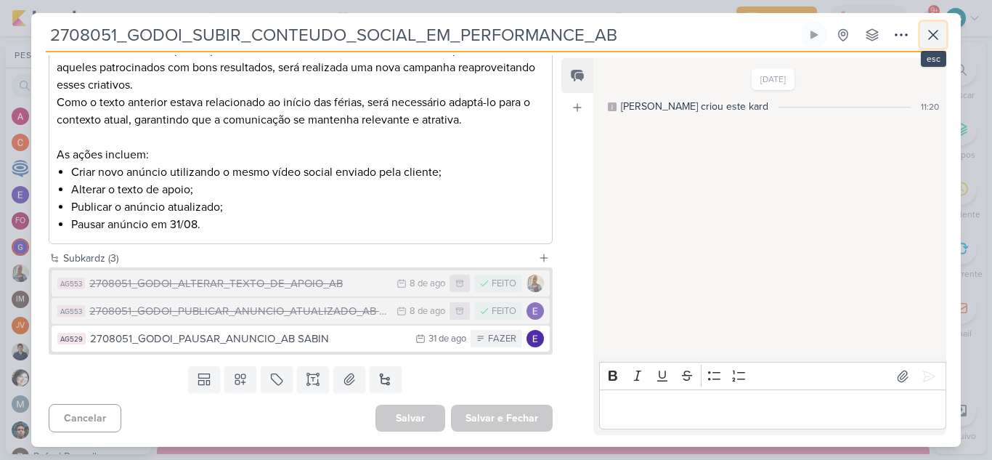
click at [932, 38] on icon at bounding box center [932, 34] width 17 height 17
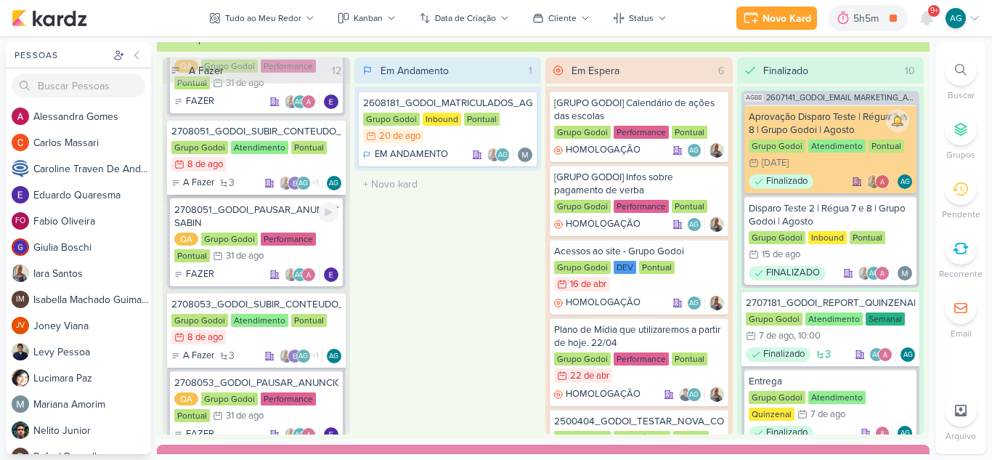
scroll to position [508, 0]
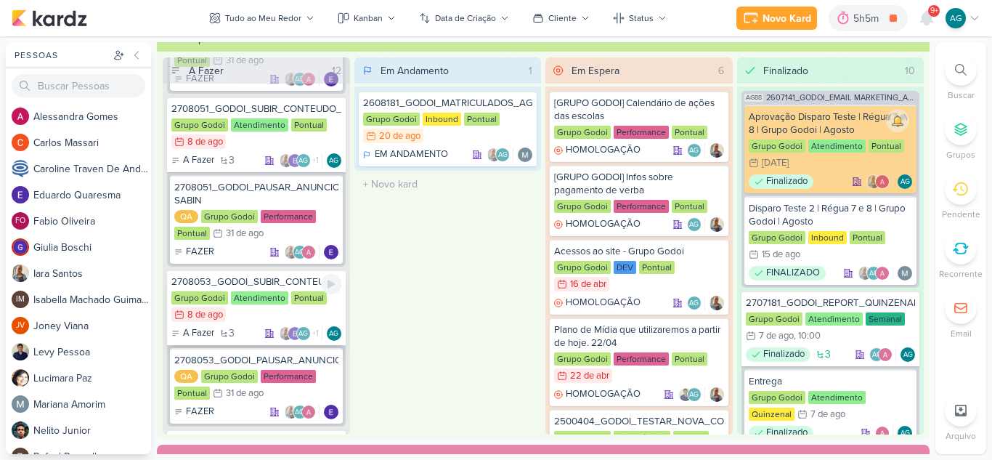
click at [287, 282] on div "2708053_GODOI_SUBIR_CONTEUDO_SOCIAL_EM_PERFORMANCE_VITAL" at bounding box center [256, 281] width 170 height 13
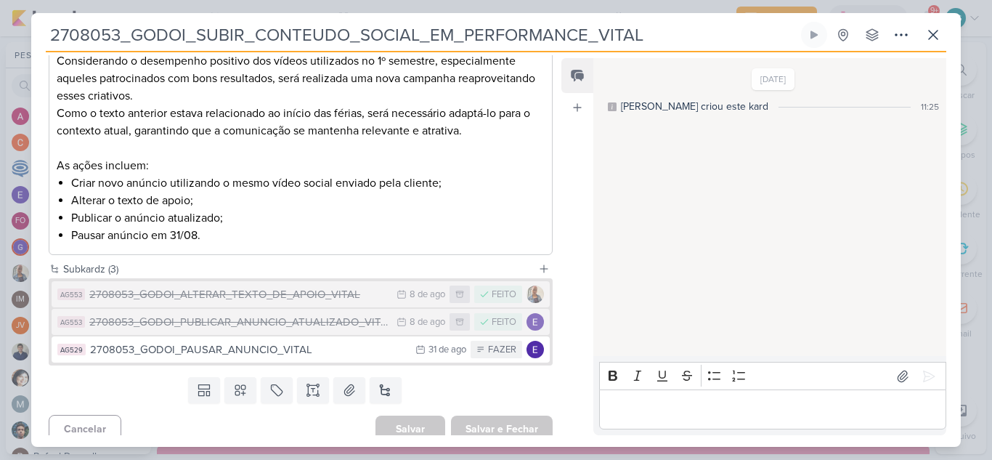
scroll to position [283, 0]
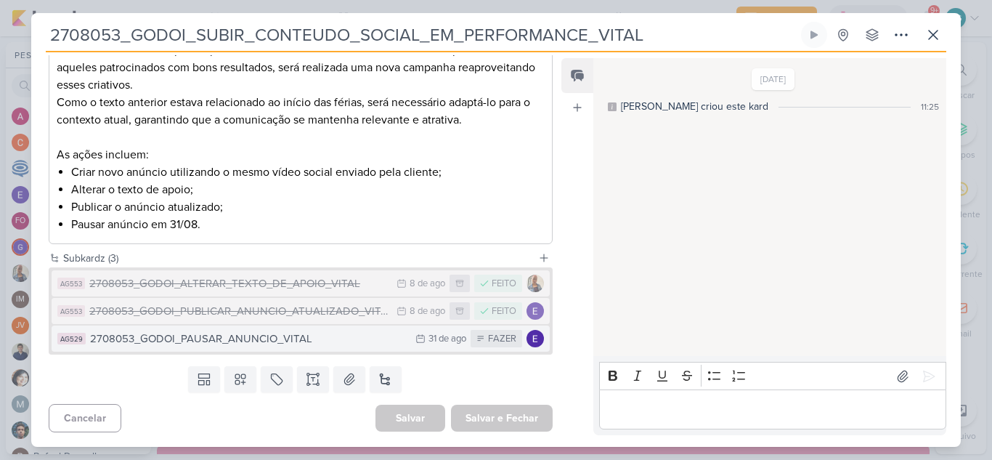
click at [258, 344] on div "2708053_GODOI_PAUSAR_ANUNCIO_VITAL" at bounding box center [249, 338] width 318 height 17
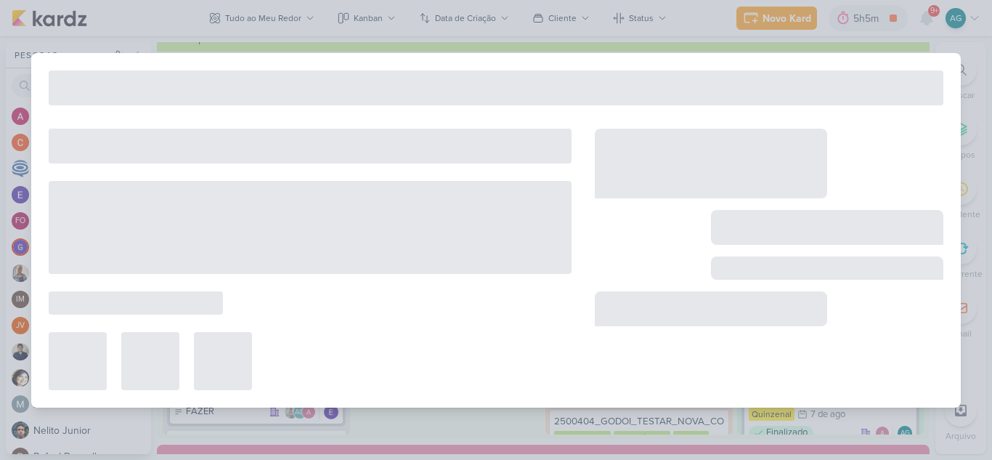
type input "2708053_GODOI_PAUSAR_ANUNCIO_VITAL"
type input "31 de agosto de 2025 às 23:59"
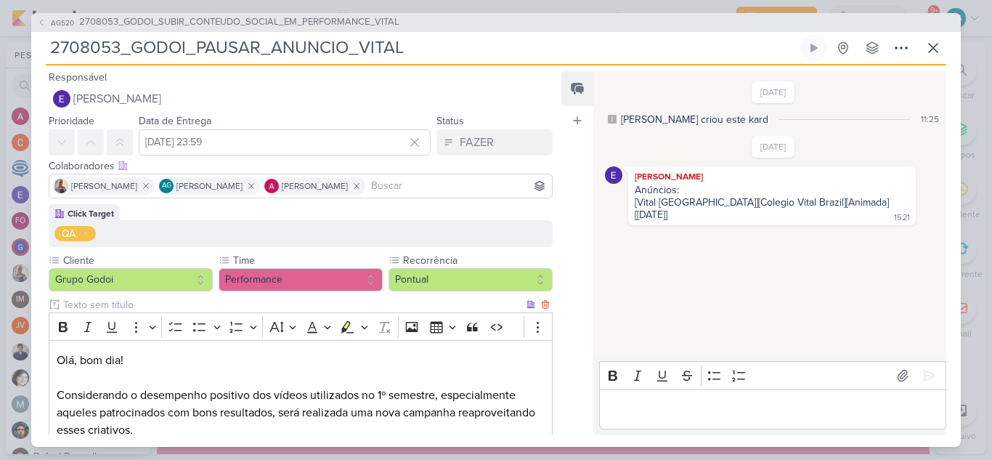
scroll to position [182, 0]
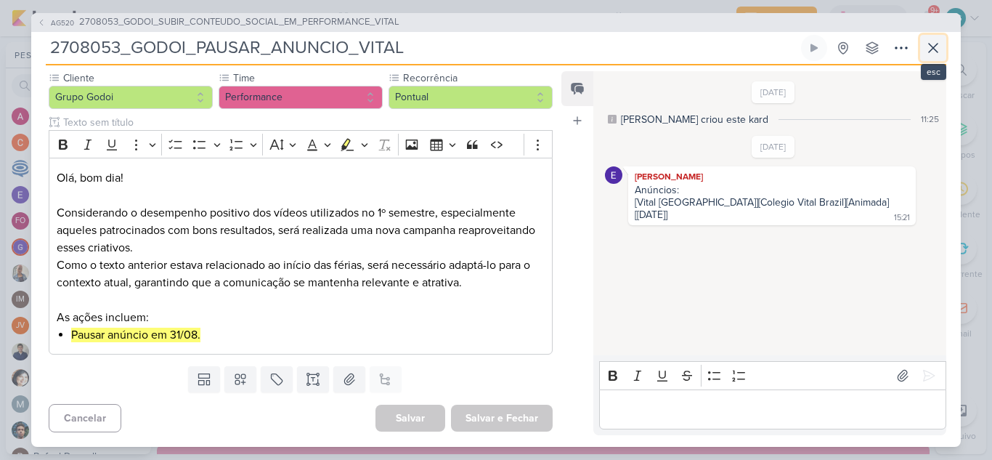
click at [939, 46] on icon at bounding box center [932, 47] width 17 height 17
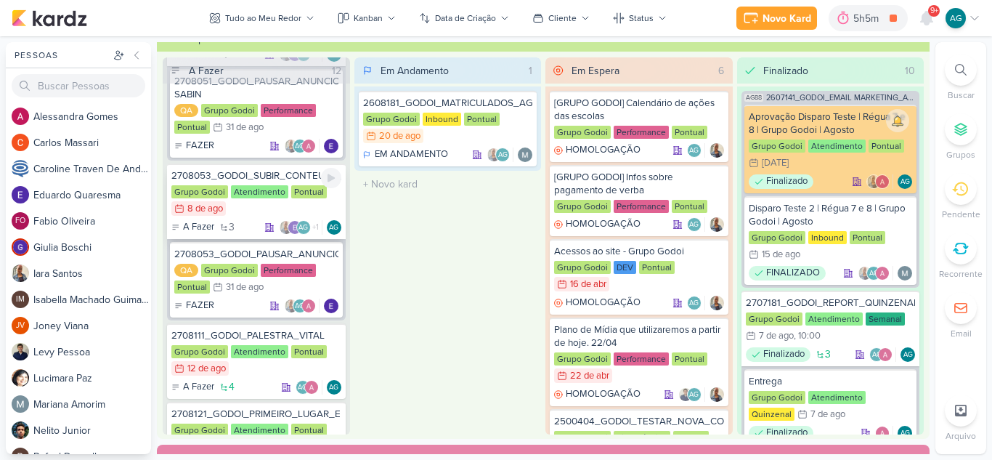
scroll to position [653, 0]
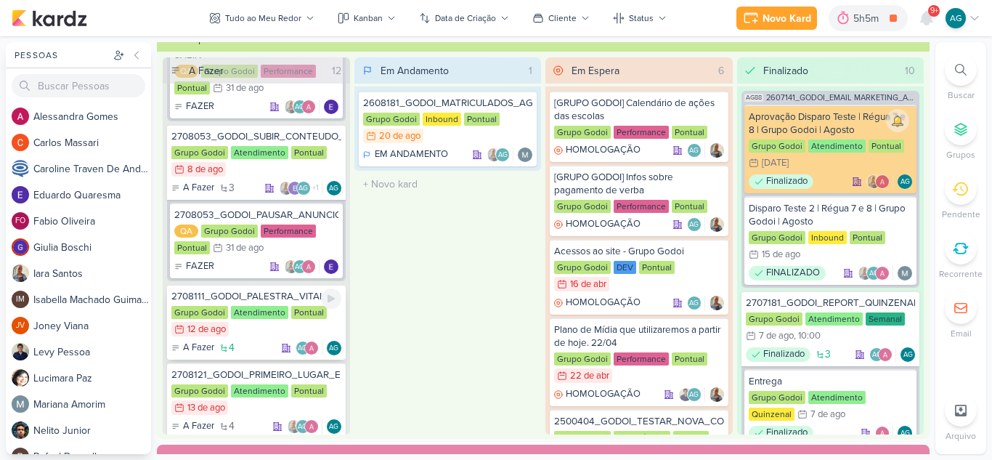
click at [281, 297] on div "2708111_GODOI_PALESTRA_VITAL" at bounding box center [256, 296] width 170 height 13
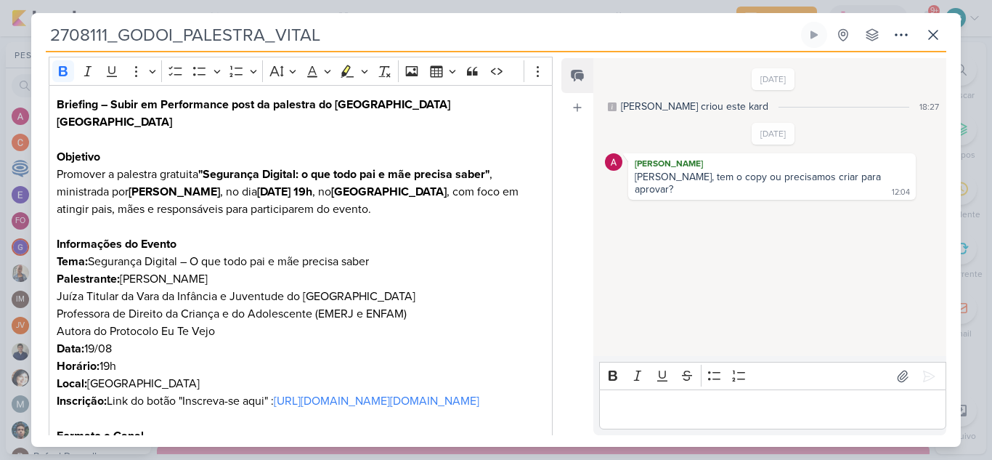
scroll to position [0, 0]
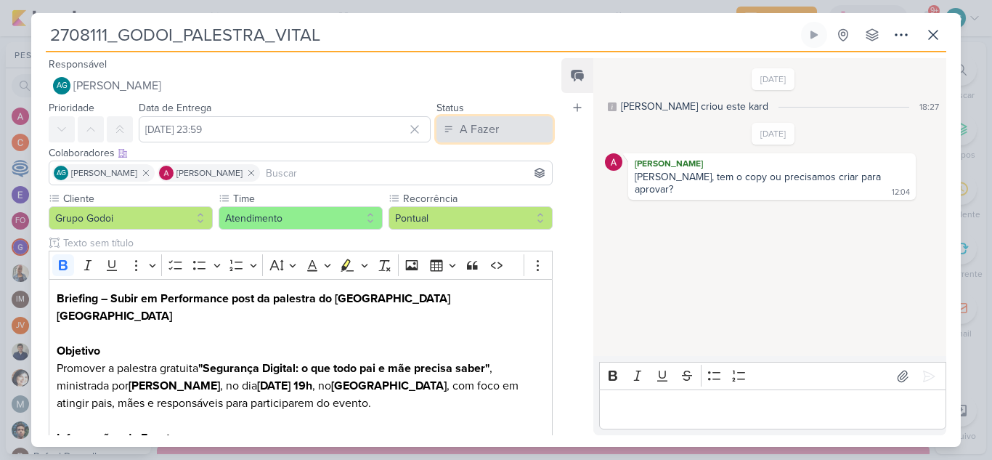
click at [486, 130] on div "A Fazer" at bounding box center [479, 129] width 39 height 17
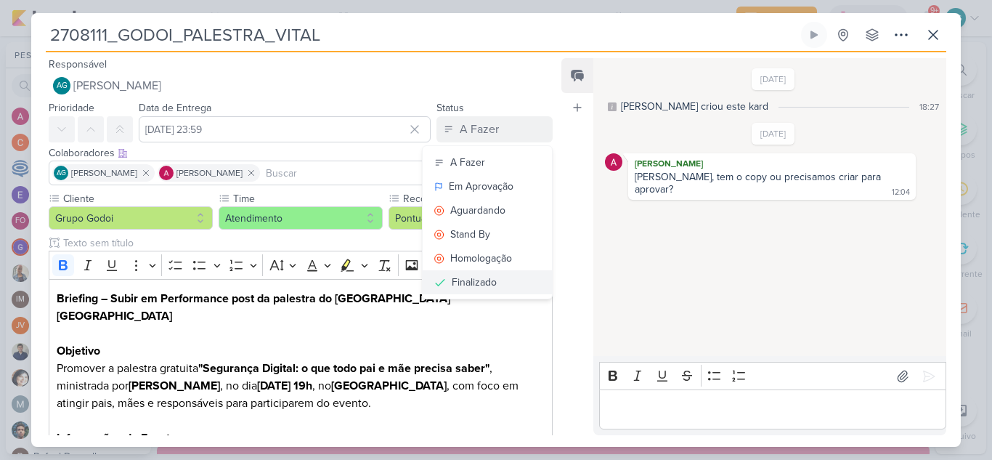
click at [492, 279] on button "Finalizado" at bounding box center [486, 282] width 129 height 24
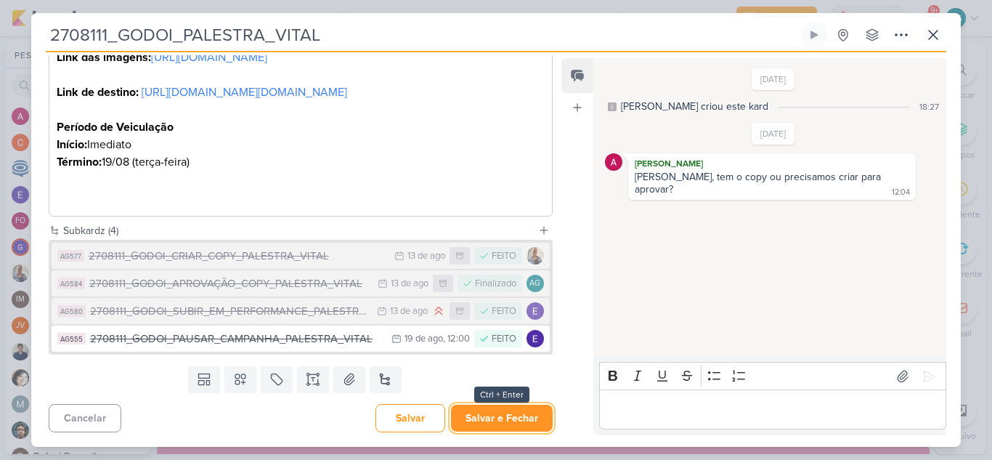
click at [521, 420] on button "Salvar e Fechar" at bounding box center [502, 417] width 102 height 27
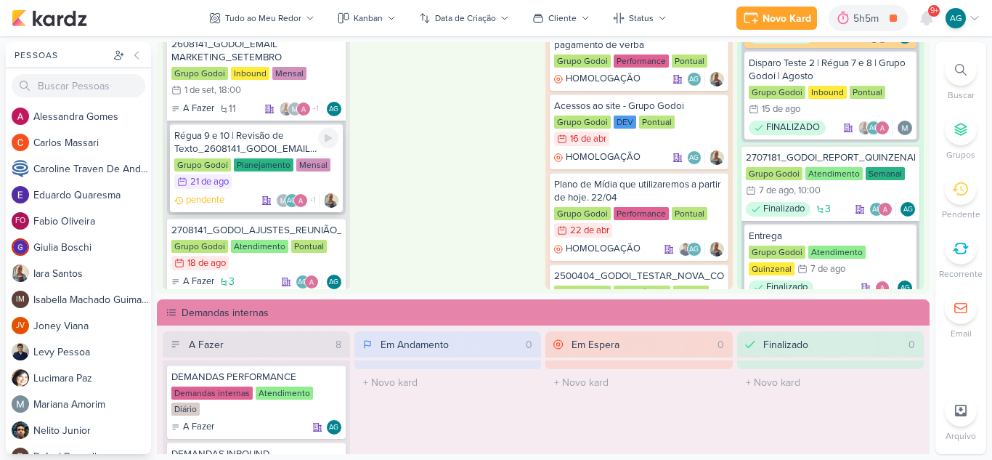
scroll to position [944, 0]
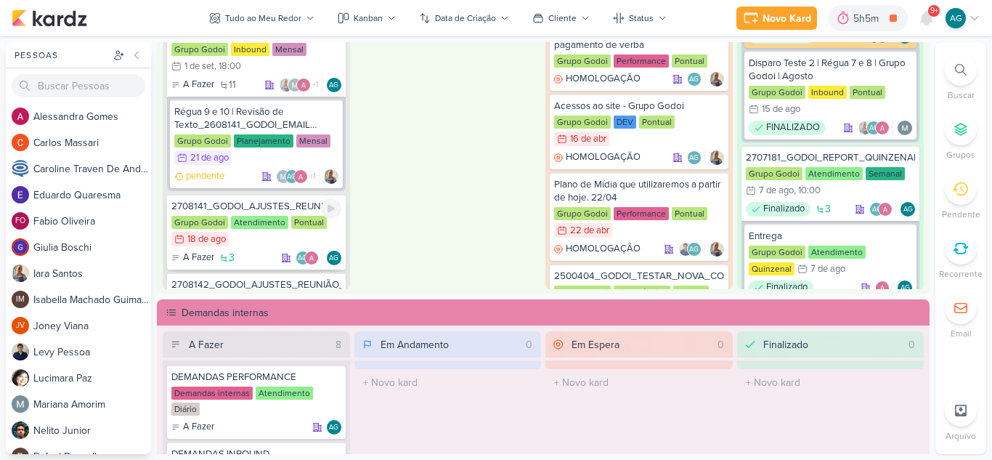
click at [293, 209] on div "2708141_GODOI_AJUSTES_REUNIÃO_AB_SABIN_13.08" at bounding box center [256, 206] width 170 height 13
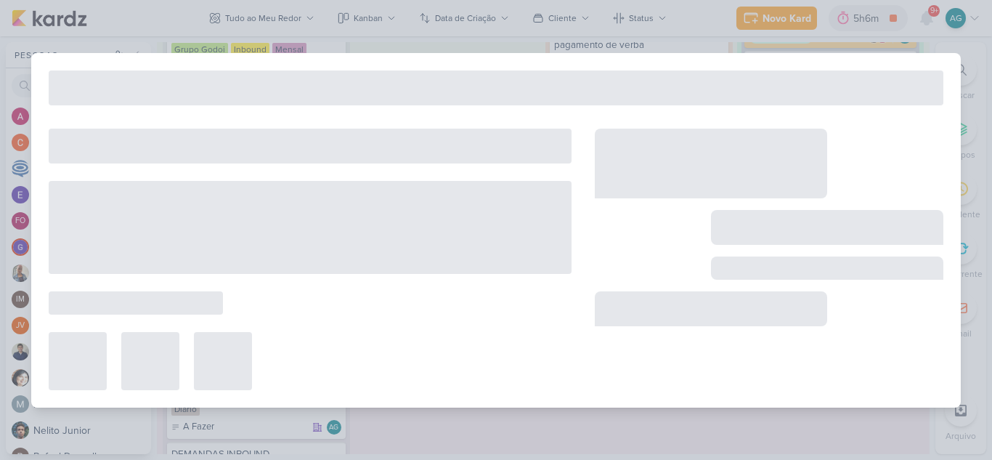
type input "2708141_GODOI_AJUSTES_REUNIÃO_AB_SABIN_13.08"
type input "18 de agosto de 2025 às 23:59"
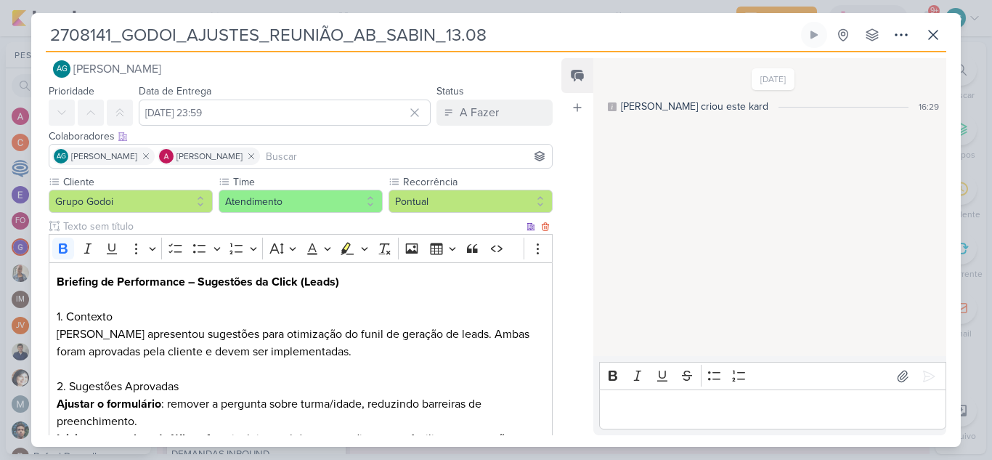
scroll to position [0, 0]
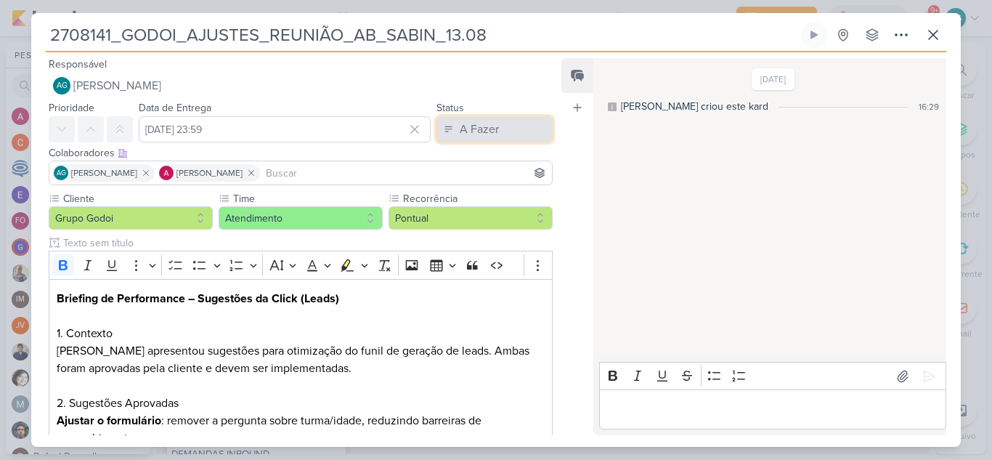
click at [520, 131] on button "A Fazer" at bounding box center [494, 129] width 116 height 26
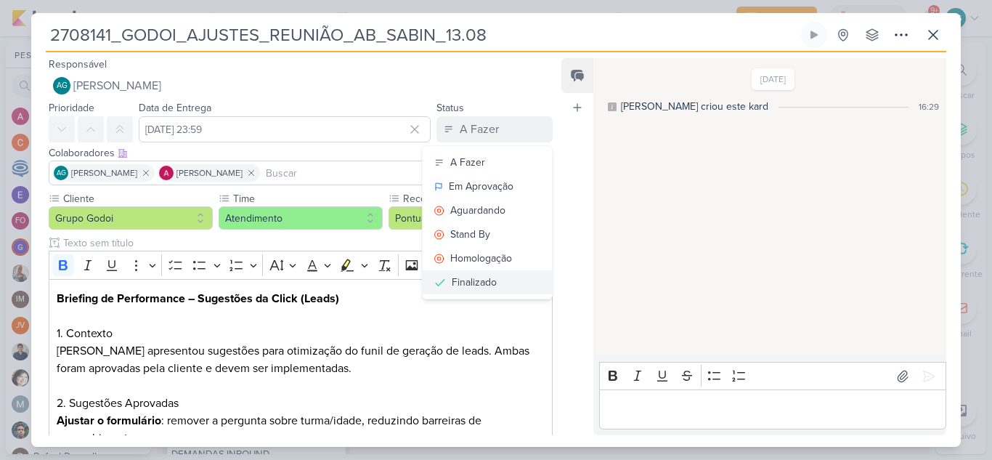
click at [488, 284] on div "Finalizado" at bounding box center [474, 281] width 45 height 15
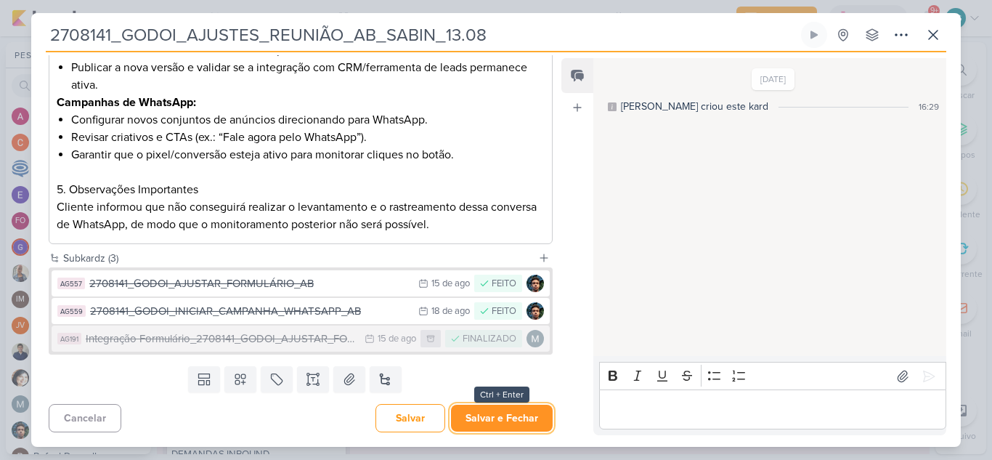
click at [523, 422] on button "Salvar e Fechar" at bounding box center [502, 417] width 102 height 27
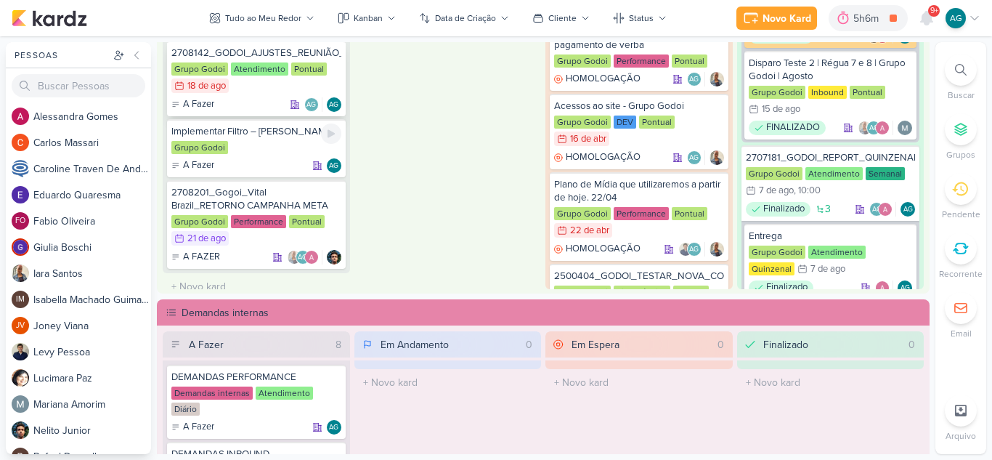
scroll to position [1108, 0]
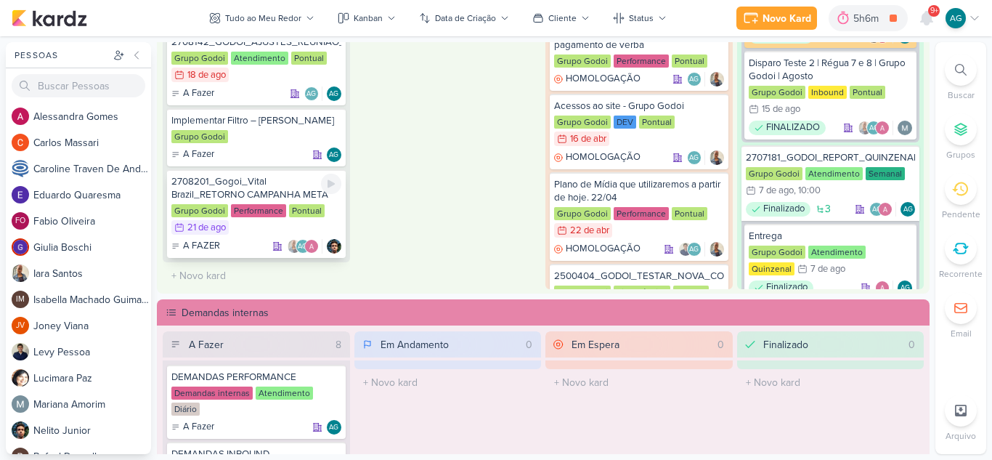
click at [289, 191] on div "2708201_Gogoi_Vital Brazil_RETORNO CAMPANHA META" at bounding box center [256, 188] width 170 height 26
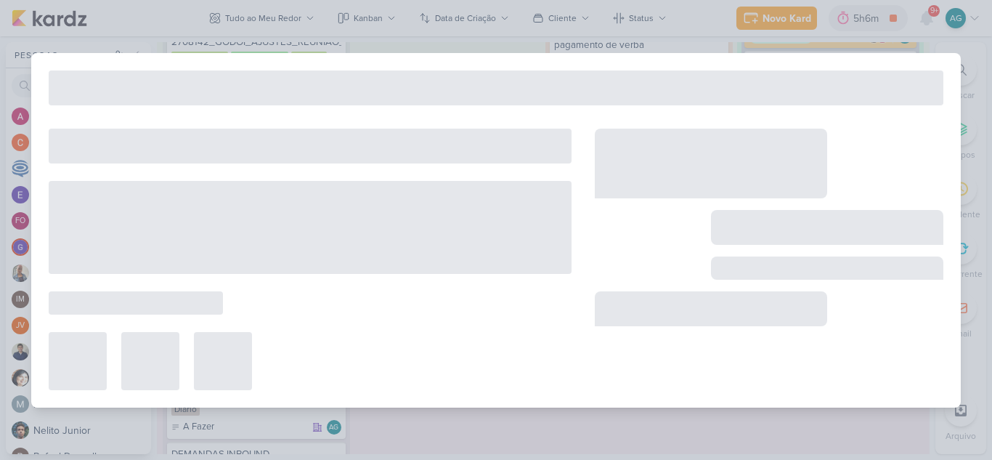
type input "2708201_Gogoi_Vital Brazil_RETORNO CAMPANHA META"
type input "21 de agosto de 2025 às 23:59"
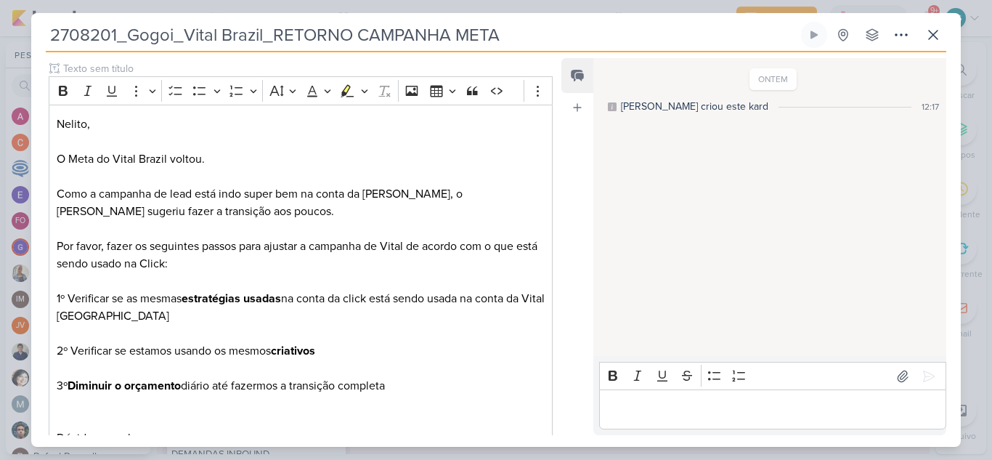
scroll to position [295, 0]
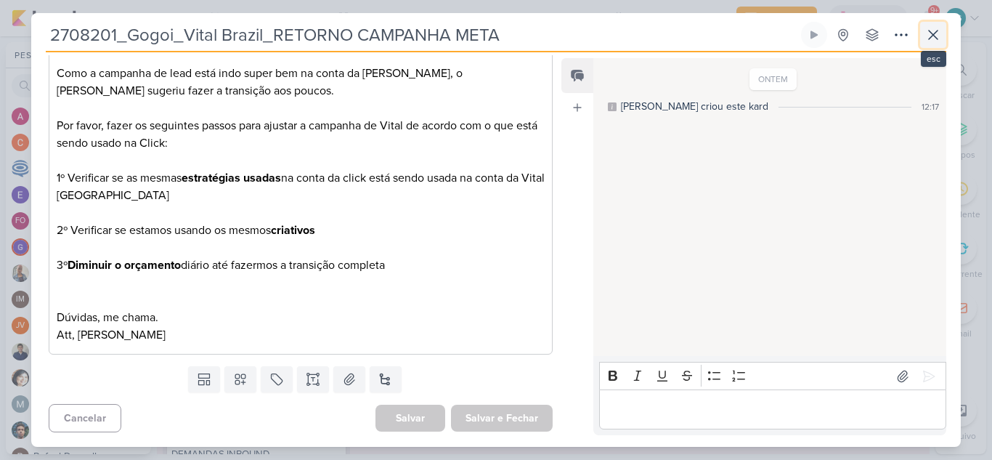
click at [938, 38] on icon at bounding box center [932, 34] width 17 height 17
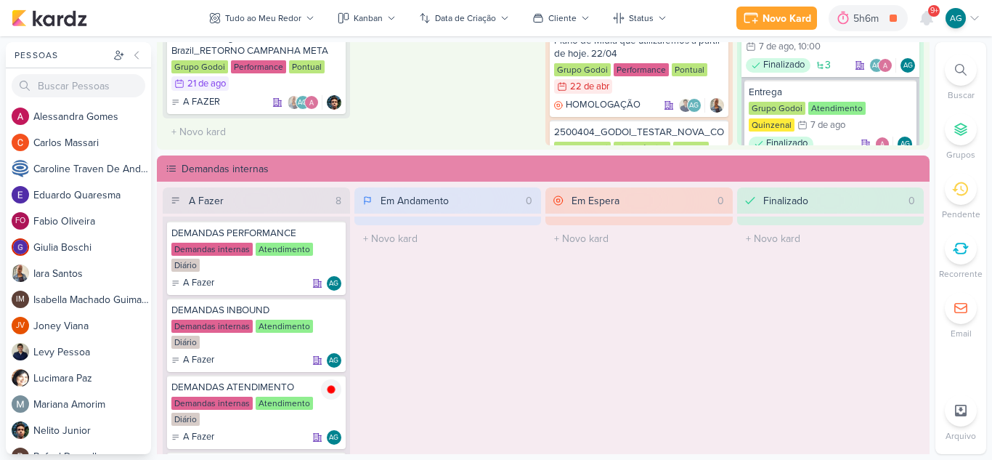
scroll to position [726, 0]
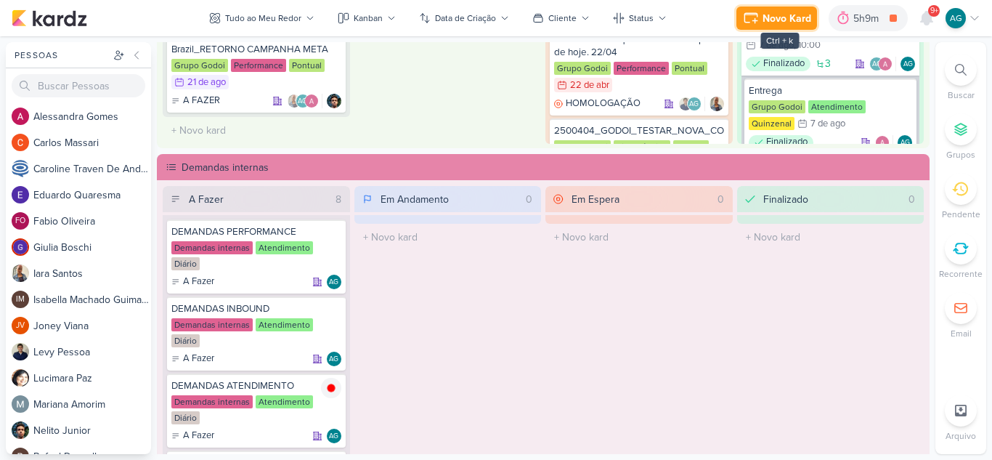
click at [783, 17] on div "Novo Kard" at bounding box center [786, 18] width 49 height 15
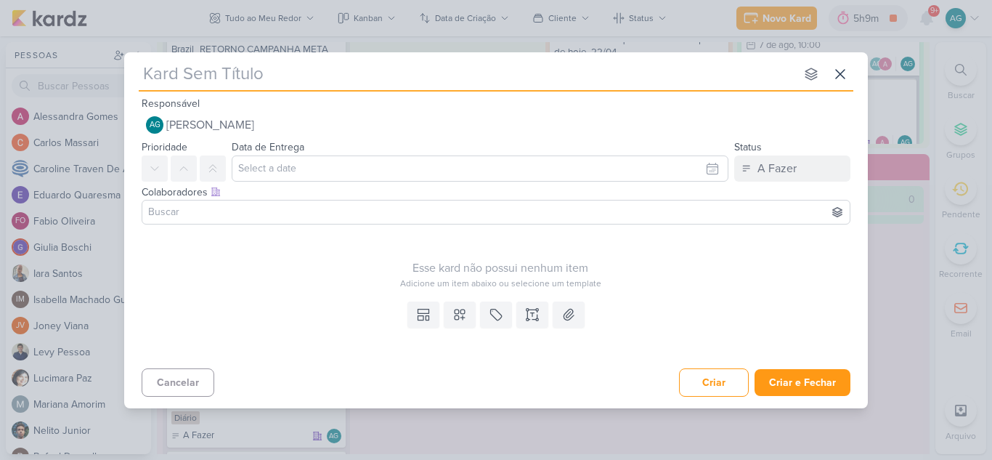
click at [350, 110] on div "Responsável AG Aline Gimenez Graciano Nenhum contato encontrado create new cont…" at bounding box center [495, 116] width 743 height 44
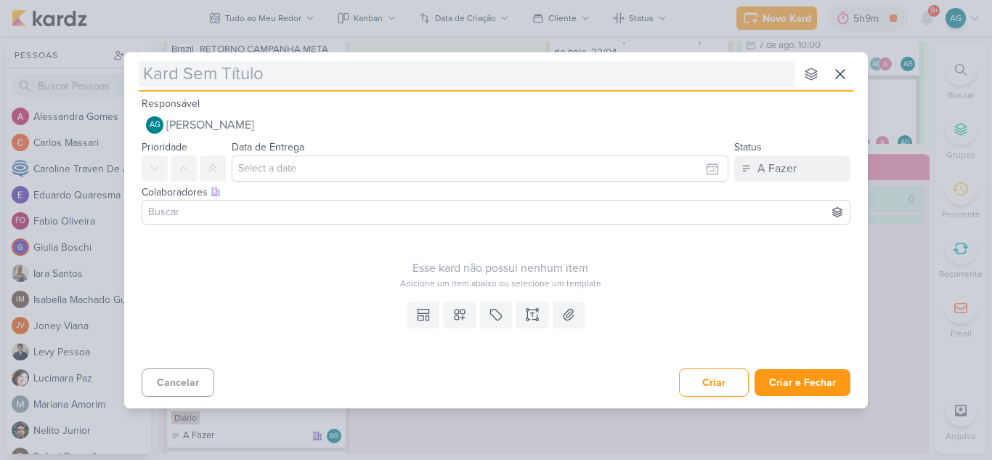
click at [323, 77] on input "text" at bounding box center [467, 74] width 656 height 26
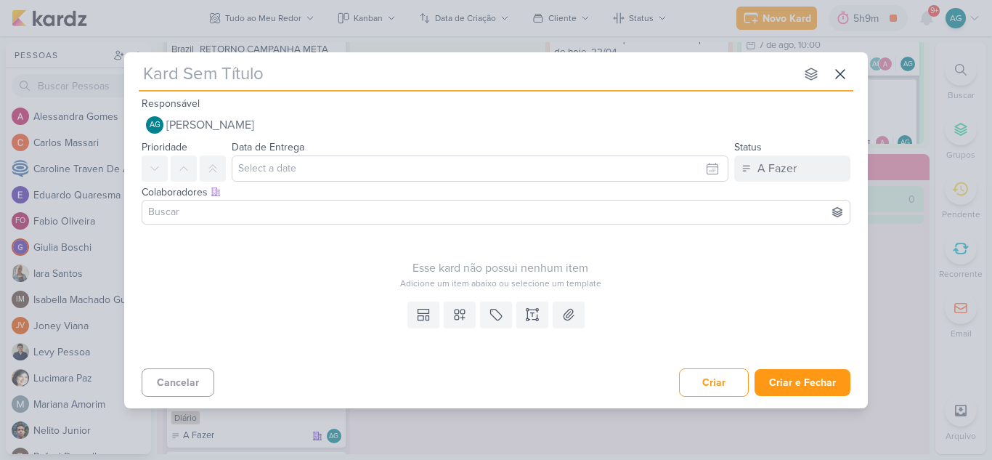
paste input "Bella :: Organização do Drive"
type input "Bella :: Organização do Drive"
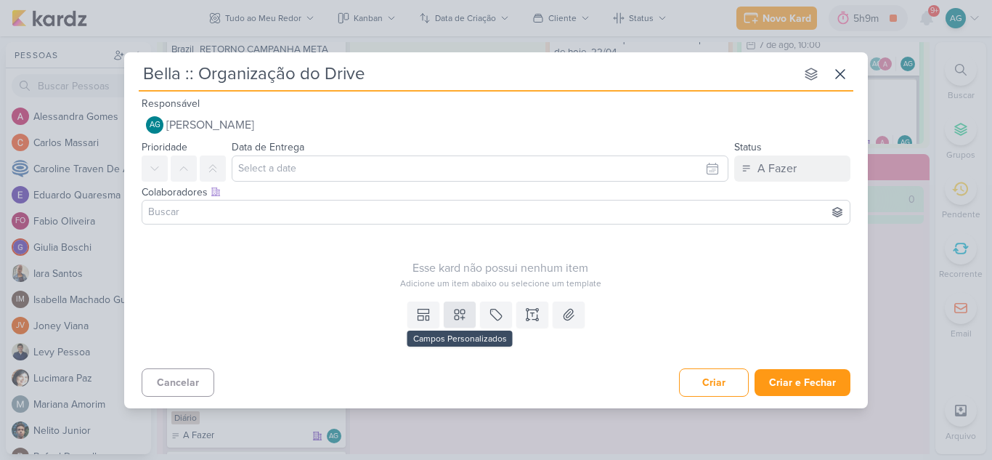
type input "Bella :: Organização do Drive"
click at [461, 315] on icon at bounding box center [459, 314] width 15 height 15
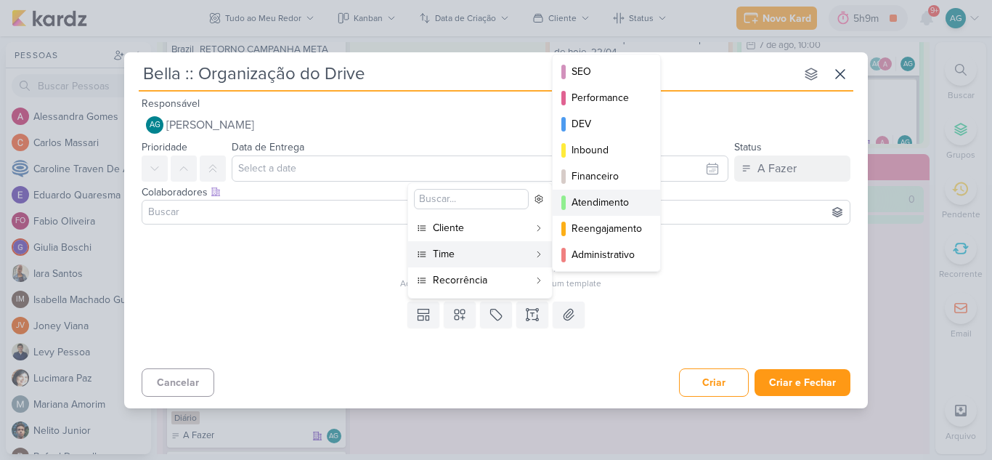
click at [621, 193] on button "Atendimento" at bounding box center [605, 202] width 107 height 26
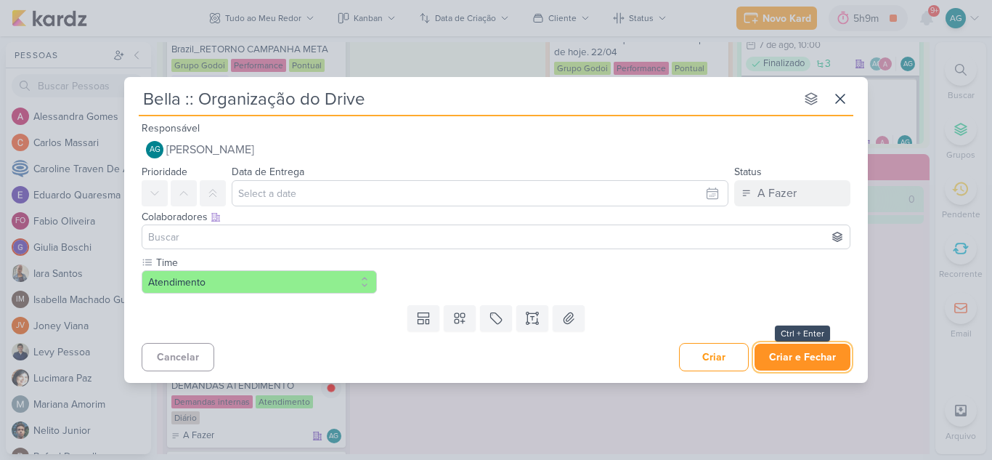
click at [800, 364] on button "Criar e Fechar" at bounding box center [802, 356] width 96 height 27
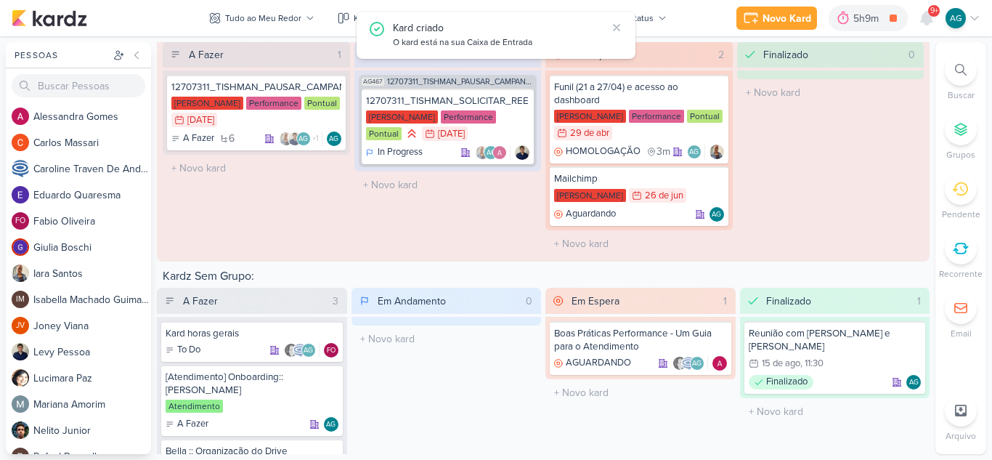
scroll to position [1769, 0]
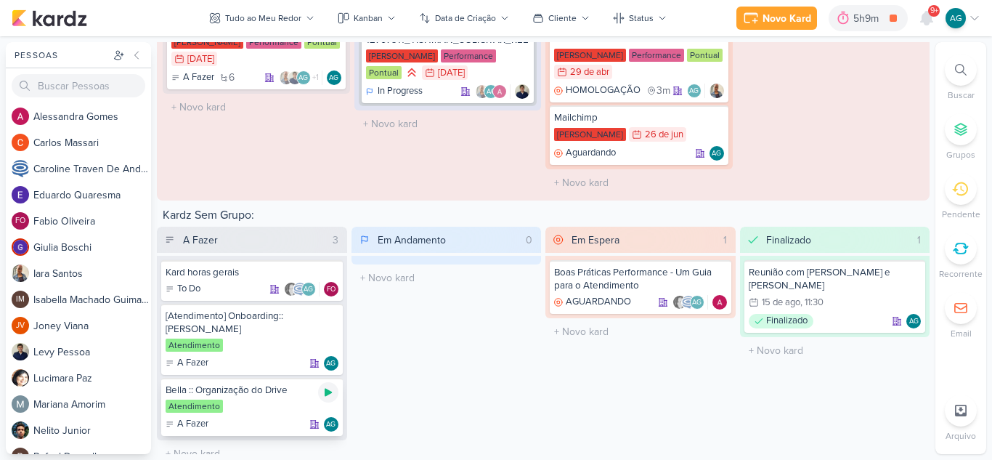
click at [327, 388] on icon at bounding box center [327, 392] width 7 height 8
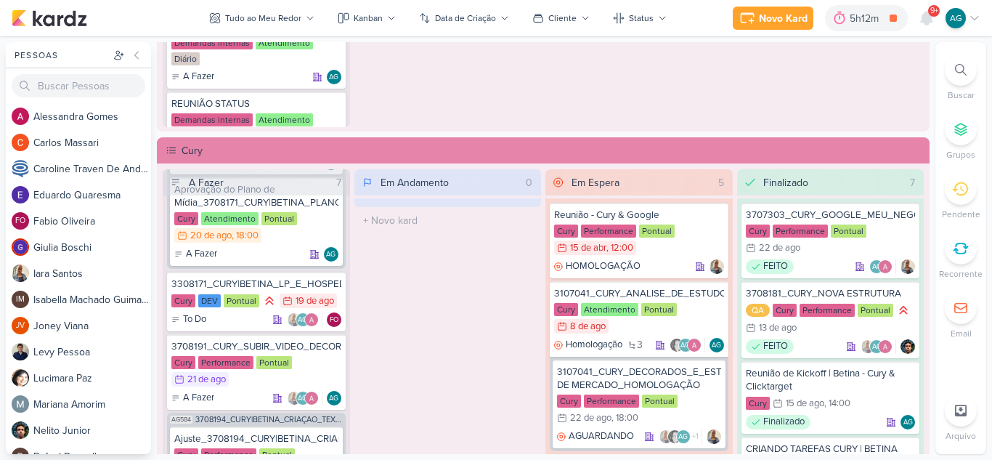
scroll to position [436, 0]
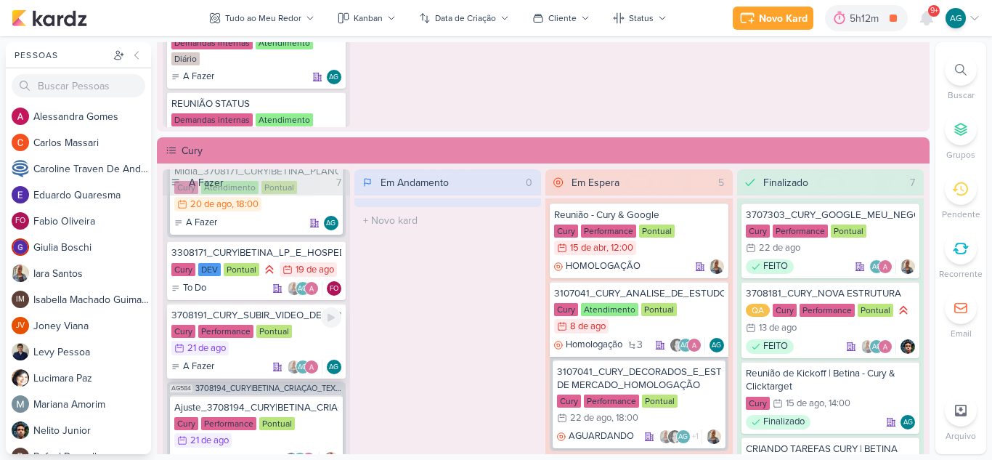
click at [295, 315] on div "3708191_CURY_SUBIR_VIDEO_DECORADO_RJ_GOOGLE" at bounding box center [256, 315] width 170 height 13
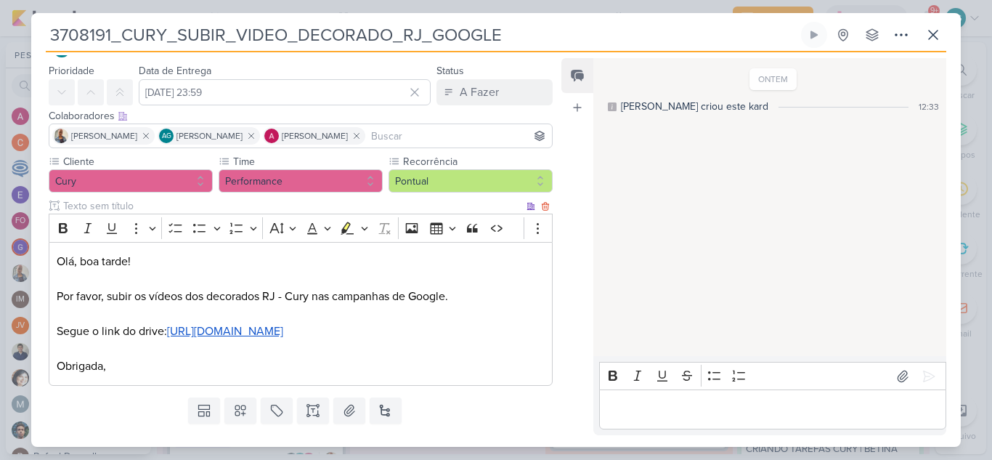
scroll to position [73, 0]
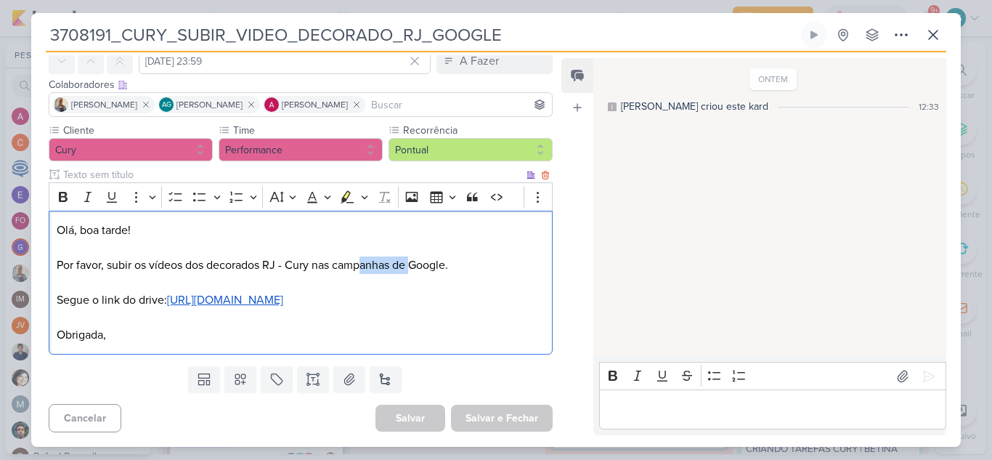
drag, startPoint x: 364, startPoint y: 258, endPoint x: 414, endPoint y: 266, distance: 50.1
click at [414, 266] on p "Olá, boa tarde! Por favor, subir os vídeos dos decorados RJ - Cury nas campanha…" at bounding box center [301, 282] width 488 height 122
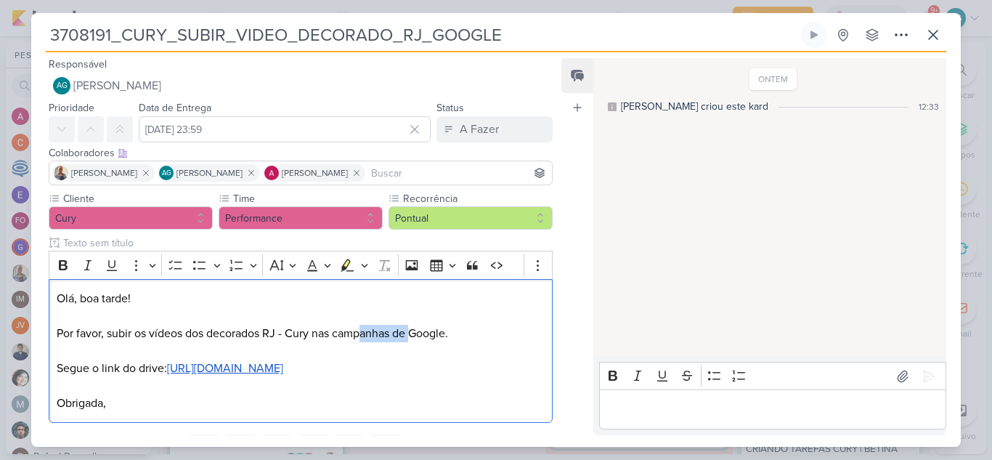
scroll to position [86, 0]
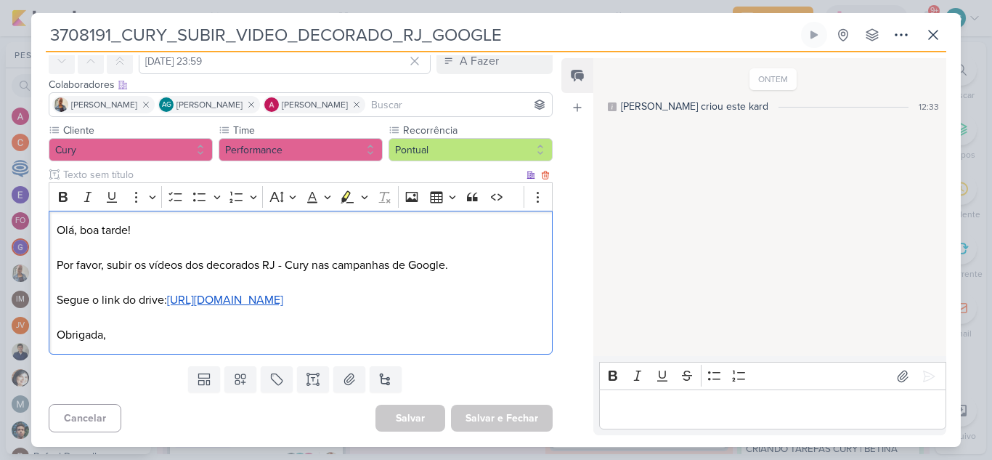
click at [319, 322] on p "Olá, boa tarde! Por favor, subir os vídeos dos decorados RJ - Cury nas campanha…" at bounding box center [301, 282] width 488 height 122
click at [283, 300] on u "https://drive.google.com/drive/folders/17O3h7u8ruX5KD2BZ0WHyhUYuNMeEj6NT" at bounding box center [225, 300] width 116 height 15
click at [457, 234] on p "Olá, boa tarde! Por favor, subir os vídeos dos decorados RJ - Cury nas campanha…" at bounding box center [301, 282] width 488 height 122
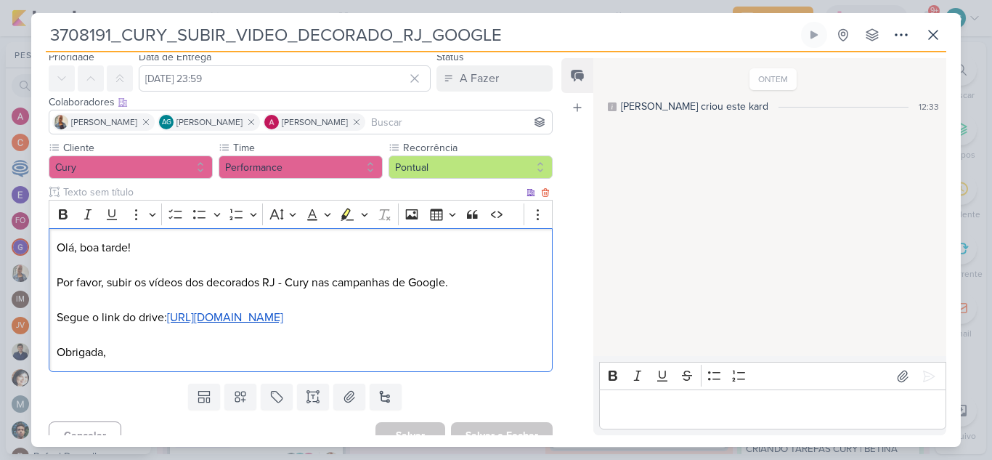
scroll to position [0, 0]
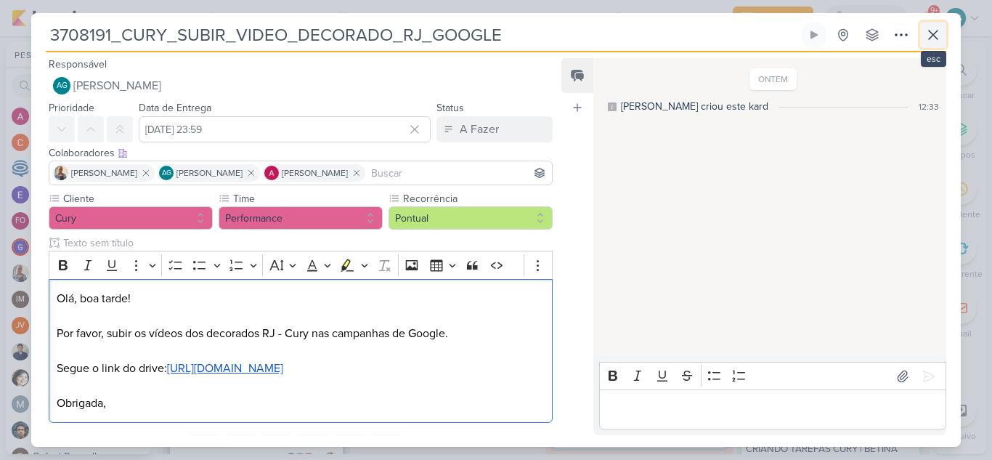
click at [938, 32] on icon at bounding box center [932, 34] width 17 height 17
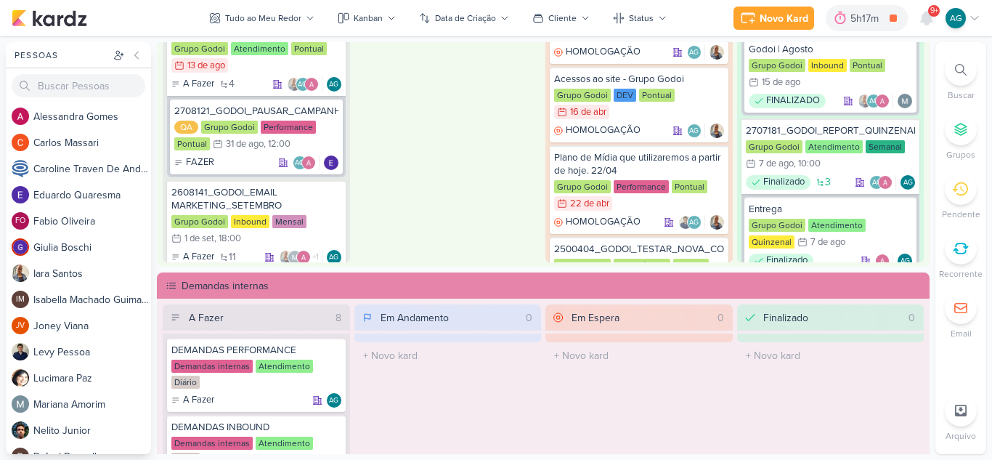
scroll to position [672, 0]
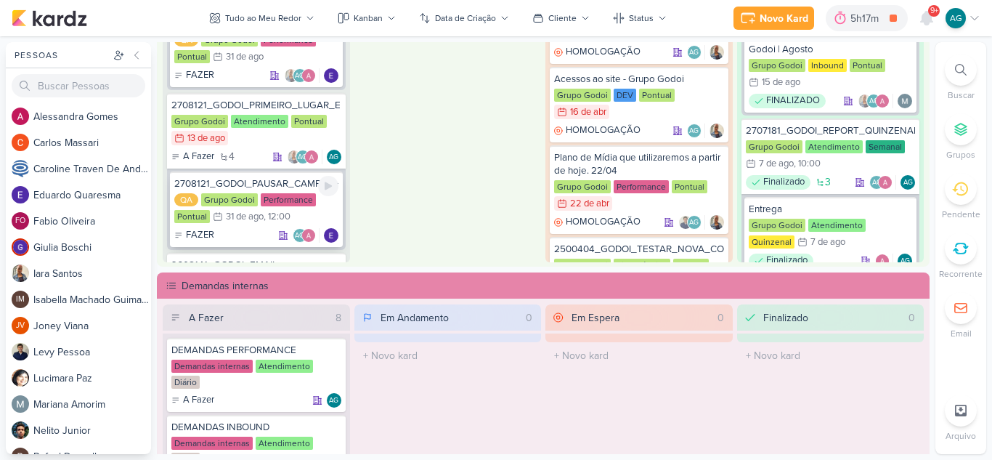
click at [257, 185] on div "2708121_GODOI_PAUSAR_CAMPANHA_ENEM_VITAL" at bounding box center [256, 183] width 164 height 13
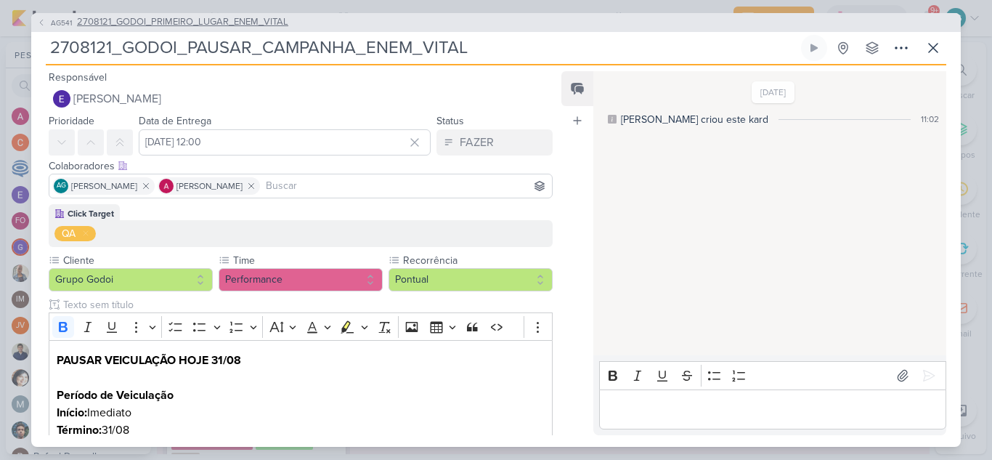
click at [263, 18] on span "2708121_GODOI_PRIMEIRO_LUGAR_ENEM_VITAL" at bounding box center [182, 22] width 211 height 15
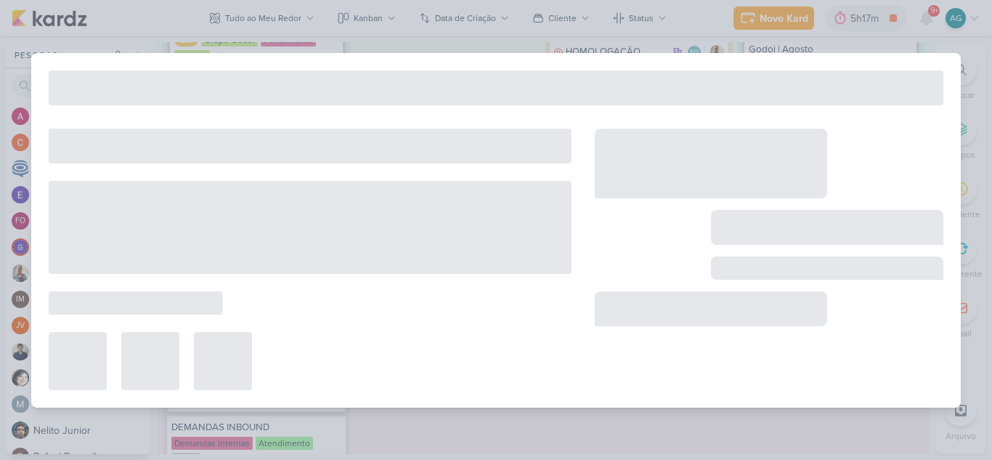
type input "2708121_GODOI_PRIMEIRO_LUGAR_ENEM_VITAL"
type input "13 de agosto de 2025 às 23:59"
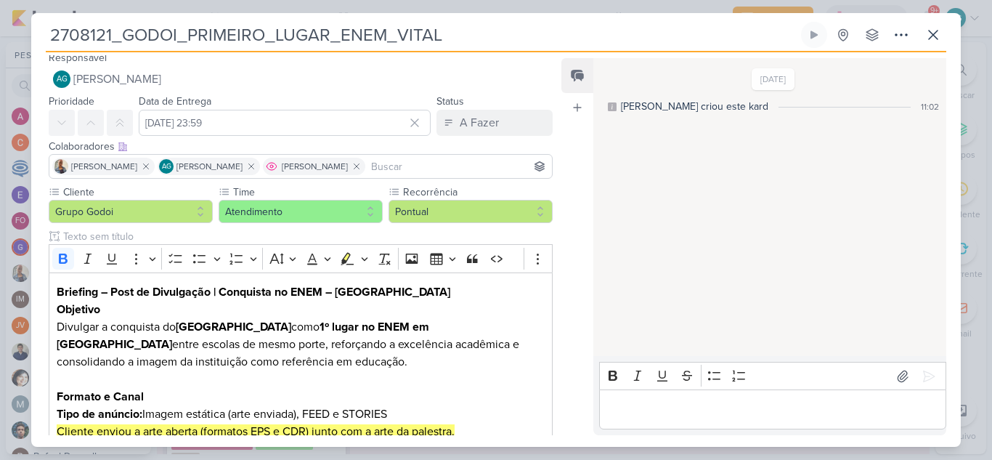
scroll to position [0, 0]
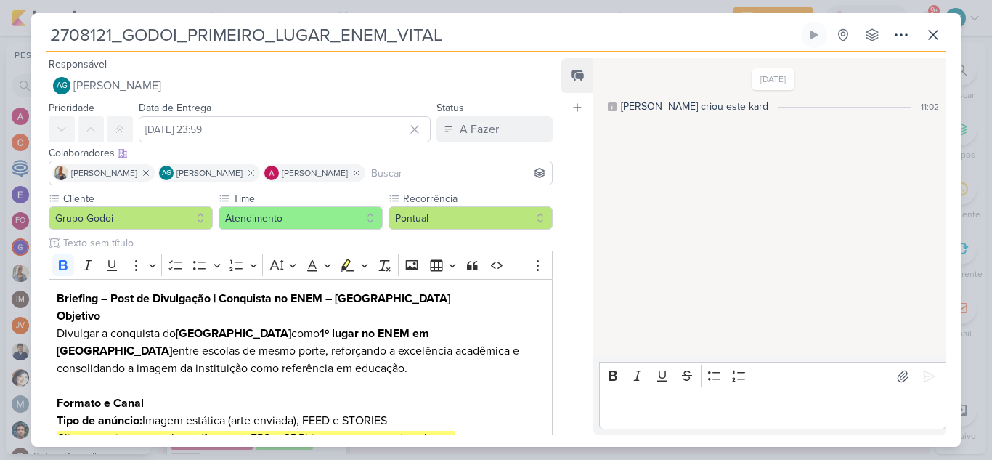
click at [123, 33] on input "2708121_GODOI_PRIMEIRO_LUGAR_ENEM_VITAL" at bounding box center [422, 35] width 752 height 26
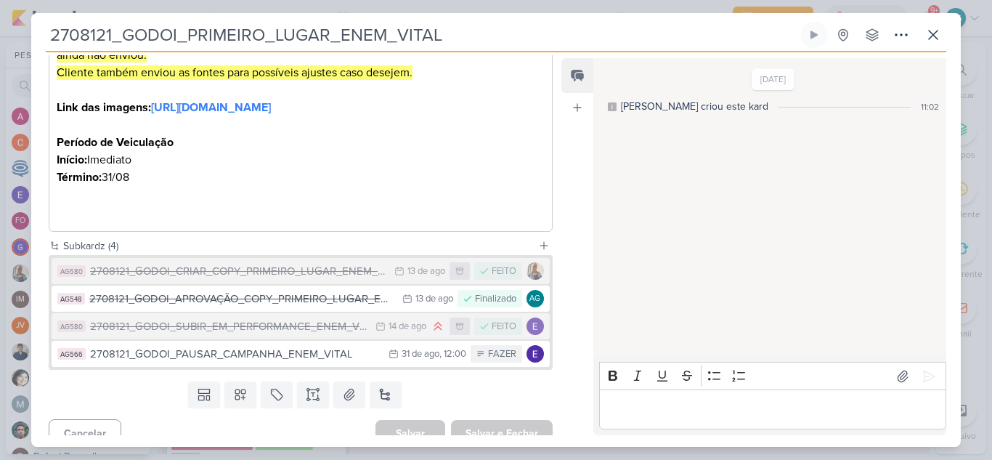
scroll to position [436, 0]
click at [269, 334] on div "2708121_GODOI_SUBIR_EM_PERFORMANCE_ENEM_VITAL" at bounding box center [229, 325] width 278 height 17
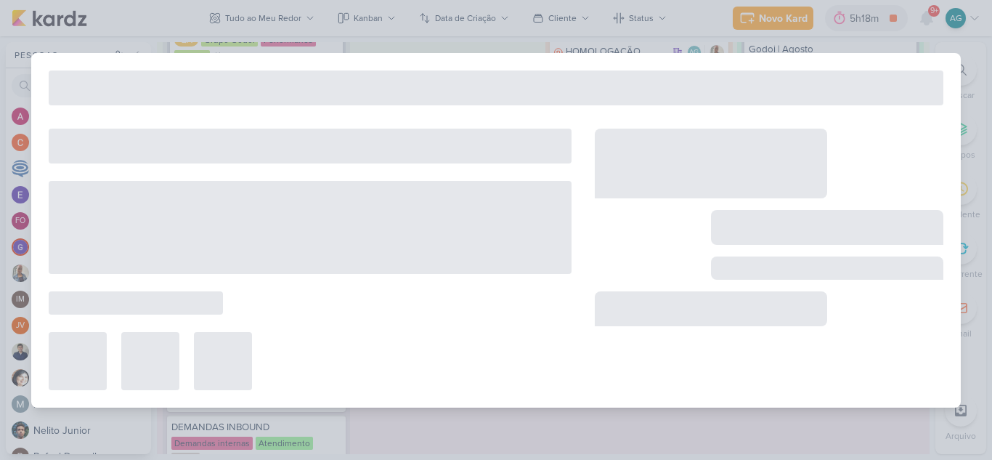
type input "2708121_GODOI_SUBIR_EM_PERFORMANCE_ENEM_VITAL"
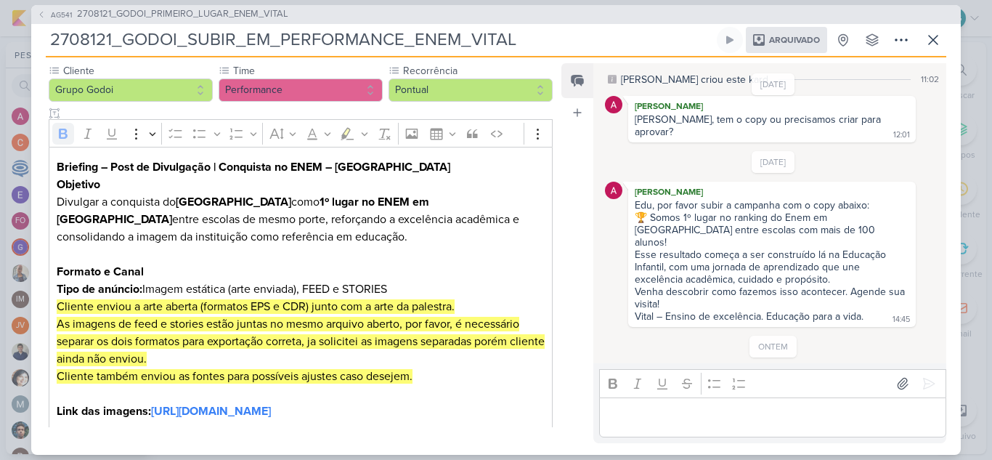
scroll to position [304, 0]
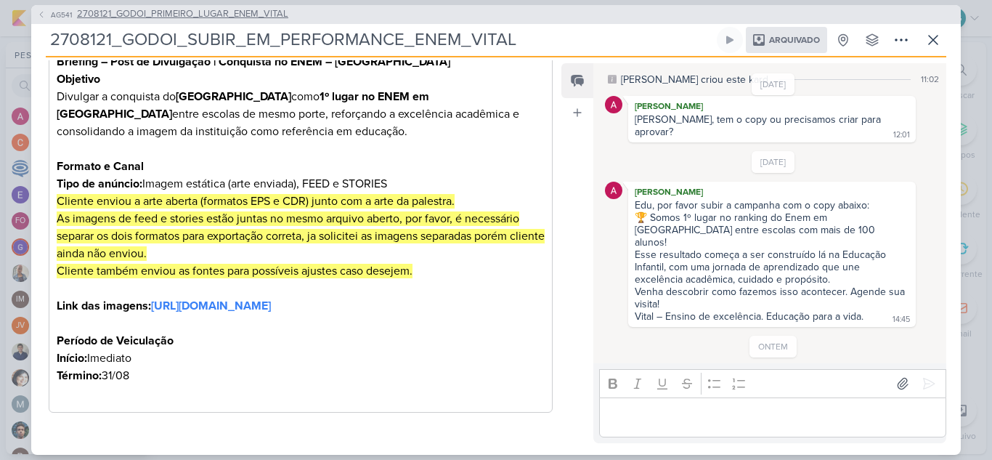
click at [102, 15] on span "2708121_GODOI_PRIMEIRO_LUGAR_ENEM_VITAL" at bounding box center [182, 14] width 211 height 15
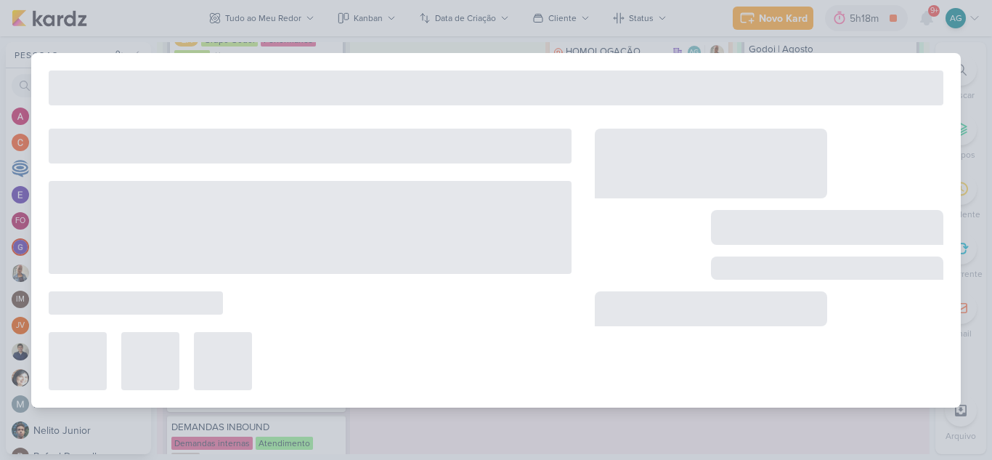
type input "2708121_GODOI_PRIMEIRO_LUGAR_ENEM_VITAL"
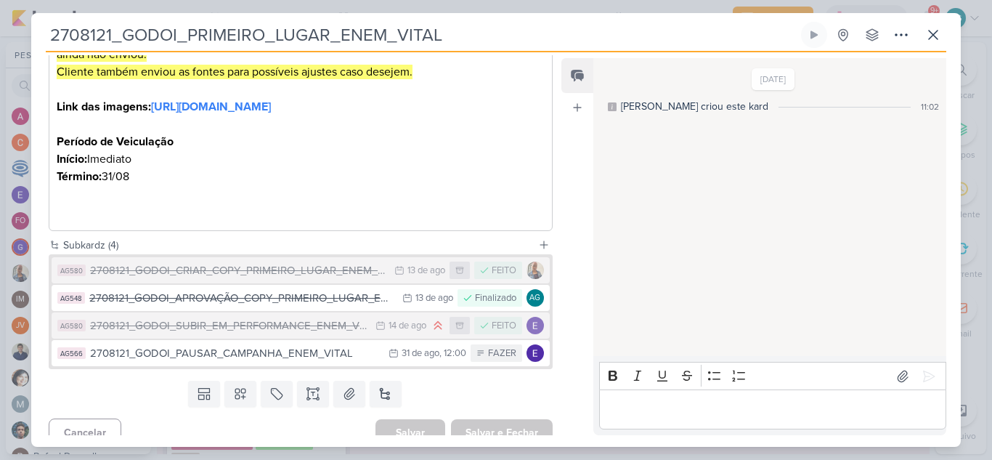
scroll to position [468, 0]
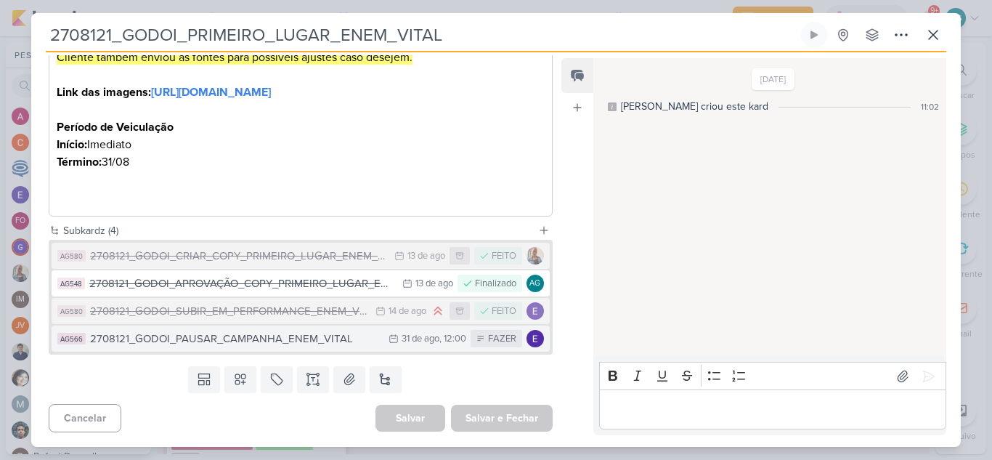
click at [242, 341] on div "2708121_GODOI_PAUSAR_CAMPANHA_ENEM_VITAL" at bounding box center [235, 338] width 291 height 17
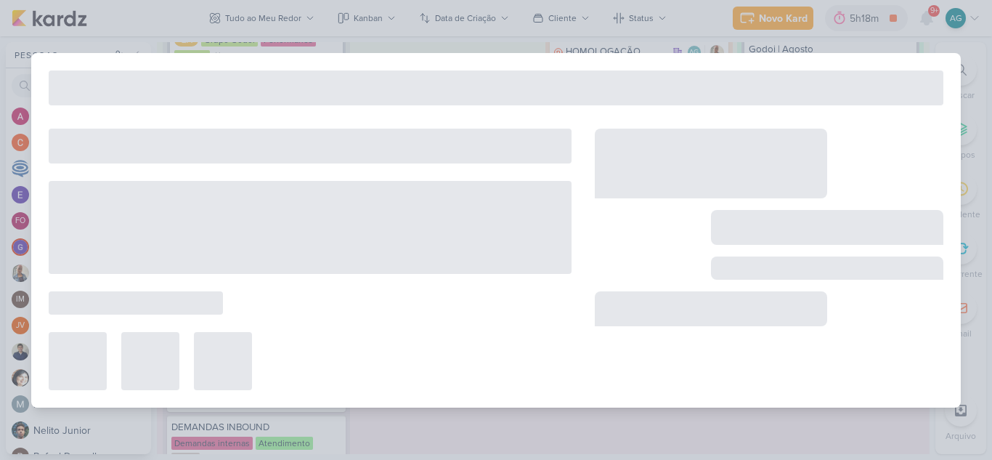
type input "2708121_GODOI_PAUSAR_CAMPANHA_ENEM_VITAL"
type input "31 de agosto de 2025 às 12:00"
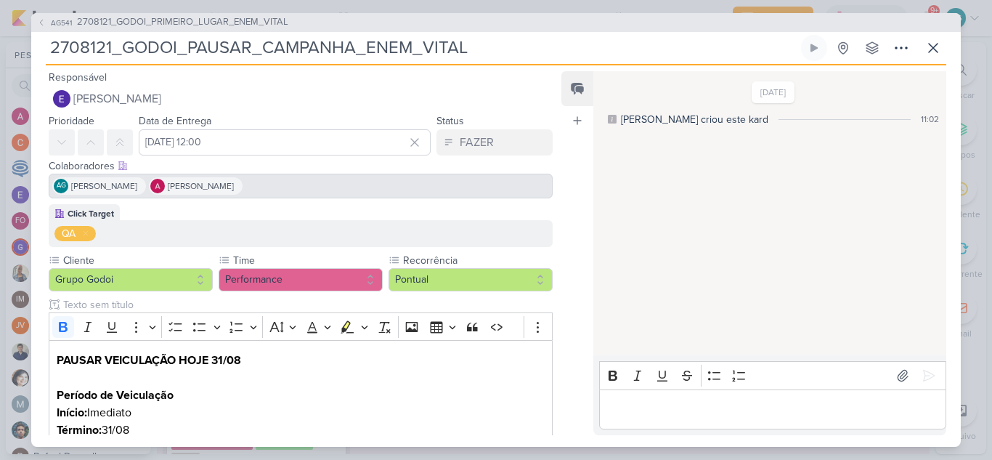
scroll to position [130, 0]
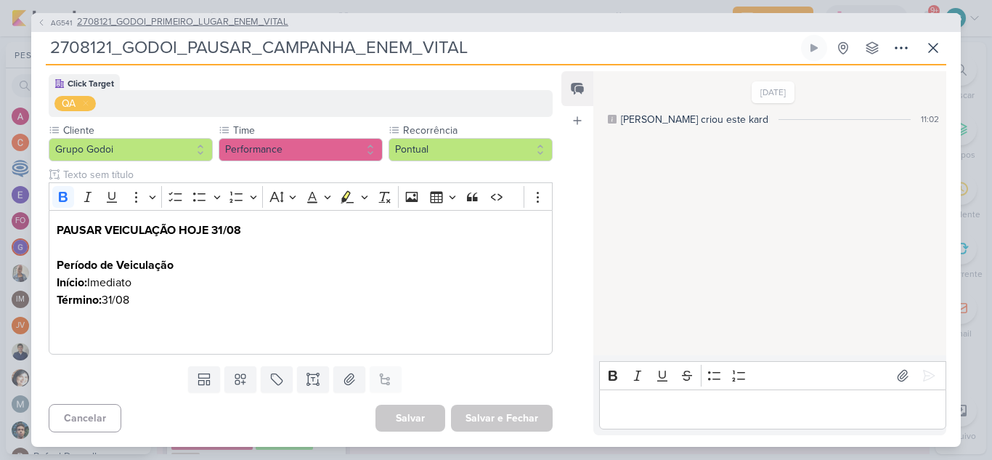
click at [220, 25] on span "2708121_GODOI_PRIMEIRO_LUGAR_ENEM_VITAL" at bounding box center [182, 22] width 211 height 15
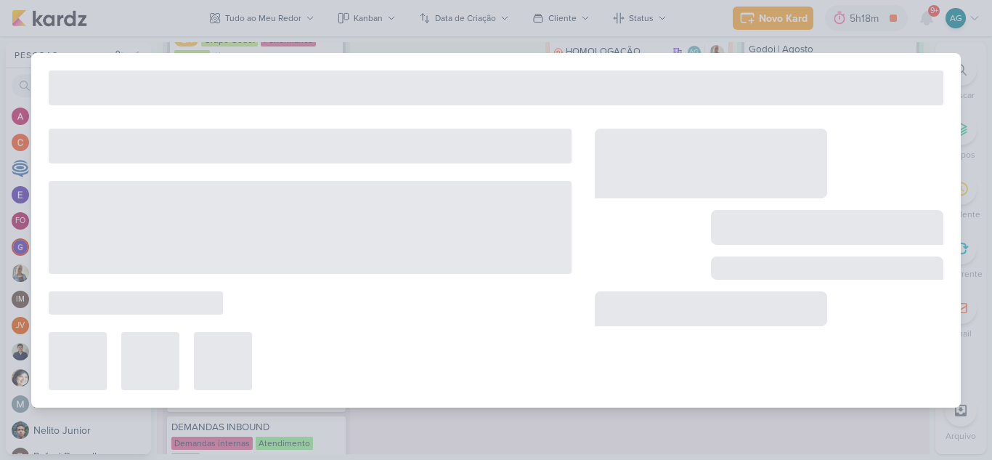
type input "2708121_GODOI_PRIMEIRO_LUGAR_ENEM_VITAL"
type input "13 de agosto de 2025 às 23:59"
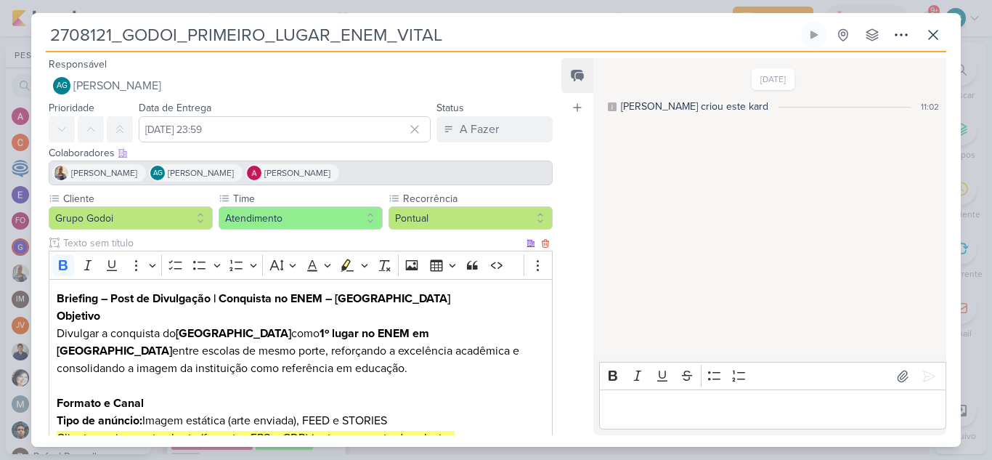
scroll to position [290, 0]
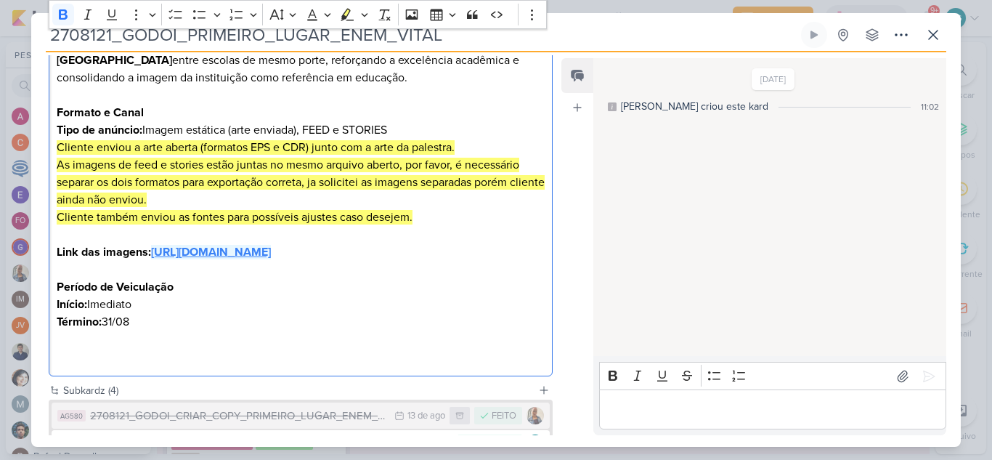
click at [271, 259] on strong "https://drive.google.com/drive/folders/1kOquGApNkAECilNfBfo1ZG6_jeonXla8" at bounding box center [211, 252] width 120 height 15
click at [213, 256] on p "Cliente também enviou as fontes para possíveis ajustes caso desejem. Link das i…" at bounding box center [301, 234] width 488 height 52
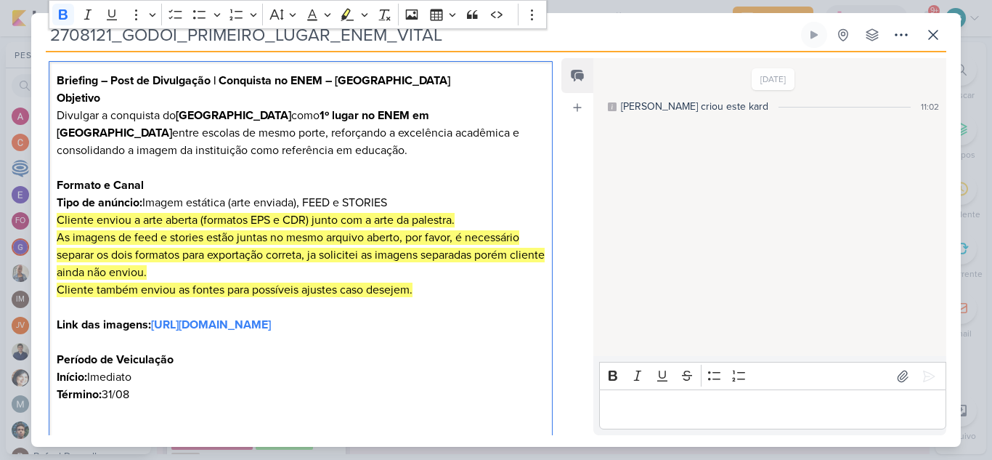
scroll to position [436, 0]
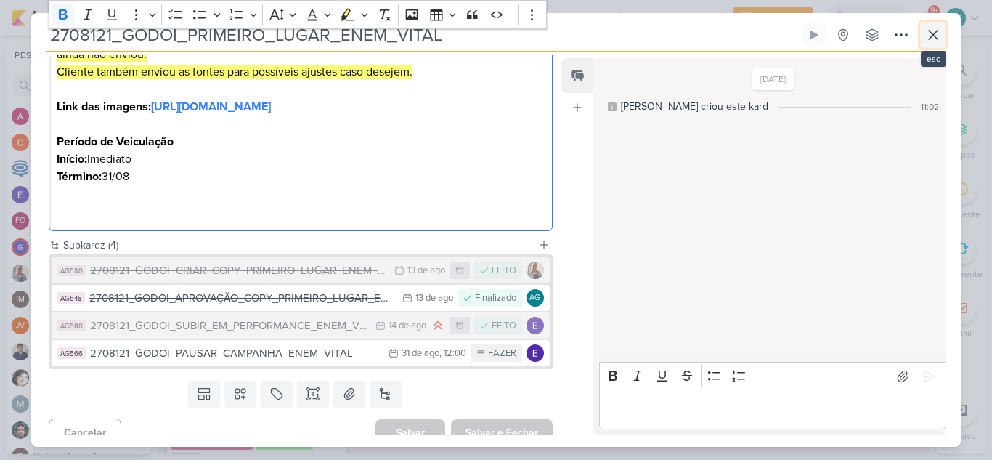
click at [934, 35] on icon at bounding box center [932, 34] width 17 height 17
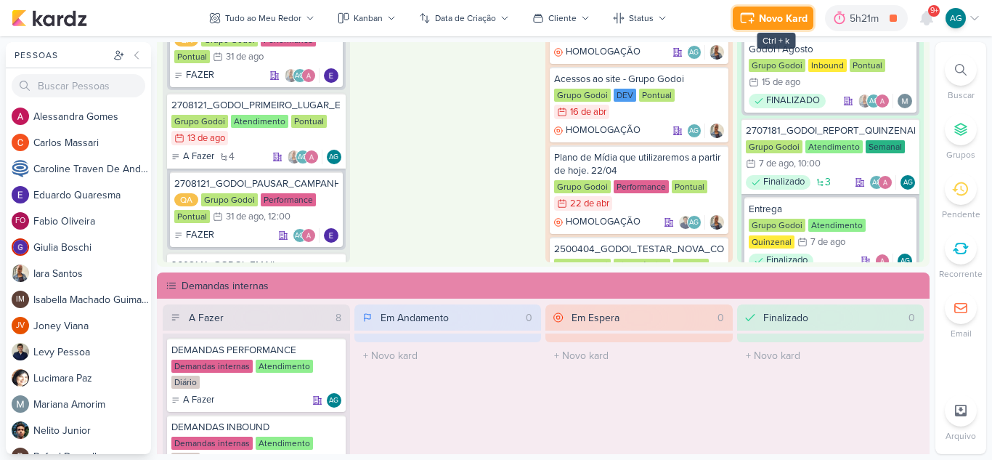
click at [782, 24] on div "Novo Kard" at bounding box center [783, 18] width 49 height 15
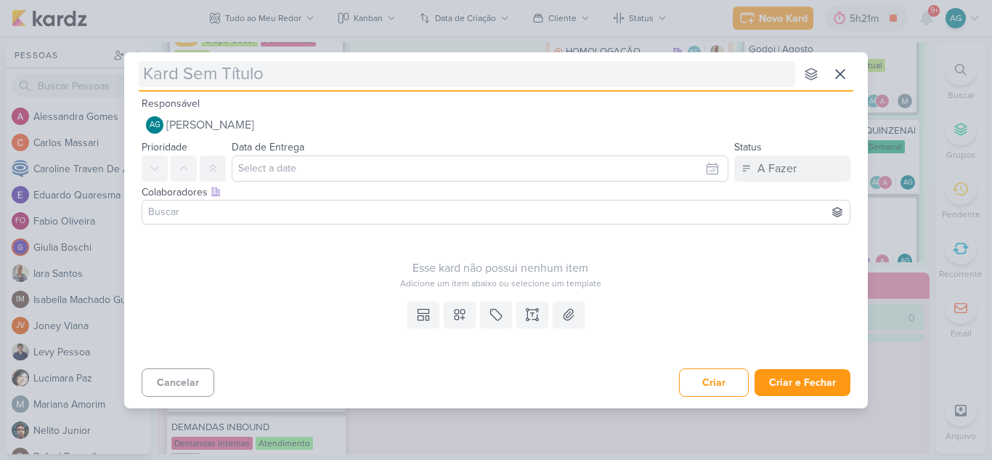
type input "2708202_GODOI_PALESTRA_VITAL"
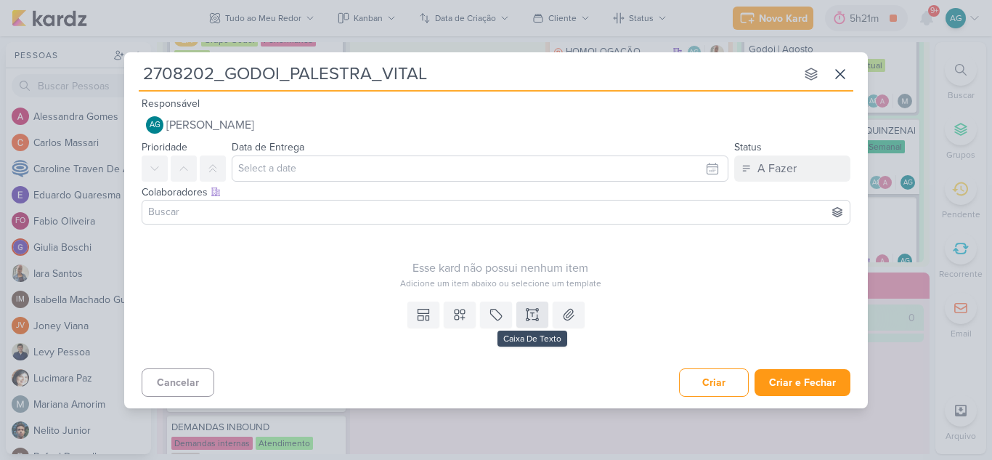
type input "2708202_GODOI_PALESTRA_VITAL"
click at [535, 314] on icon at bounding box center [532, 314] width 15 height 15
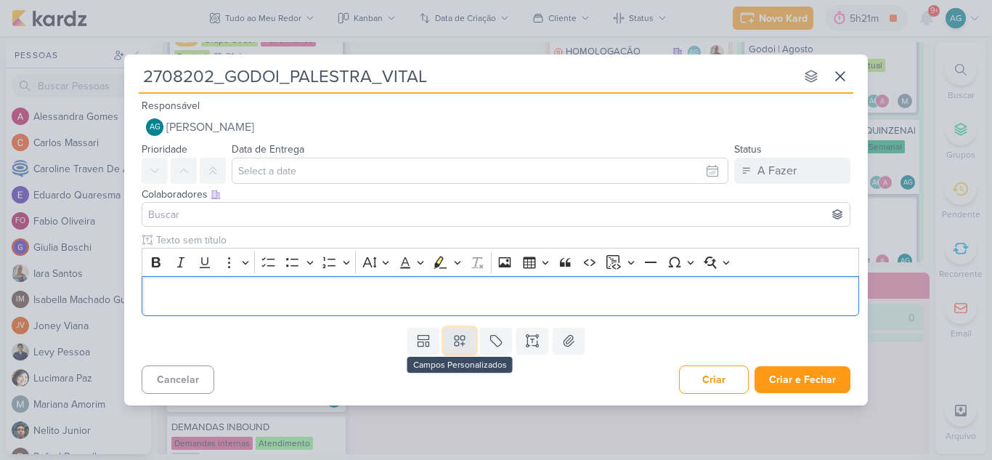
click at [465, 339] on icon at bounding box center [459, 340] width 10 height 10
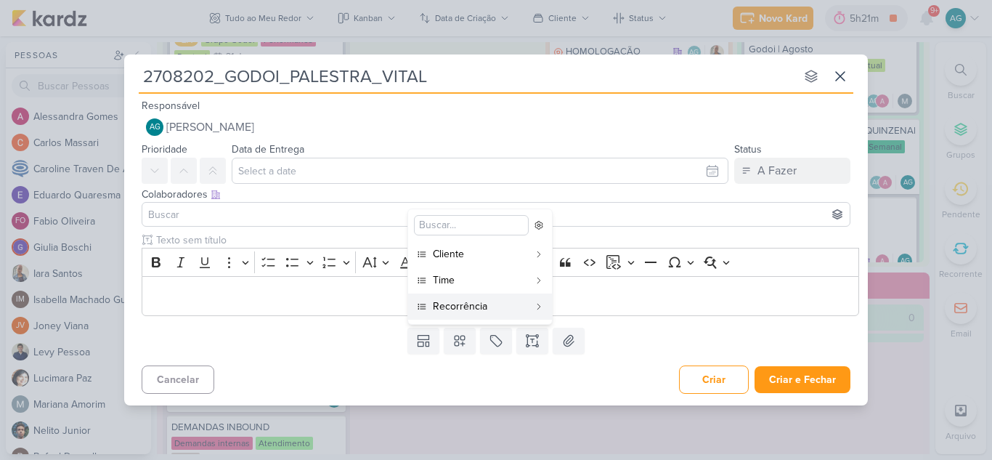
click at [421, 376] on div "Cancelar Criar Criar e Fechar Ctrl + Enter" at bounding box center [495, 377] width 743 height 37
drag, startPoint x: 212, startPoint y: 75, endPoint x: 137, endPoint y: 69, distance: 75.1
click at [137, 69] on div "2708202_GODOI_PALESTRA_VITAL nenhum grupo disponível esc Responsável AG Aline G…" at bounding box center [495, 224] width 743 height 341
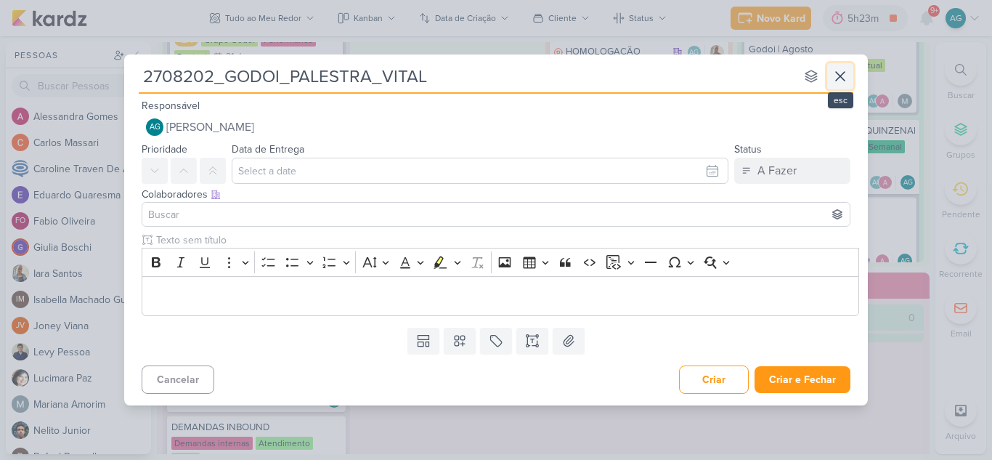
click at [844, 76] on icon at bounding box center [839, 76] width 17 height 17
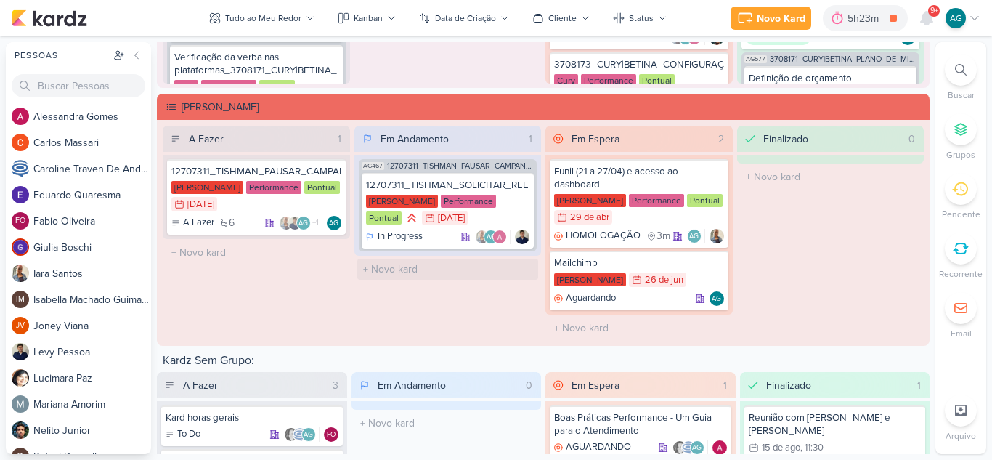
scroll to position [1769, 0]
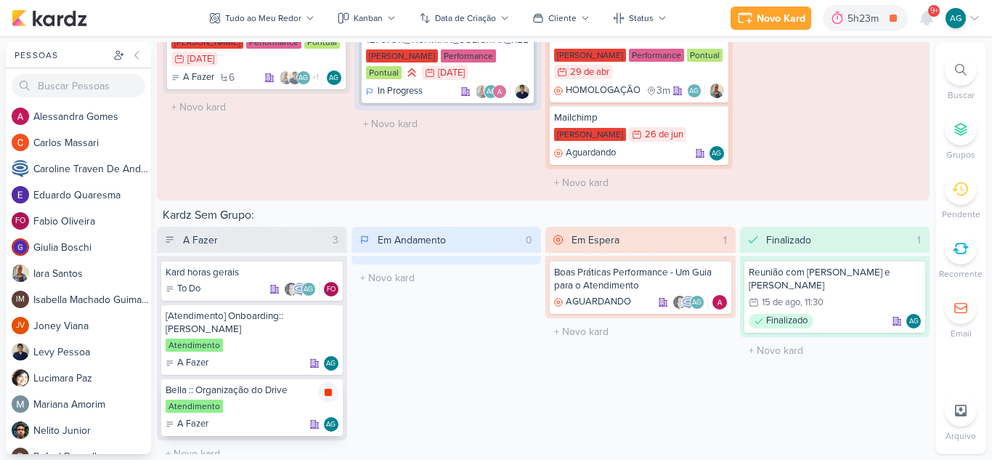
click at [329, 388] on icon at bounding box center [327, 391] width 7 height 7
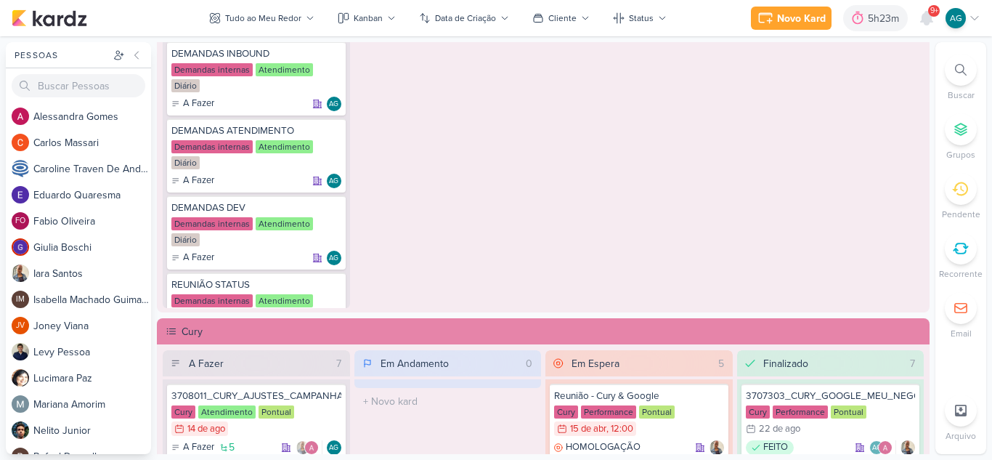
scroll to position [917, 0]
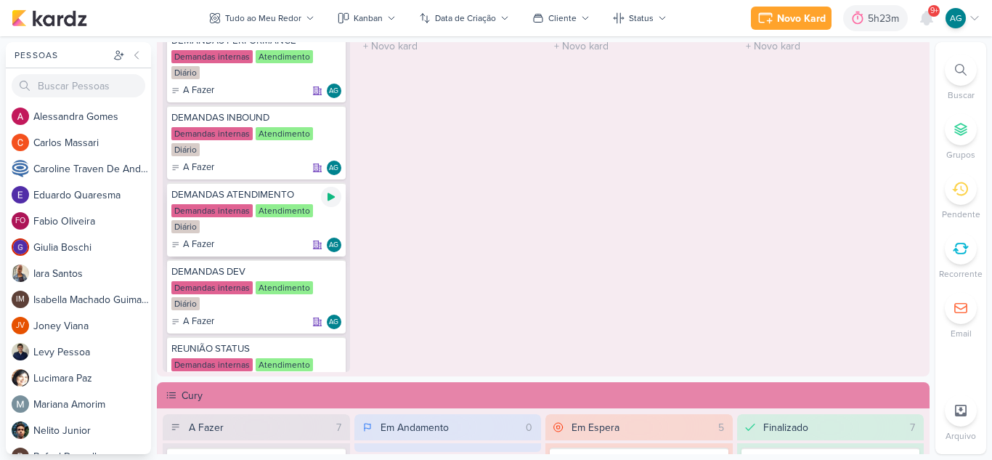
click at [332, 194] on icon at bounding box center [331, 197] width 12 height 12
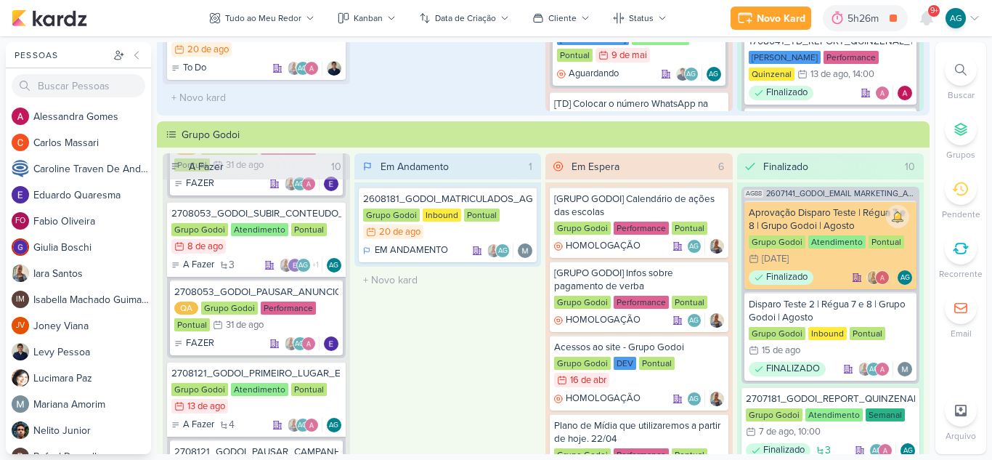
scroll to position [336, 0]
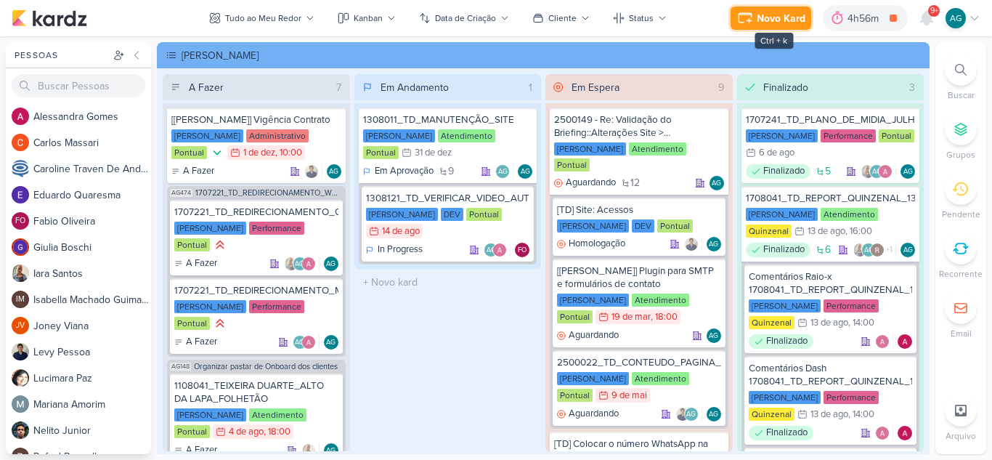
click at [783, 17] on div "Novo Kard" at bounding box center [780, 18] width 49 height 15
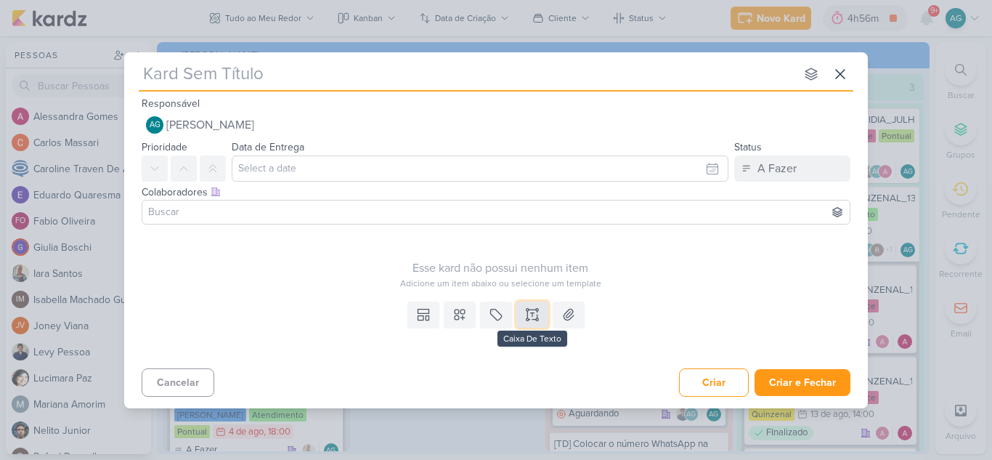
click at [531, 314] on icon at bounding box center [532, 314] width 15 height 15
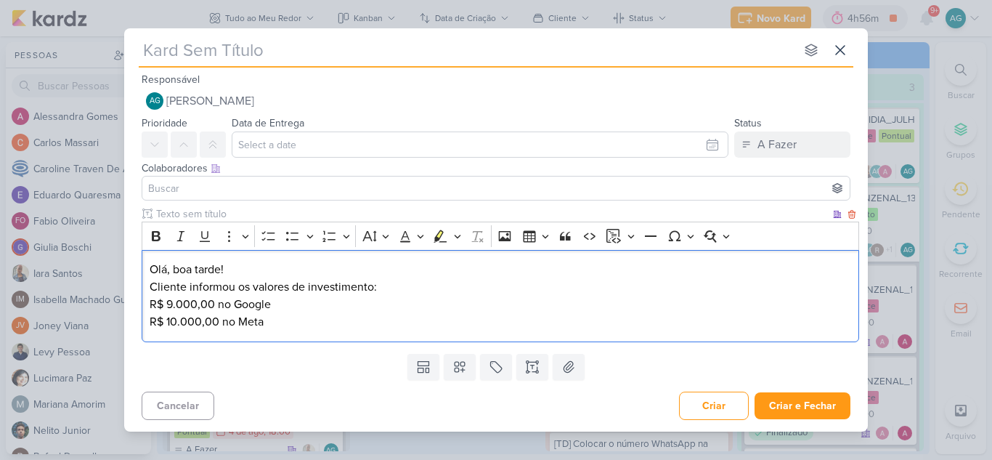
drag, startPoint x: 251, startPoint y: 287, endPoint x: 274, endPoint y: 287, distance: 22.5
click at [254, 287] on p "Olá, boa tarde! Cliente informou os valores de investimento: R$ 9.000,00 no Goo…" at bounding box center [501, 296] width 702 height 70
drag, startPoint x: 278, startPoint y: 325, endPoint x: 131, endPoint y: 306, distance: 147.9
click at [131, 306] on div "Clique para deixar o item visível somente à membros da sua organização Rich Tex…" at bounding box center [495, 276] width 743 height 141
click at [155, 234] on icon "Editor toolbar" at bounding box center [156, 236] width 15 height 15
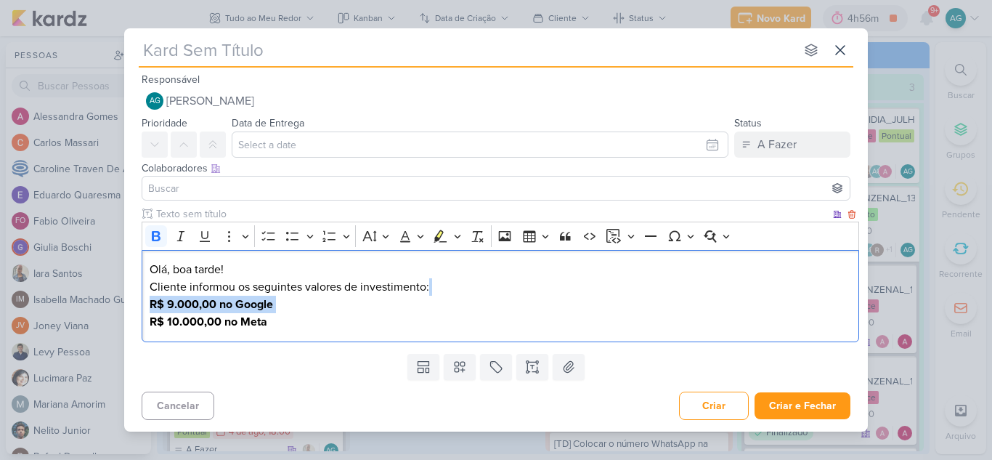
click at [304, 321] on p "Olá, boa tarde! Cliente informou os seguintes valores de investimento: R$ 9.000…" at bounding box center [501, 296] width 702 height 70
click at [457, 288] on p "Olá, boa tarde! Cliente informou os seguintes valores de investimento: R$ 9.000…" at bounding box center [501, 296] width 702 height 70
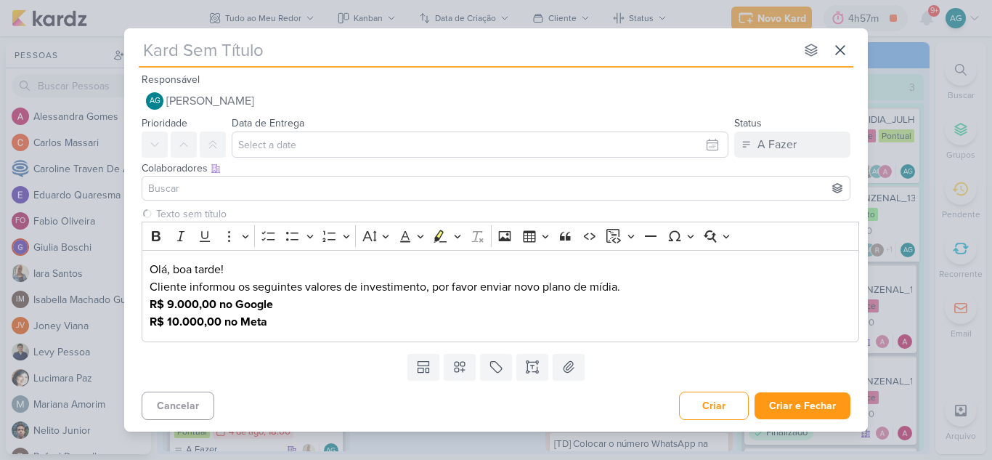
click at [290, 54] on input "text" at bounding box center [467, 50] width 656 height 26
paste input "Aprovação do Plano de Mídia_3708171_CURY|BETINA_PLANO_DE_MIDIA"
type input "Aprovação do Plano de Mídia_3708171_CURY|BETINA_PLANO_DE_MIDIA"
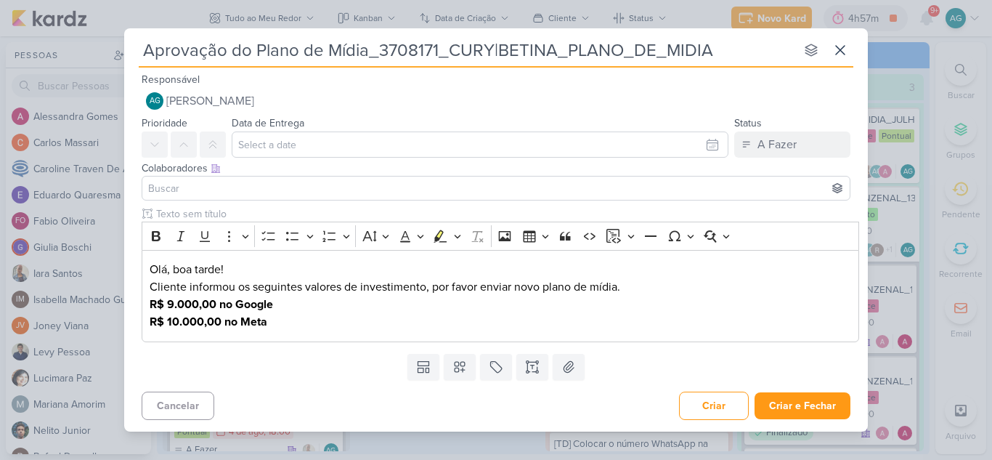
drag, startPoint x: 366, startPoint y: 49, endPoint x: 267, endPoint y: 52, distance: 98.8
click at [267, 52] on input "Aprovação do Plano de Mídia_3708171_CURY|BETINA_PLANO_DE_MIDIA" at bounding box center [467, 50] width 656 height 26
click at [244, 54] on input "Aprovação do Plano de Mídia_3708171_CURY|BETINA_PLANO_DE_MIDIA" at bounding box center [467, 50] width 656 height 26
drag, startPoint x: 250, startPoint y: 52, endPoint x: 136, endPoint y: 53, distance: 114.7
click at [136, 53] on div "Aprovação do Plano de Mídia_3708171_CURY|BETINA_PLANO_DE_MIDIA nenhum grupo dis…" at bounding box center [495, 224] width 743 height 393
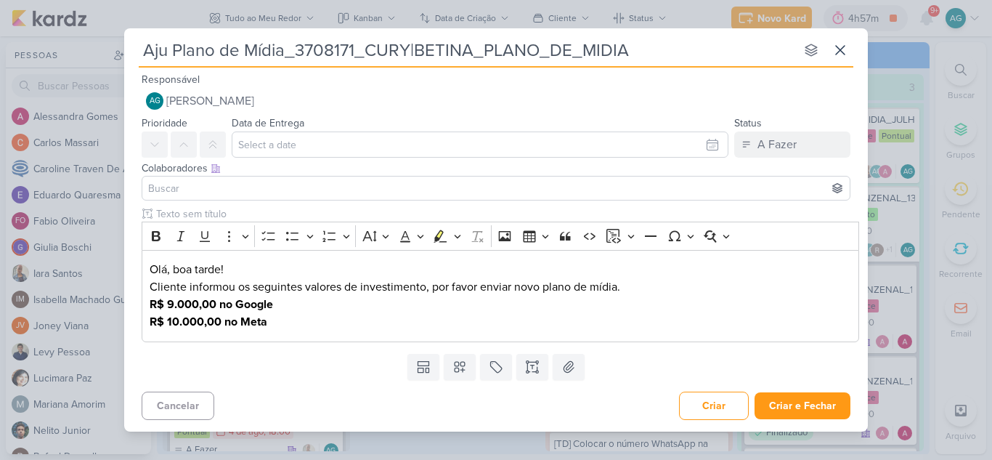
type input "Ajus Plano de Mídia_3708171_CURY|BETINA_PLANO_DE_MIDIA"
type input "Ajustar Plano de Mídia_3708171_CURY|BETINA_PLANO_DE_MIDIA"
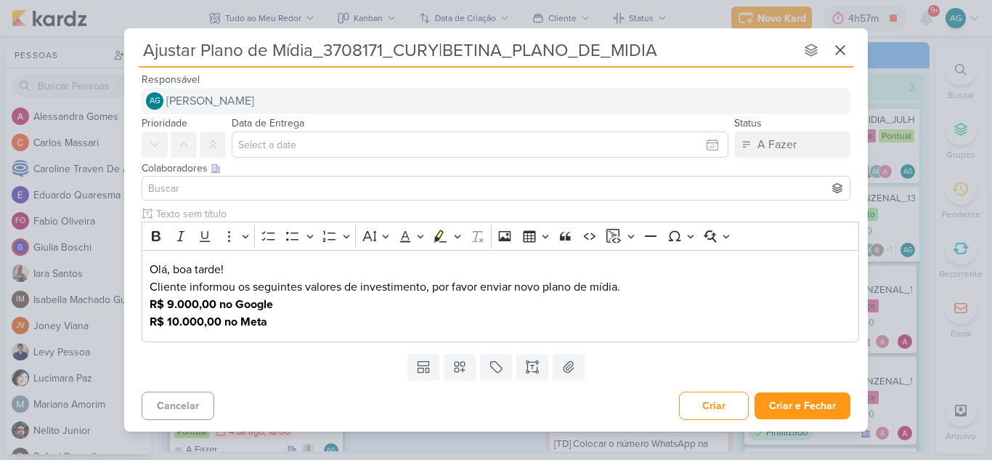
type input "Ajustar Plano de Mídia_3708171_CURY|BETINA_PLANO_DE_MIDIA"
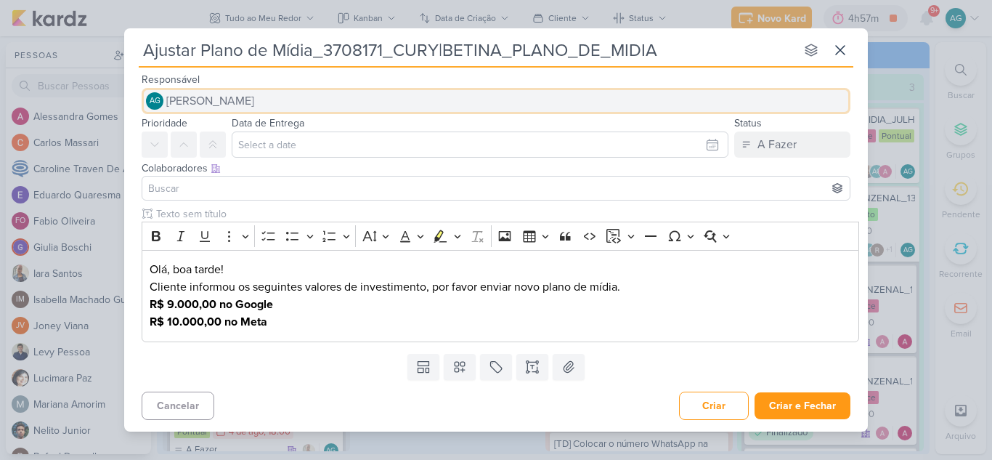
click at [254, 104] on span "[PERSON_NAME]" at bounding box center [210, 100] width 88 height 17
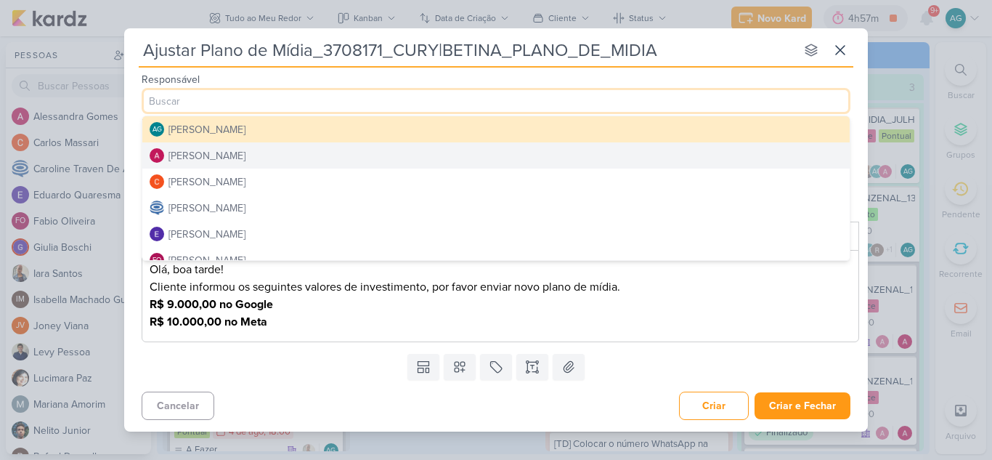
click at [257, 152] on button "[PERSON_NAME]" at bounding box center [495, 155] width 707 height 26
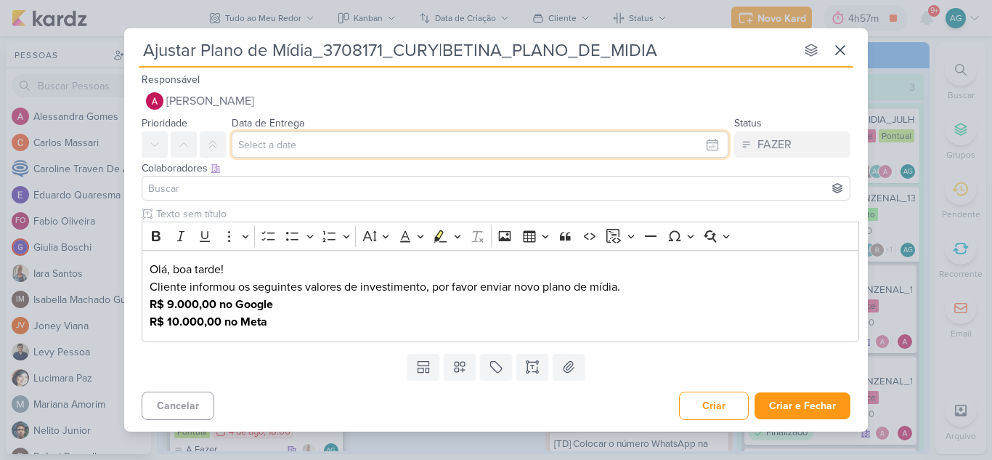
click at [290, 150] on input "text" at bounding box center [480, 144] width 497 height 26
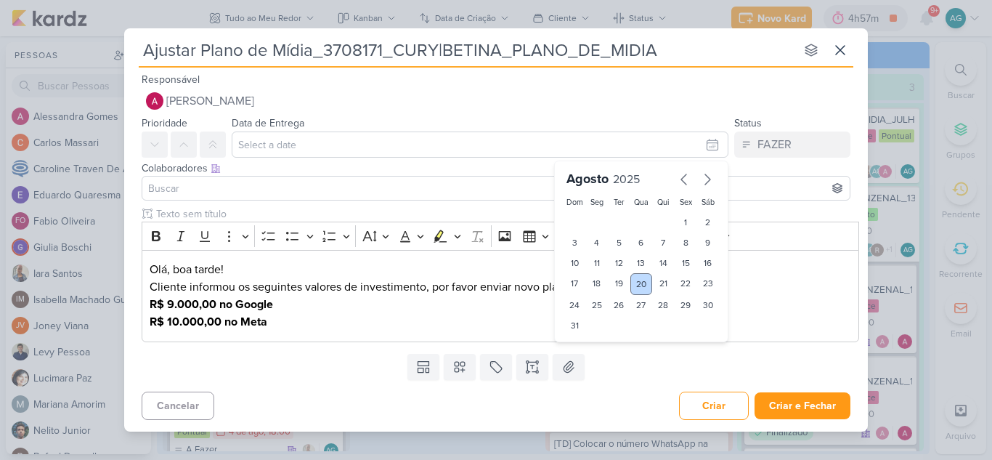
click at [637, 285] on div "20" at bounding box center [641, 284] width 23 height 22
type input "[DATE] 23:59"
click at [386, 191] on input at bounding box center [495, 187] width 701 height 17
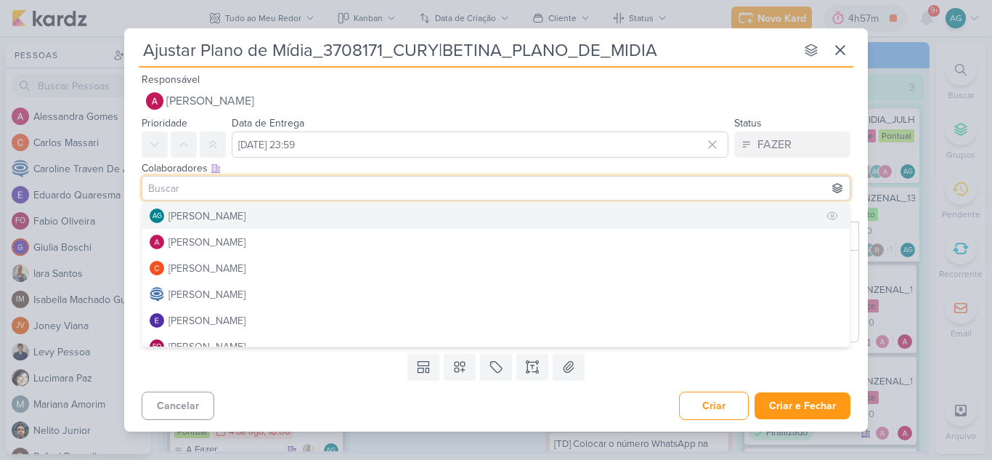
click at [245, 217] on div "[PERSON_NAME]" at bounding box center [206, 215] width 77 height 15
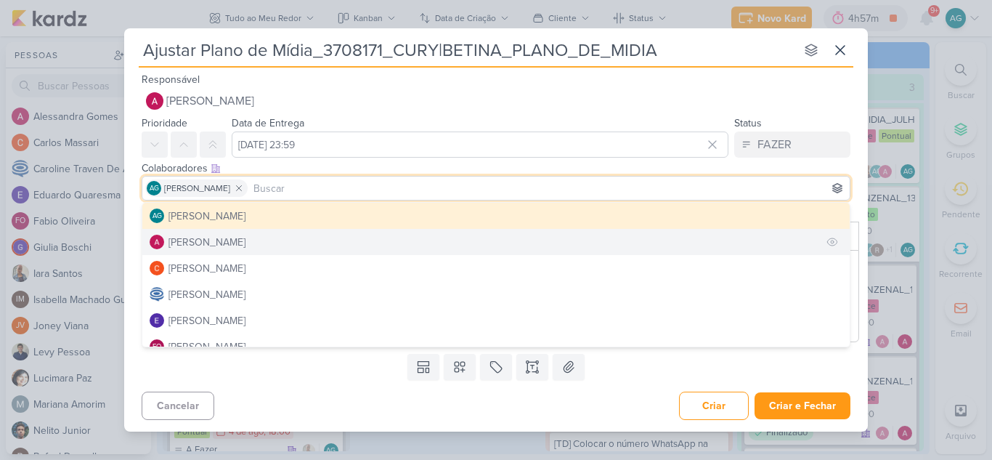
click at [258, 243] on button "[PERSON_NAME]" at bounding box center [495, 242] width 707 height 26
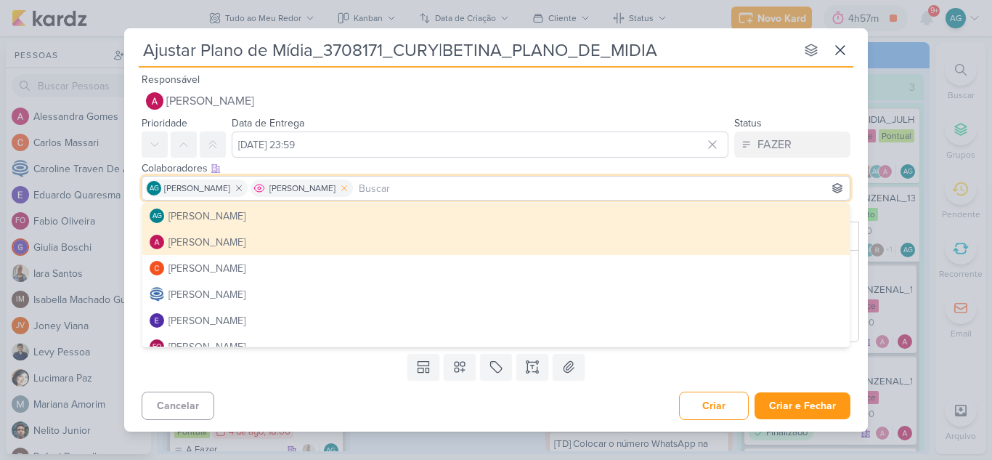
click at [349, 187] on icon at bounding box center [344, 188] width 10 height 10
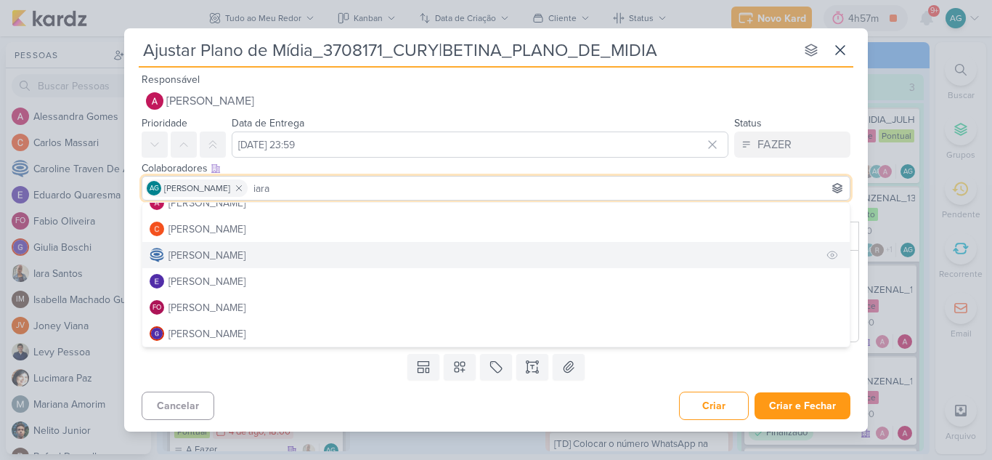
scroll to position [73, 0]
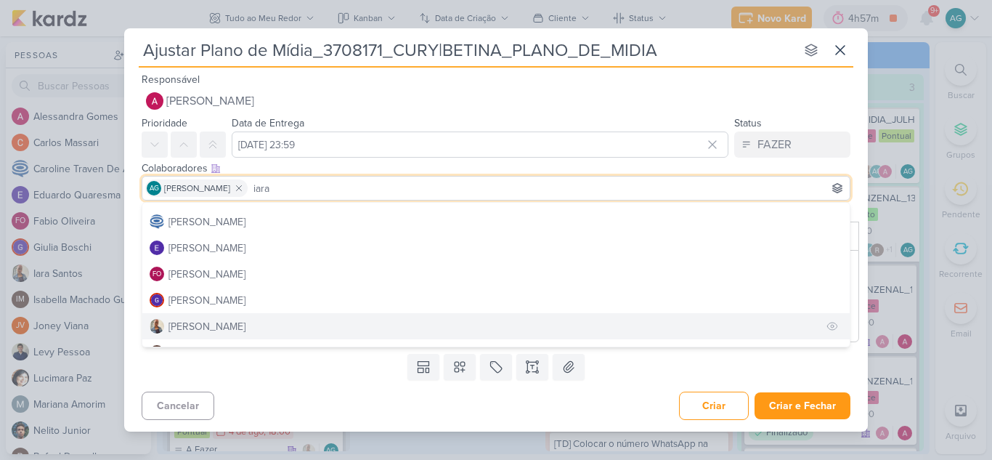
type input "iara"
click at [226, 322] on button "[PERSON_NAME]" at bounding box center [495, 326] width 707 height 26
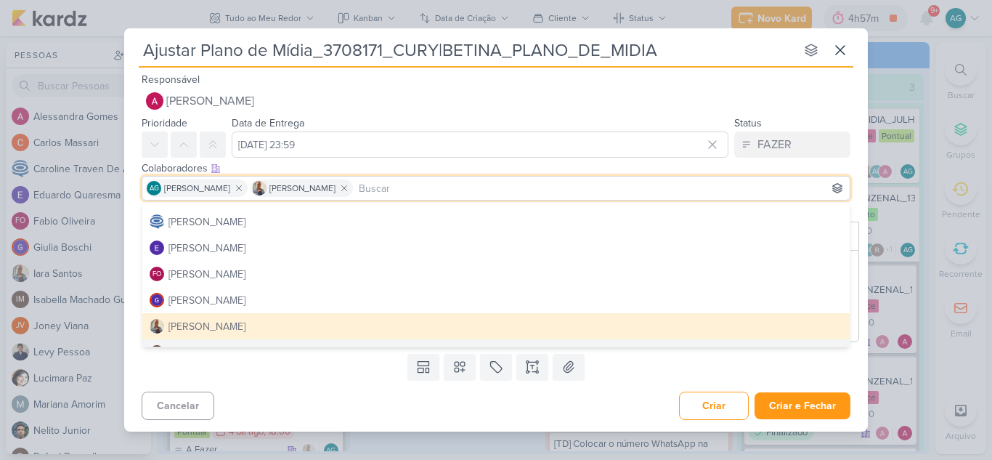
click at [289, 388] on div "Cancelar Criar Criar e Fechar Ctrl + Enter" at bounding box center [495, 403] width 743 height 37
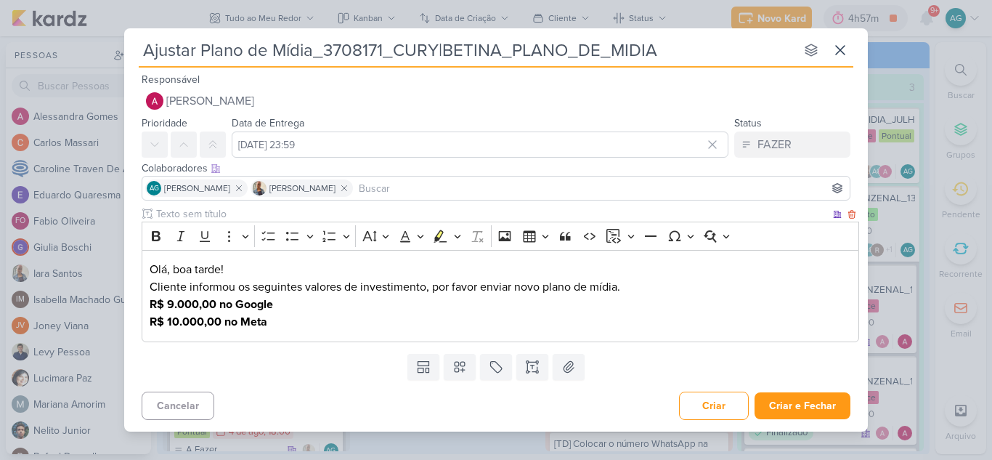
click at [312, 319] on p "Olá, boa tarde! Cliente informou os seguintes valores de investimento, por favo…" at bounding box center [501, 296] width 702 height 70
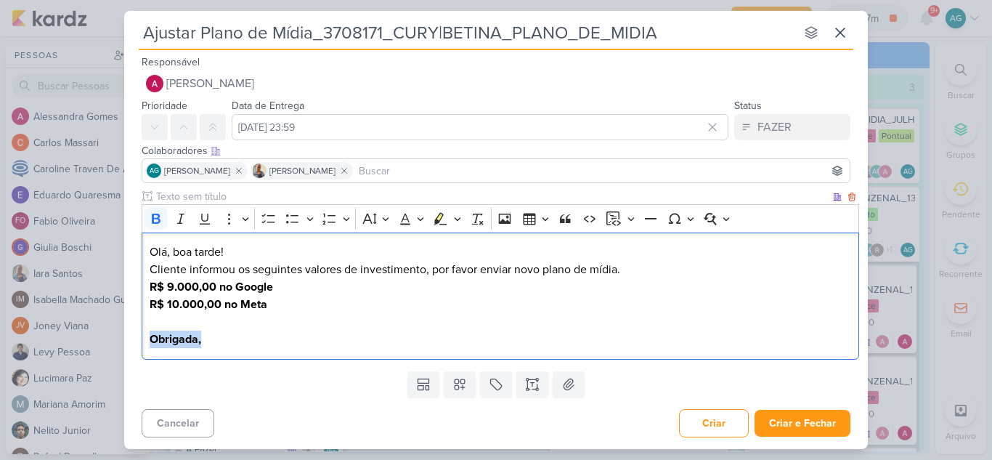
drag, startPoint x: 229, startPoint y: 340, endPoint x: 127, endPoint y: 335, distance: 102.5
click at [127, 335] on div "Clique para deixar o item visível somente à membros da sua organização Rich Tex…" at bounding box center [495, 277] width 743 height 176
click at [154, 221] on icon "Editor toolbar" at bounding box center [156, 218] width 9 height 10
click at [283, 312] on p "Olá, boa tarde! Cliente informou os seguintes valores de investimento, por favo…" at bounding box center [501, 295] width 702 height 105
click at [250, 250] on p "Olá, boa tarde! Cliente informou os seguintes valores de investimento, por favo…" at bounding box center [501, 295] width 702 height 105
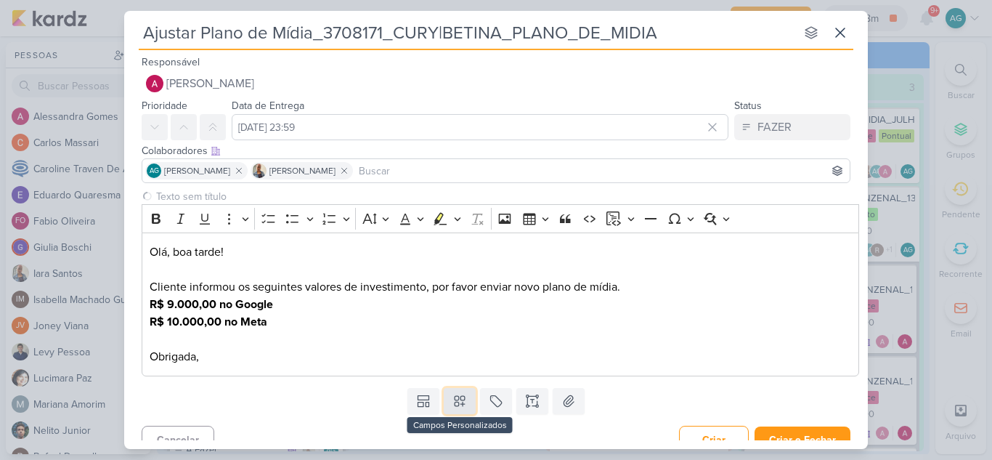
click at [465, 405] on button at bounding box center [460, 401] width 32 height 26
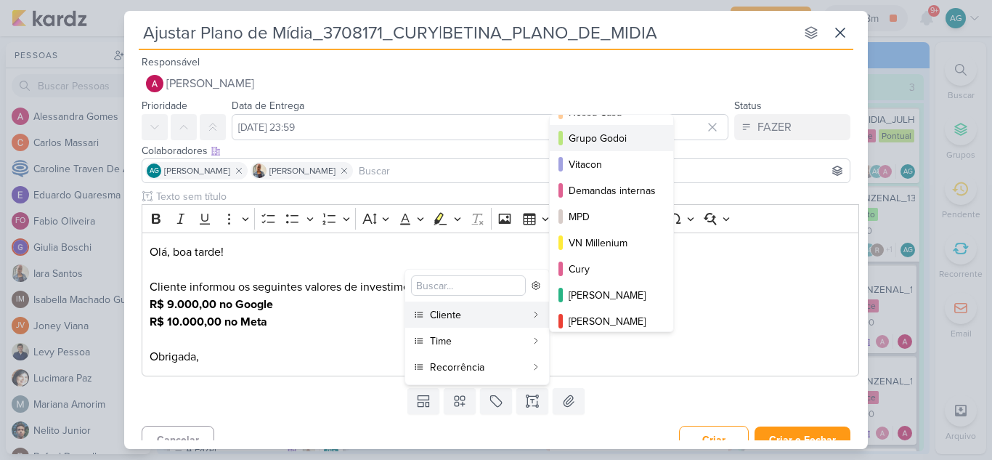
scroll to position [145, 0]
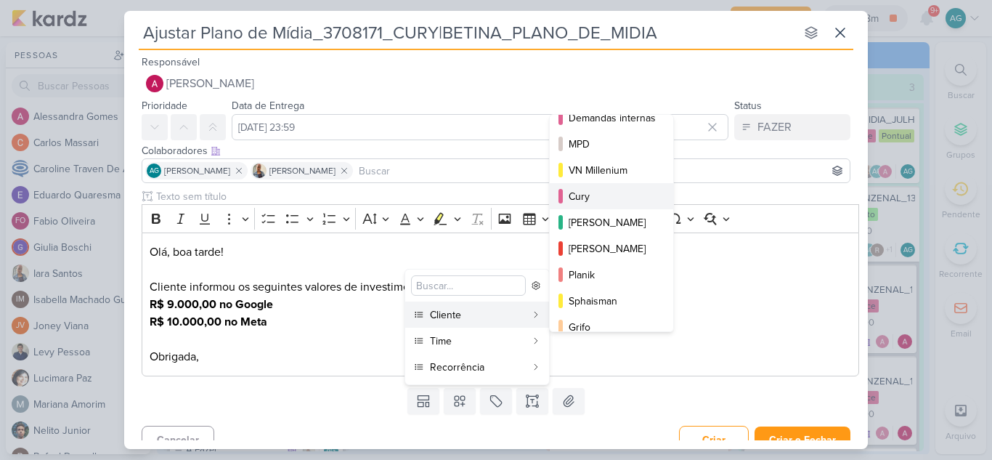
click at [600, 203] on div "Cury" at bounding box center [611, 196] width 87 height 15
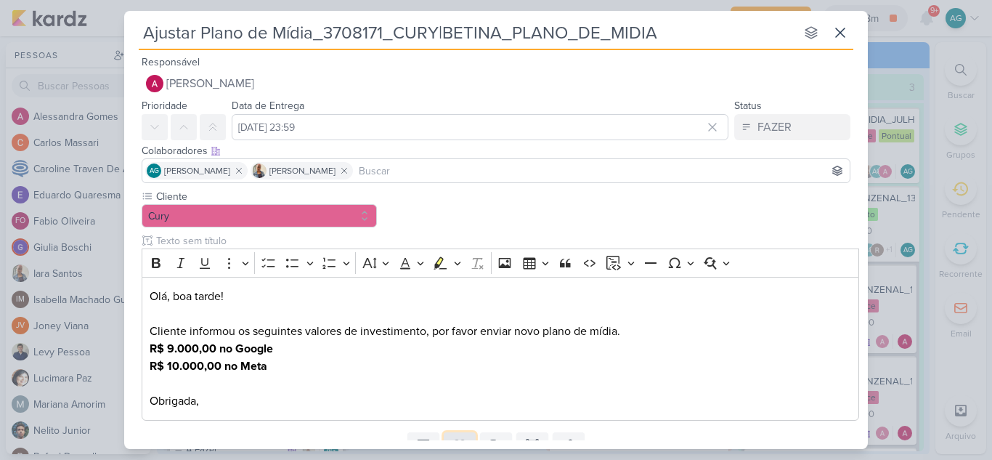
click at [457, 436] on button at bounding box center [460, 445] width 32 height 26
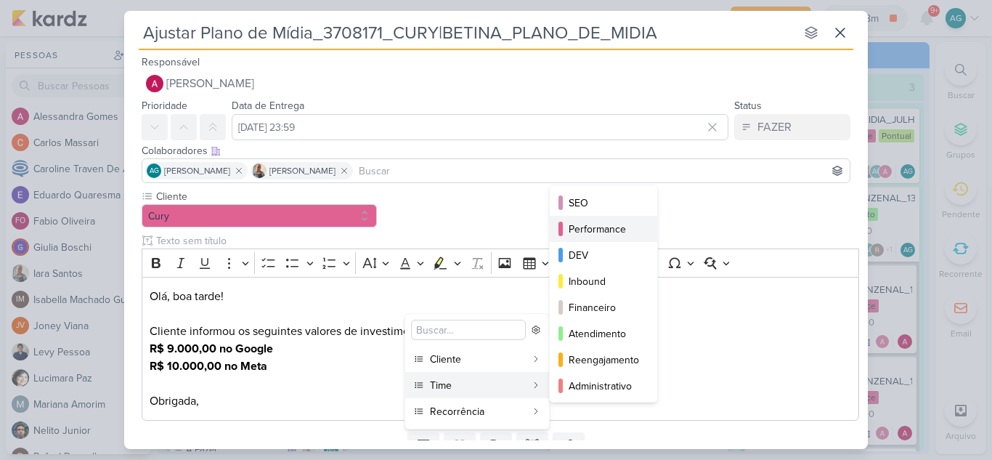
click at [605, 224] on div "Performance" at bounding box center [603, 228] width 71 height 15
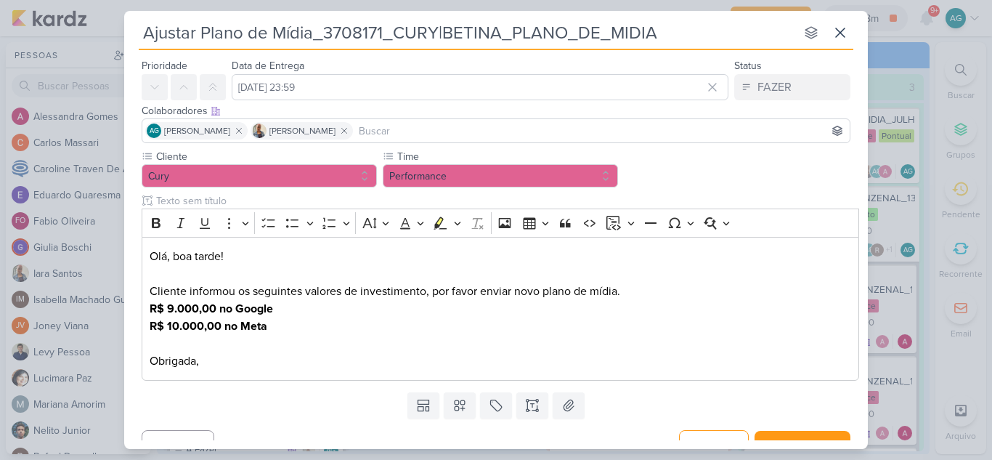
scroll to position [61, 0]
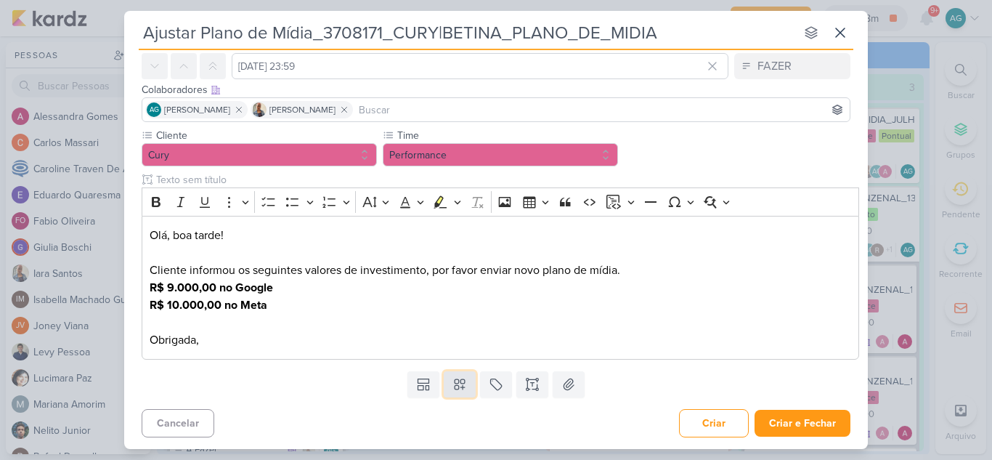
click at [466, 382] on button at bounding box center [460, 384] width 32 height 26
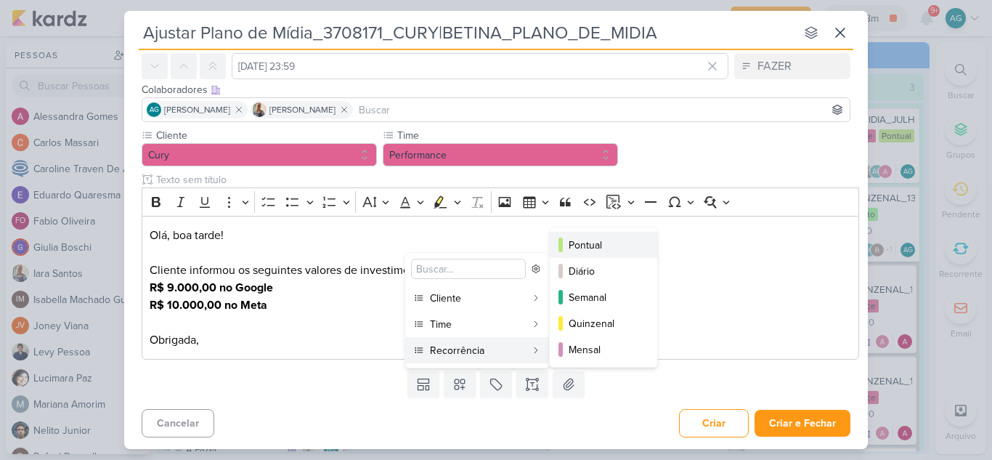
click at [606, 249] on div "Pontual" at bounding box center [603, 244] width 71 height 15
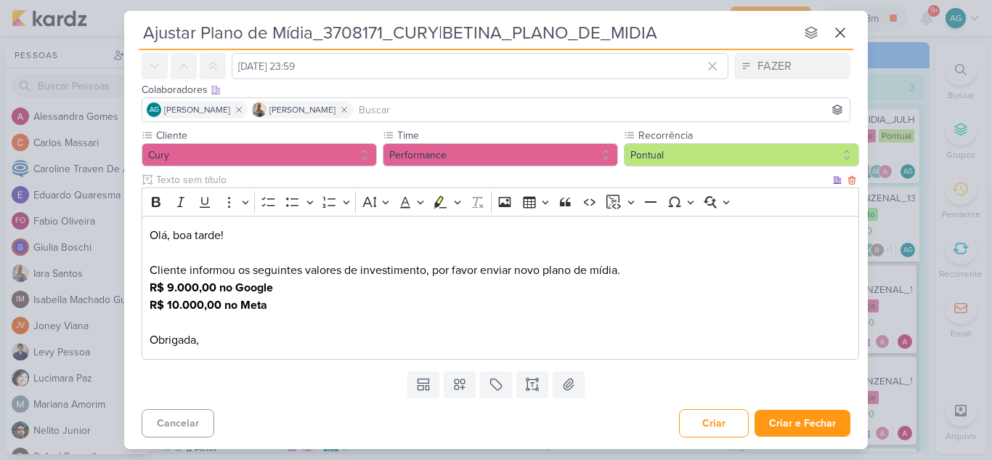
scroll to position [0, 0]
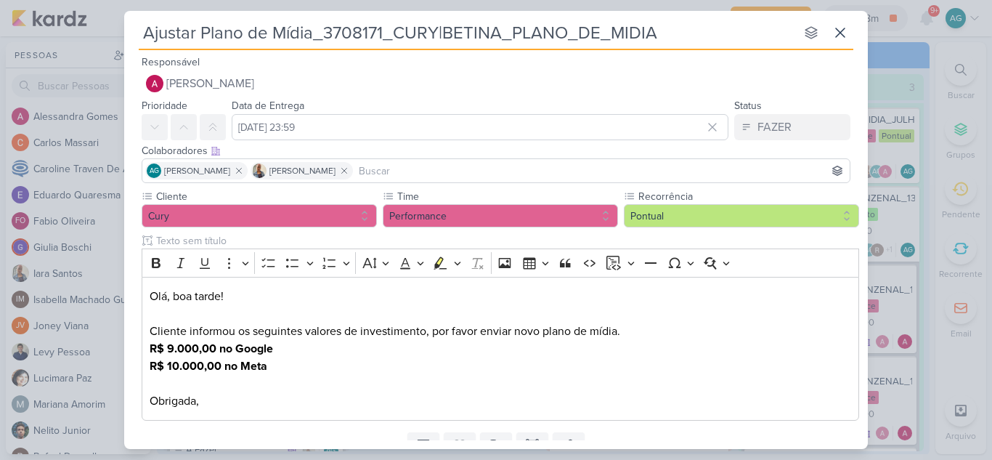
drag, startPoint x: 324, startPoint y: 31, endPoint x: 383, endPoint y: 28, distance: 58.1
click at [383, 28] on input "Ajustar Plano de Mídia_3708171_CURY|BETINA_PLANO_DE_MIDIA" at bounding box center [467, 33] width 656 height 26
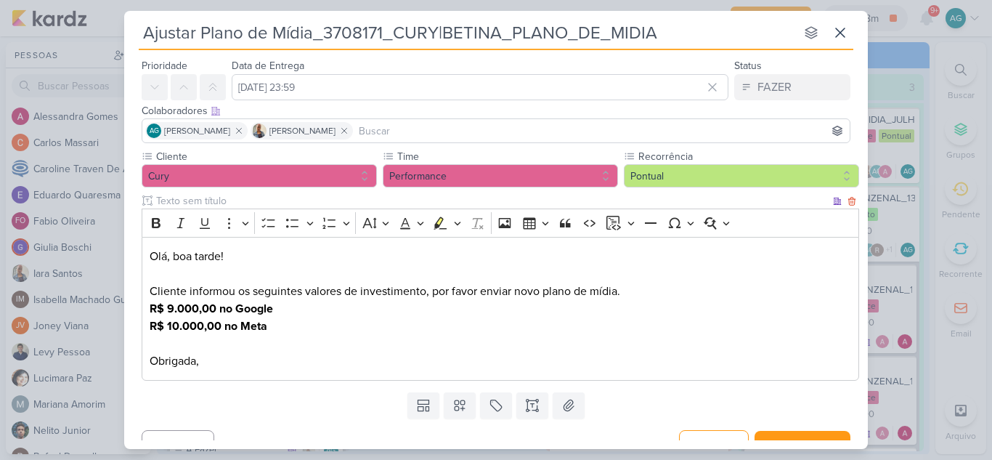
scroll to position [61, 0]
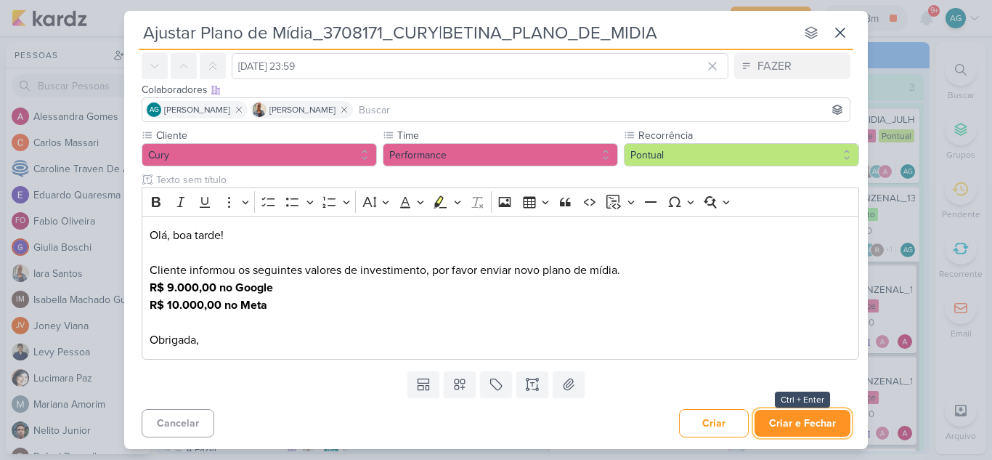
click at [809, 425] on button "Criar e Fechar" at bounding box center [802, 422] width 96 height 27
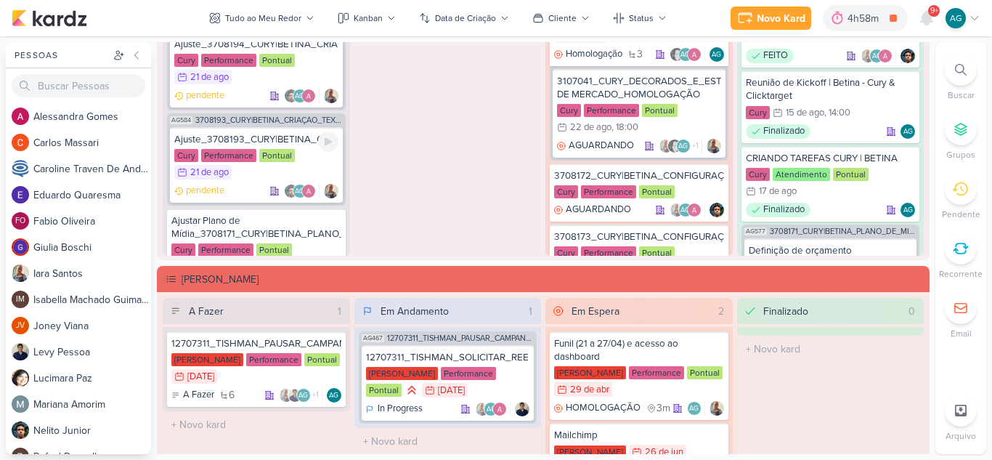
scroll to position [581, 0]
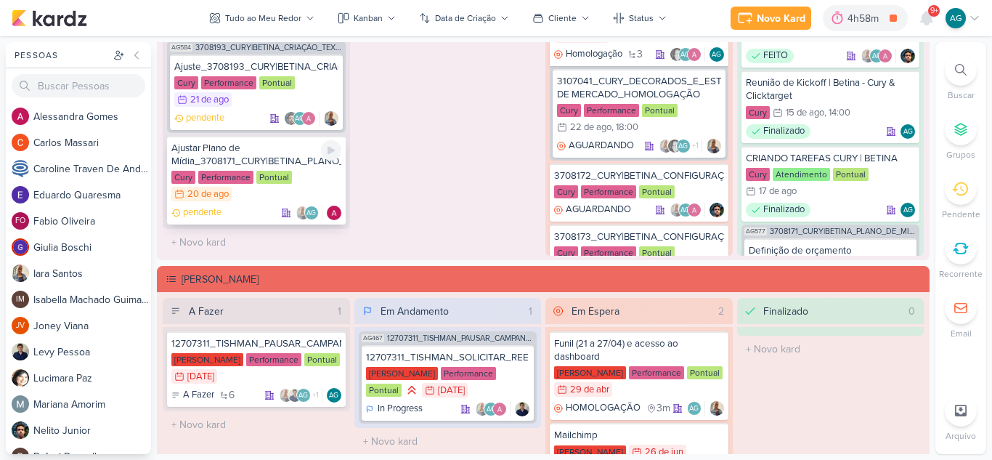
click at [275, 150] on div "Ajustar Plano de Mídia_3708171_CURY|BETINA_PLANO_DE_MIDIA" at bounding box center [256, 155] width 170 height 26
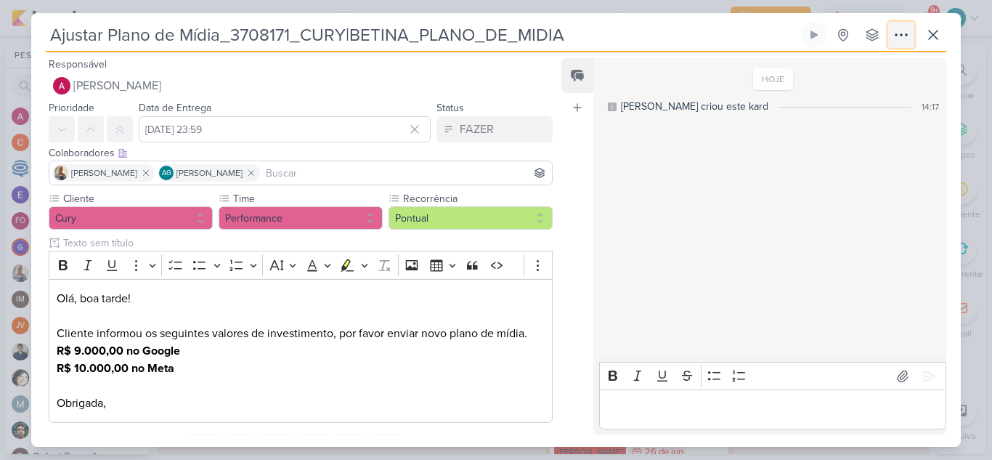
click at [897, 39] on icon at bounding box center [900, 34] width 17 height 17
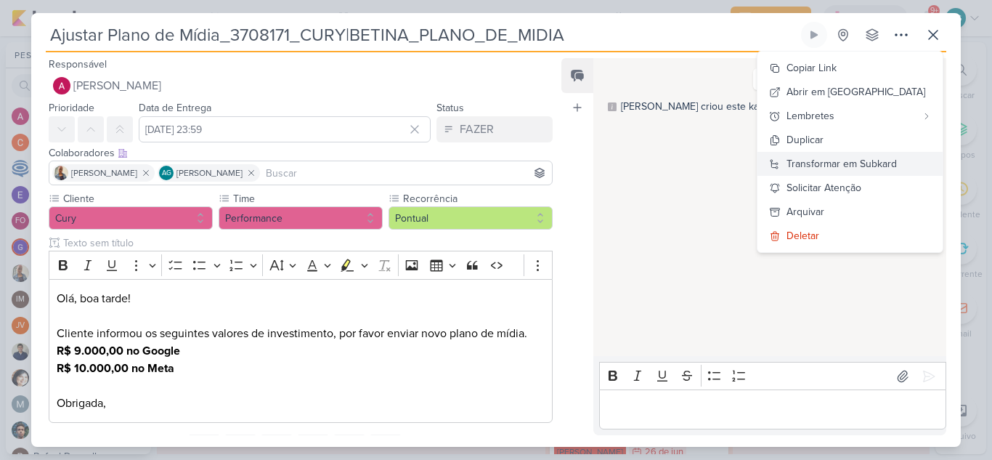
click at [878, 163] on div "Transformar em Subkard" at bounding box center [841, 163] width 110 height 15
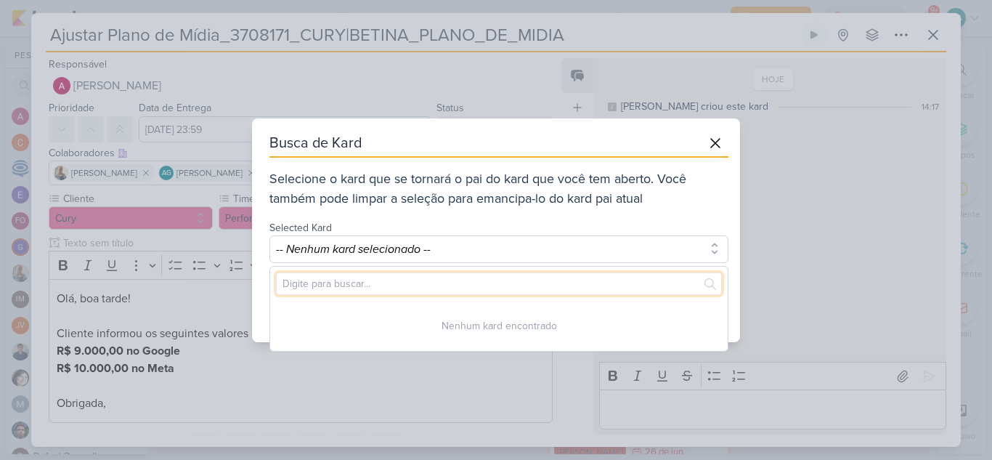
click at [427, 279] on input "text" at bounding box center [499, 283] width 446 height 23
paste input "3708171"
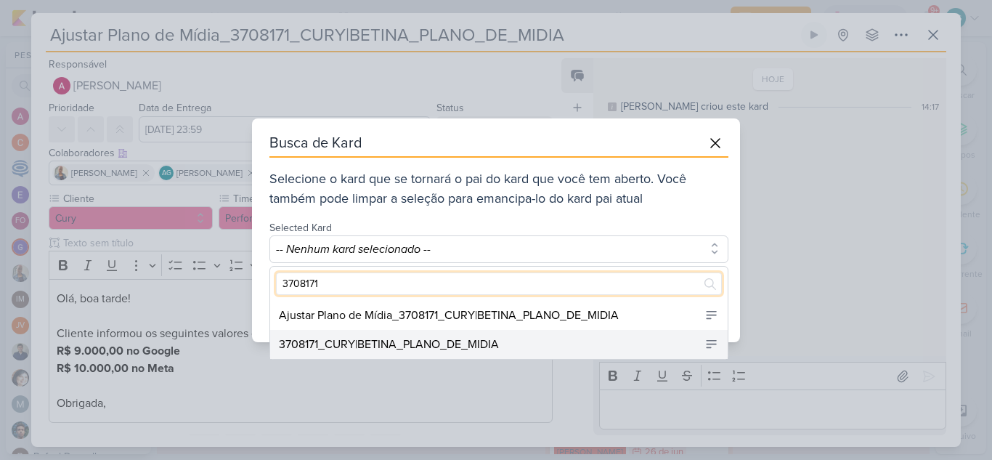
type input "3708171"
click at [428, 346] on div "3708171_CURY|BETINA_PLANO_DE_MIDIA" at bounding box center [389, 343] width 220 height 17
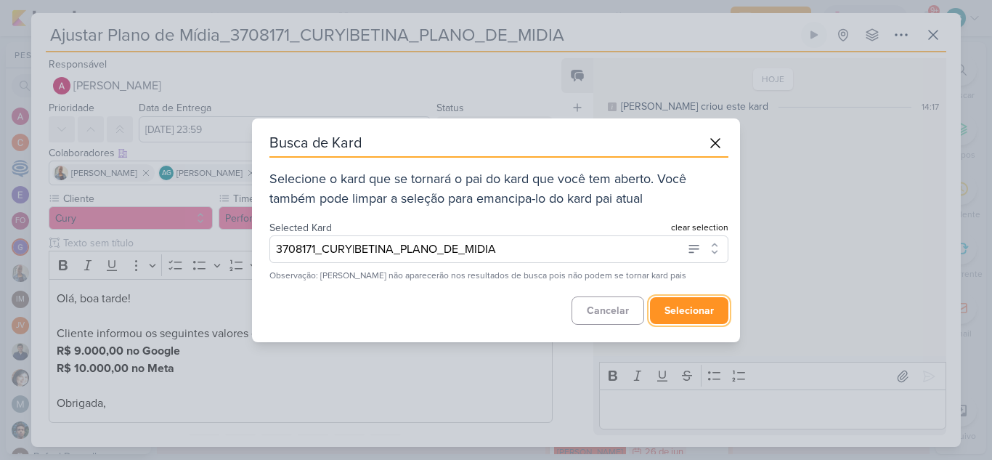
click at [684, 306] on button "selecionar" at bounding box center [689, 310] width 78 height 27
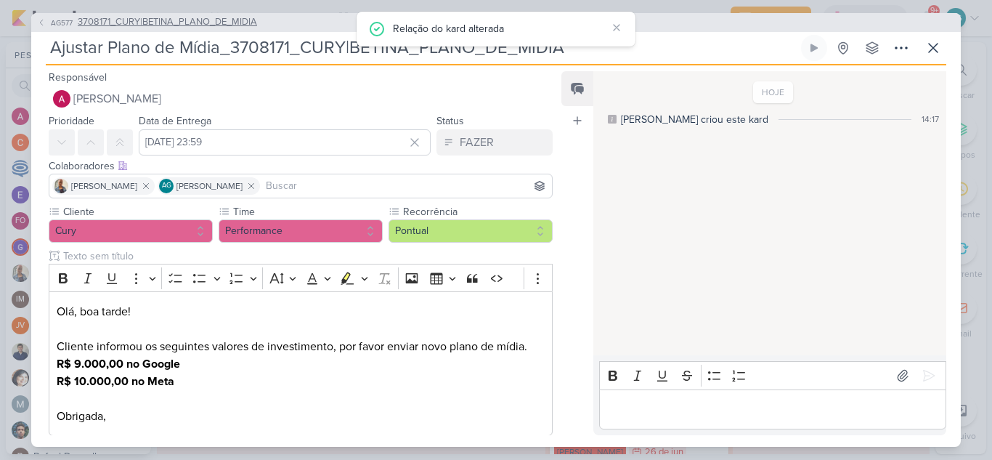
scroll to position [1543, 0]
click at [223, 25] on span "3708171_CURY|BETINA_PLANO_DE_MIDIA" at bounding box center [167, 22] width 179 height 15
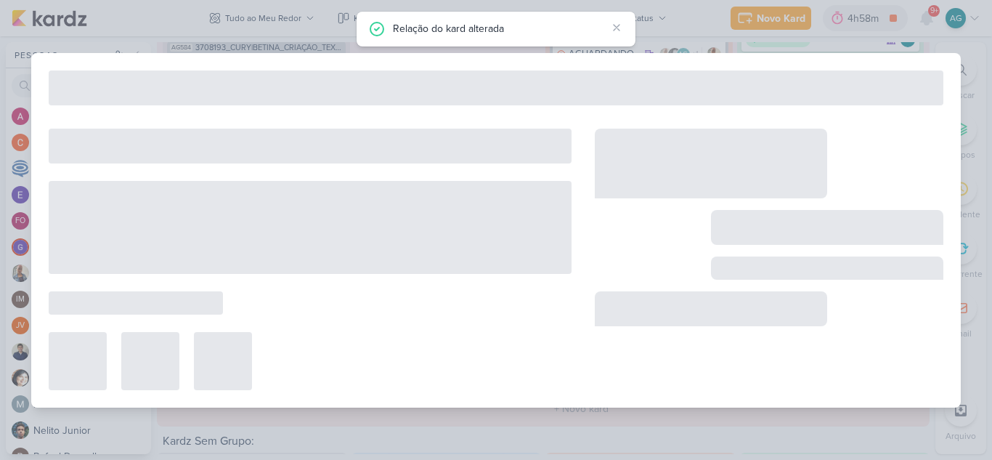
type input "3708171_CURY|BETINA_PLANO_DE_MIDIA"
type input "[DATE] 23:59"
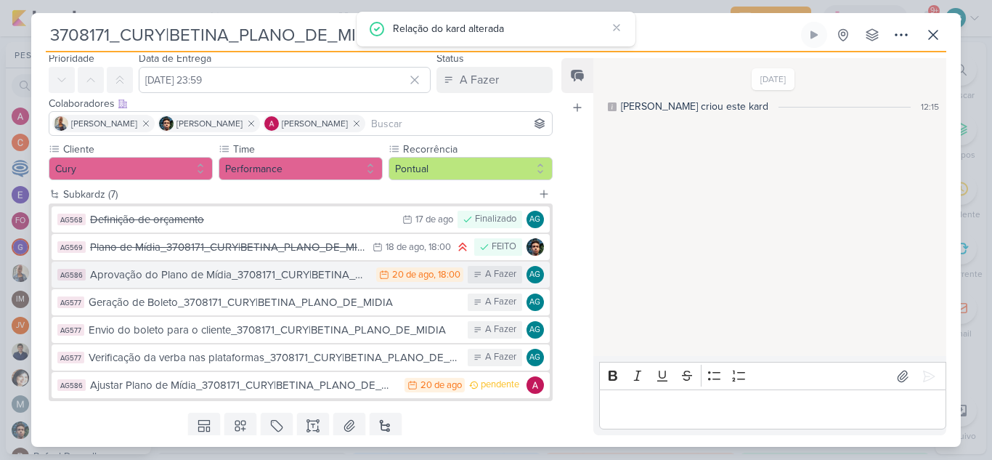
scroll to position [73, 0]
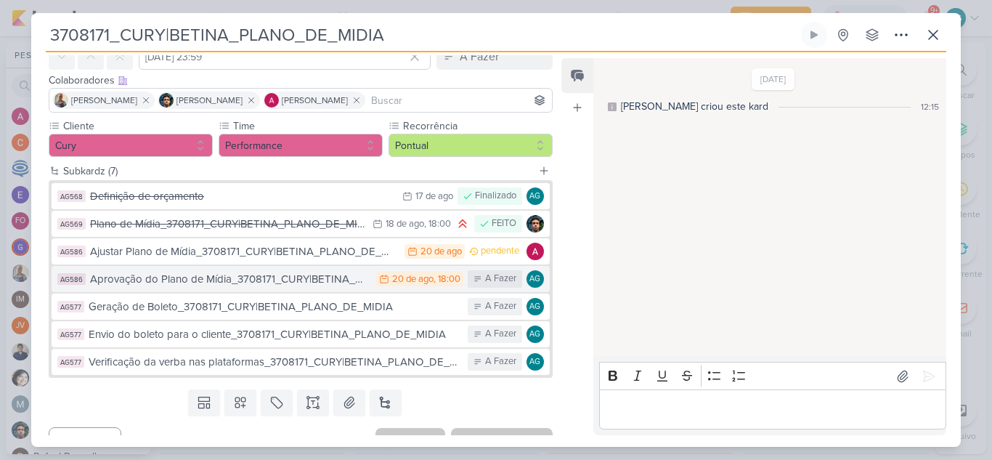
click at [221, 284] on div "Aprovação do Plano de Mídia_3708171_CURY|BETINA_PLANO_DE_MIDIA" at bounding box center [229, 279] width 279 height 17
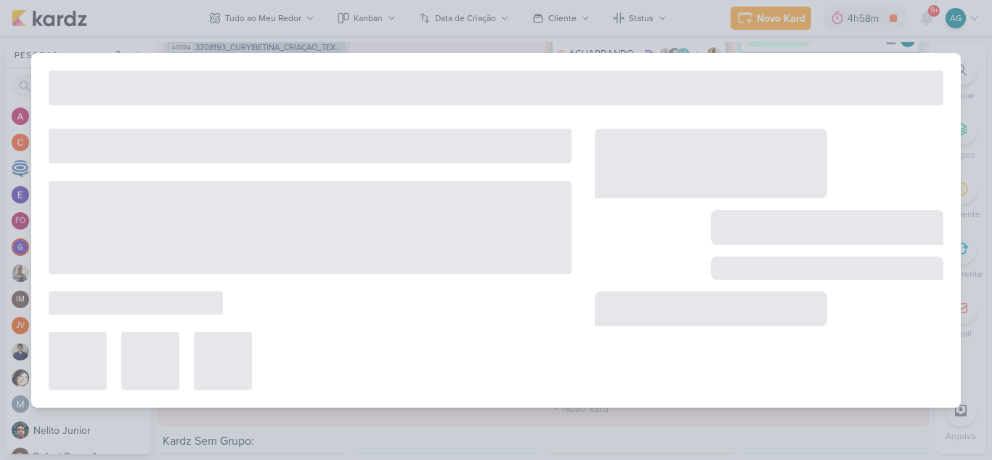
type input "Aprovação do Plano de Mídia_3708171_CURY|BETINA_PLANO_DE_MIDIA"
type input "[DATE] 18:00"
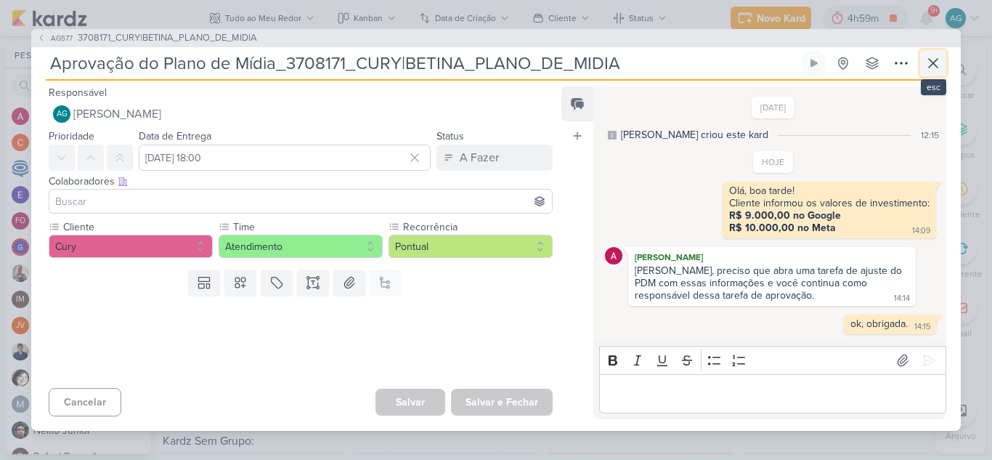
click at [932, 64] on icon at bounding box center [932, 63] width 9 height 9
